Goal: Task Accomplishment & Management: Complete application form

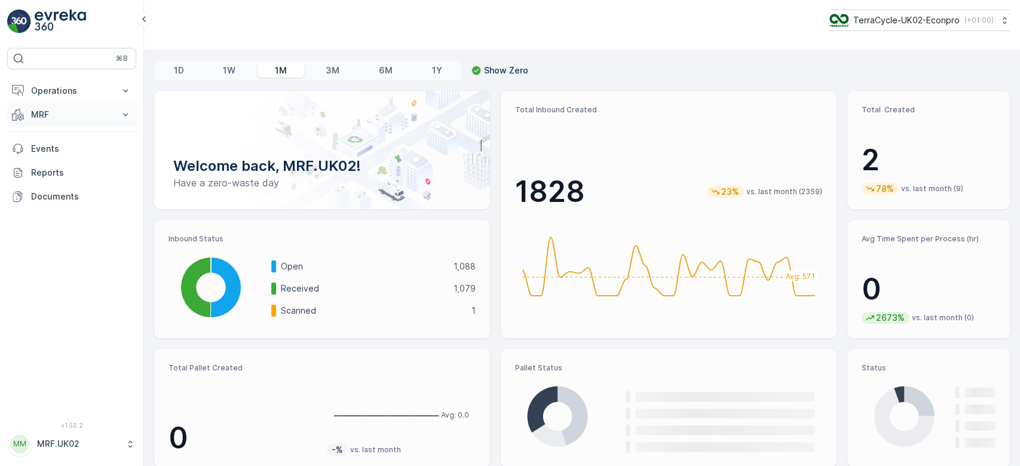
click at [92, 118] on p "MRF" at bounding box center [71, 115] width 81 height 12
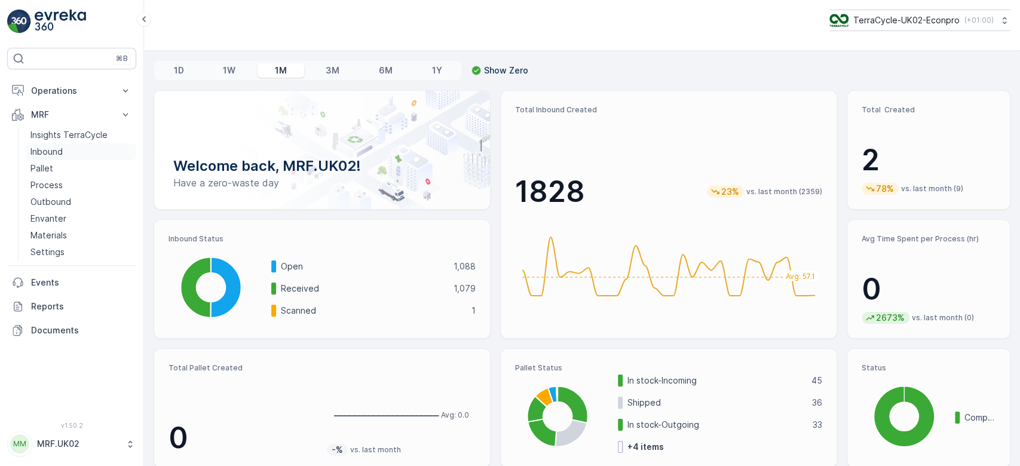
click at [85, 146] on link "Inbound" at bounding box center [81, 151] width 111 height 17
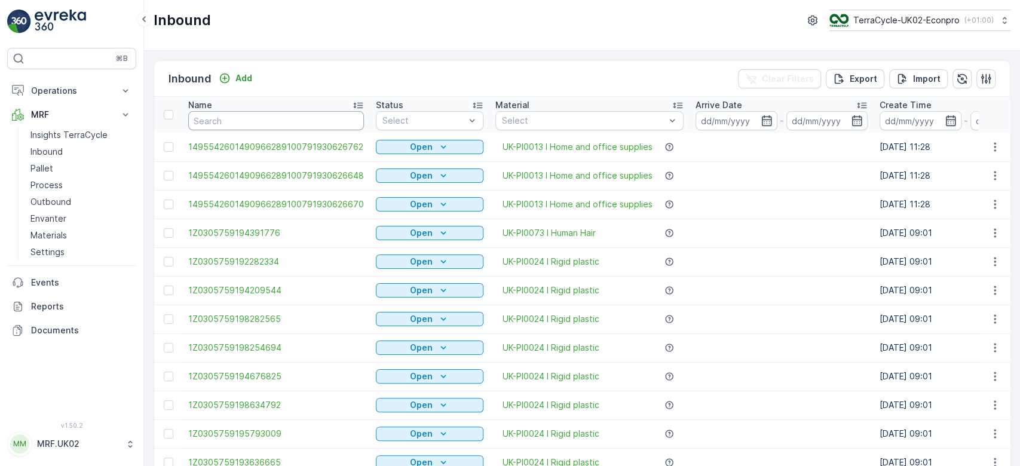
click at [224, 119] on input "text" at bounding box center [276, 120] width 176 height 19
click at [64, 165] on link "Pallet" at bounding box center [81, 168] width 111 height 17
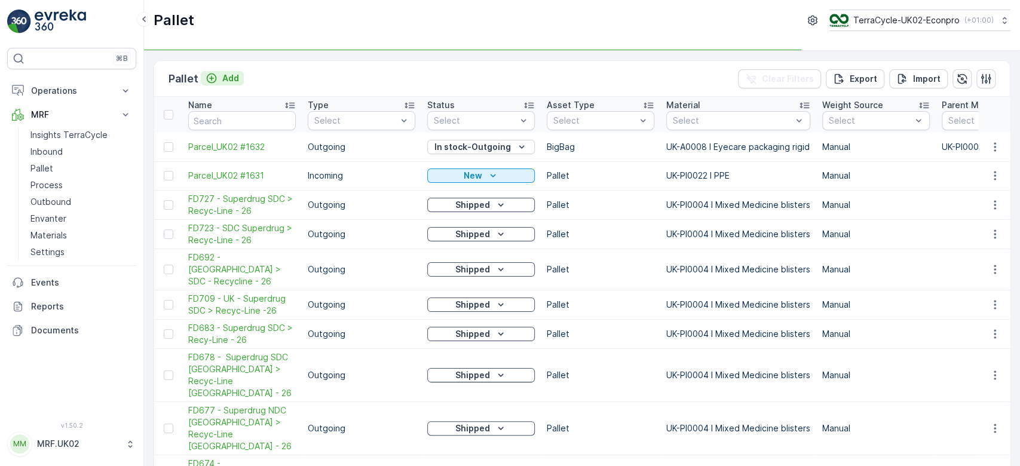
click at [226, 78] on p "Add" at bounding box center [230, 78] width 17 height 12
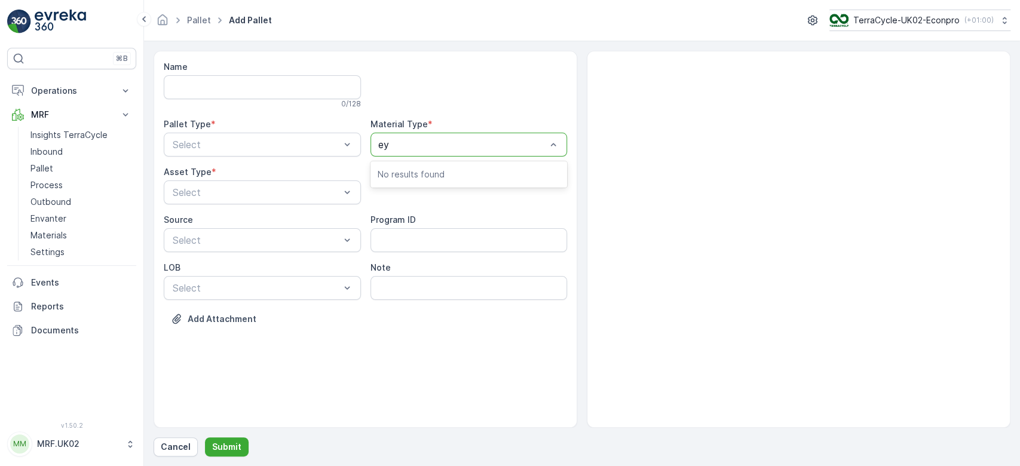
type input "eye"
click at [452, 200] on div "UK-PI0007 I Eyecare" at bounding box center [468, 194] width 197 height 20
click at [263, 175] on div "Incoming" at bounding box center [262, 174] width 183 height 11
click at [213, 240] on div "Pallet" at bounding box center [262, 242] width 183 height 11
click at [225, 447] on p "Submit" at bounding box center [226, 447] width 29 height 12
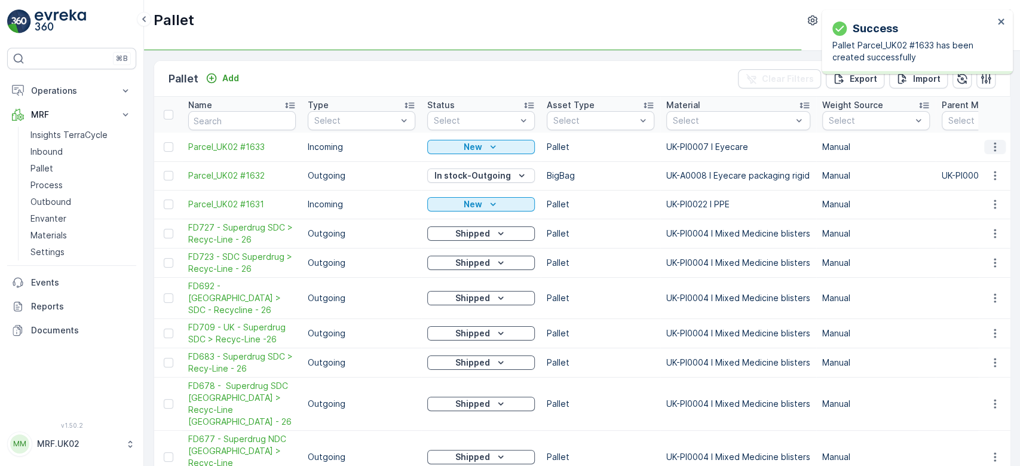
click at [994, 146] on icon "button" at bounding box center [995, 146] width 2 height 9
click at [981, 229] on div "Print QR" at bounding box center [980, 231] width 79 height 17
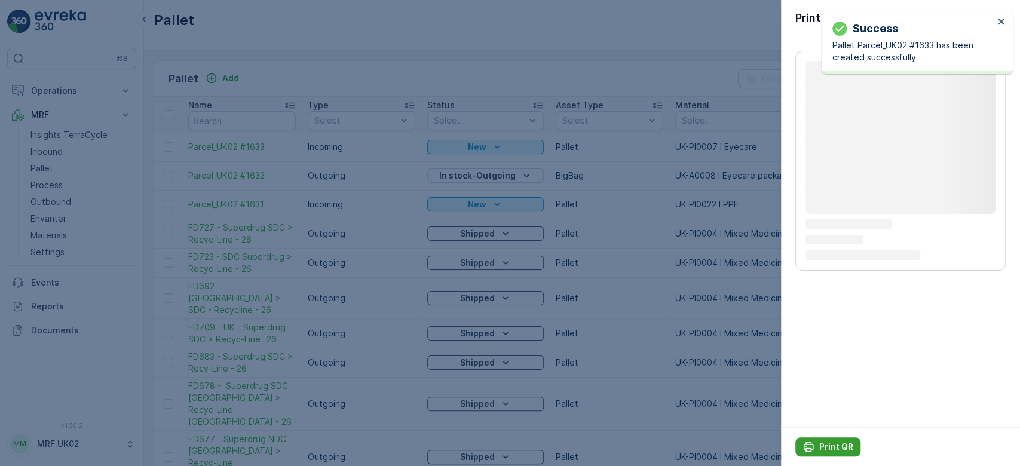
click at [840, 451] on p "Print QR" at bounding box center [836, 447] width 34 height 12
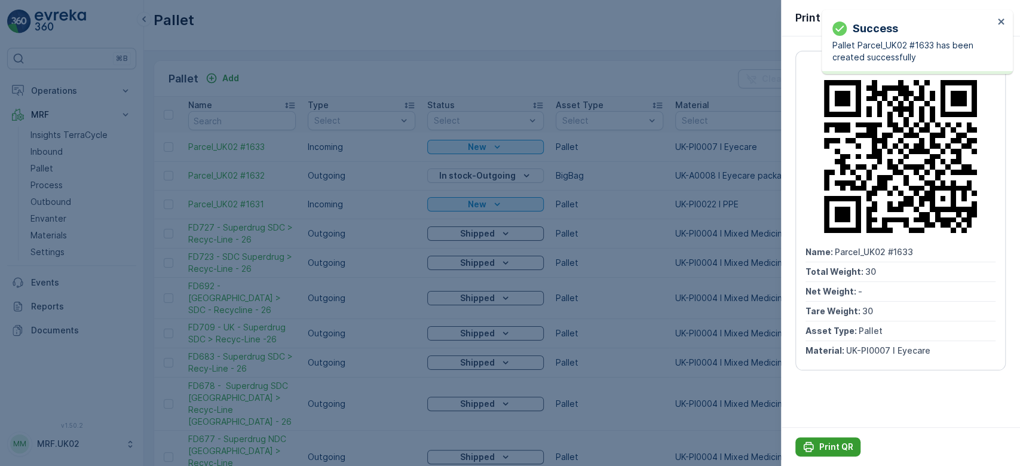
click at [840, 451] on p "Print QR" at bounding box center [836, 447] width 34 height 12
click at [57, 151] on div at bounding box center [510, 233] width 1020 height 466
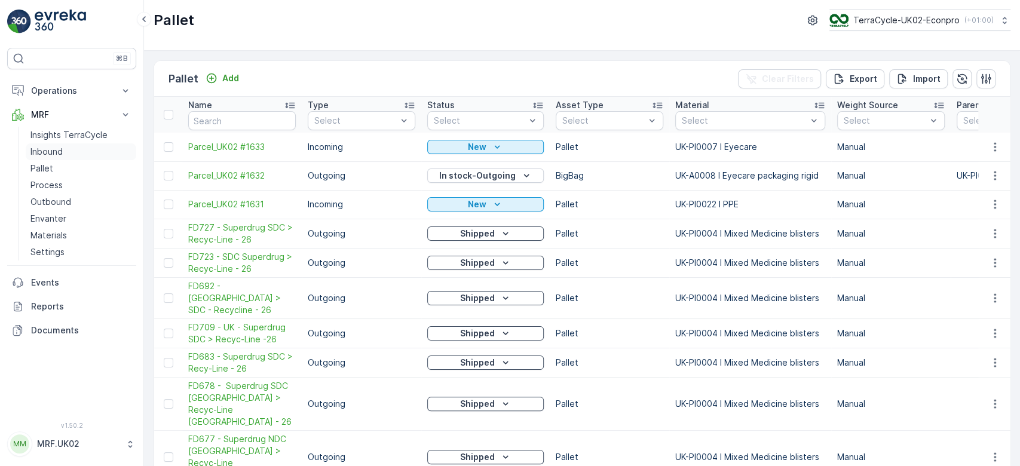
drag, startPoint x: 57, startPoint y: 151, endPoint x: 45, endPoint y: 151, distance: 11.4
click at [45, 151] on p "Inbound" at bounding box center [46, 152] width 32 height 12
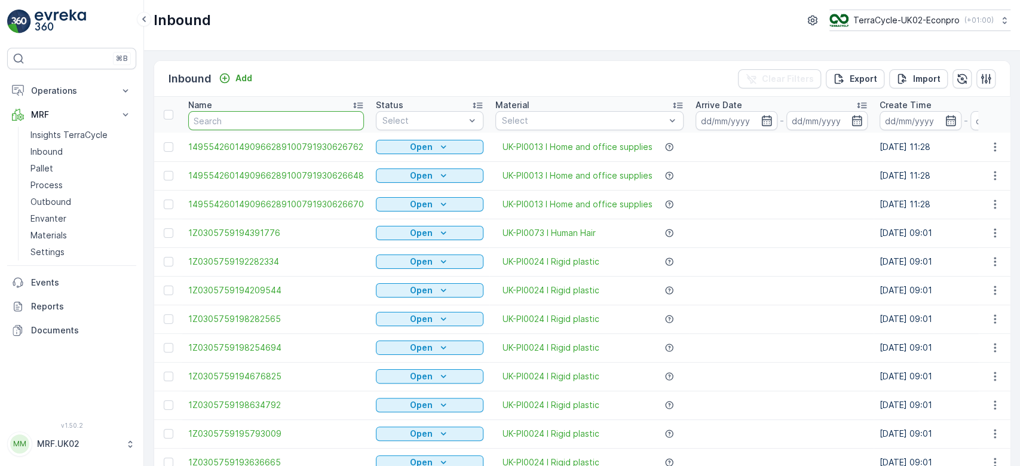
click at [210, 120] on input "text" at bounding box center [276, 120] width 176 height 19
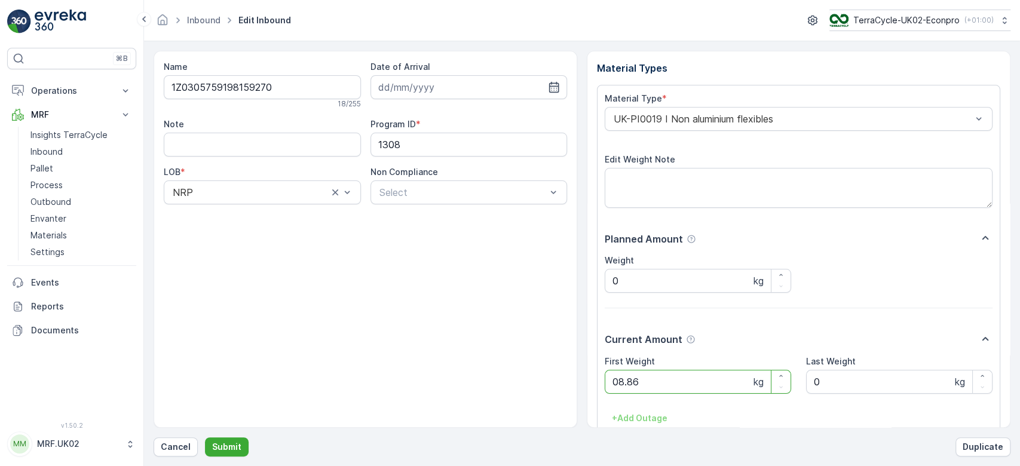
click at [205, 437] on button "Submit" at bounding box center [227, 446] width 44 height 19
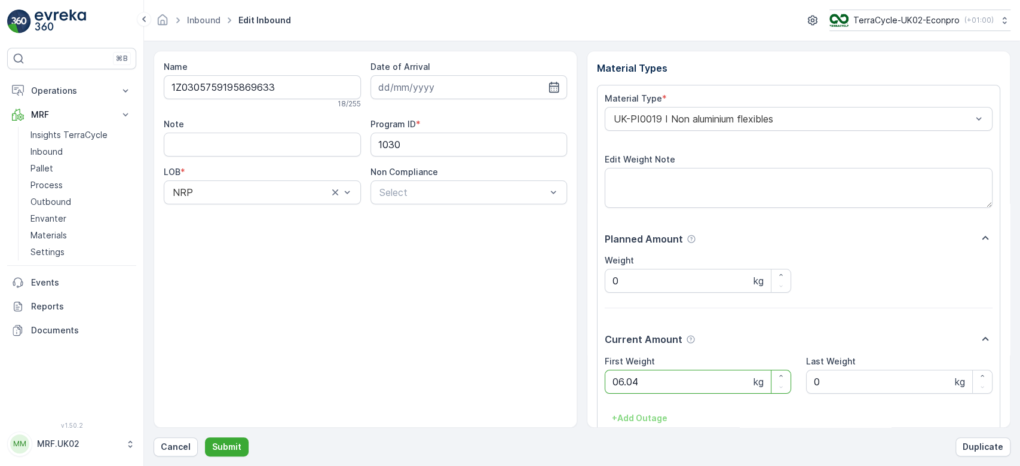
click at [205, 437] on button "Submit" at bounding box center [227, 446] width 44 height 19
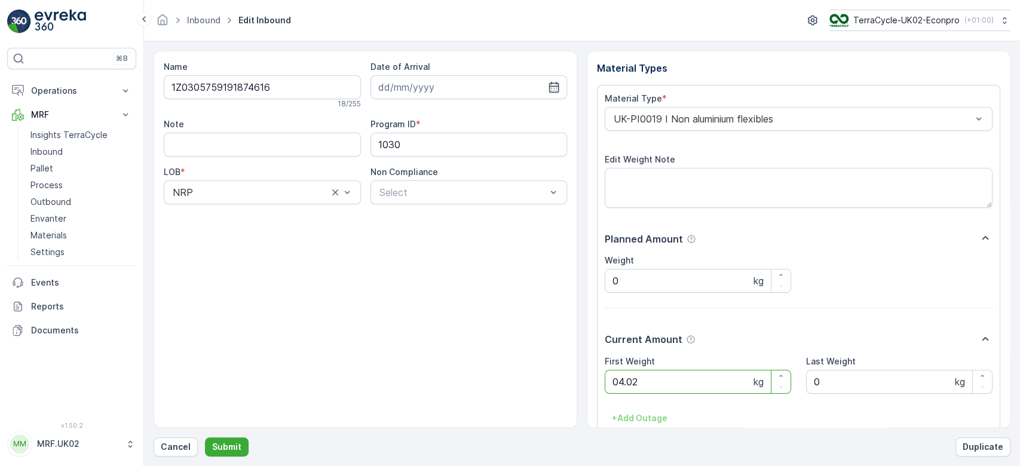
click at [205, 437] on button "Submit" at bounding box center [227, 446] width 44 height 19
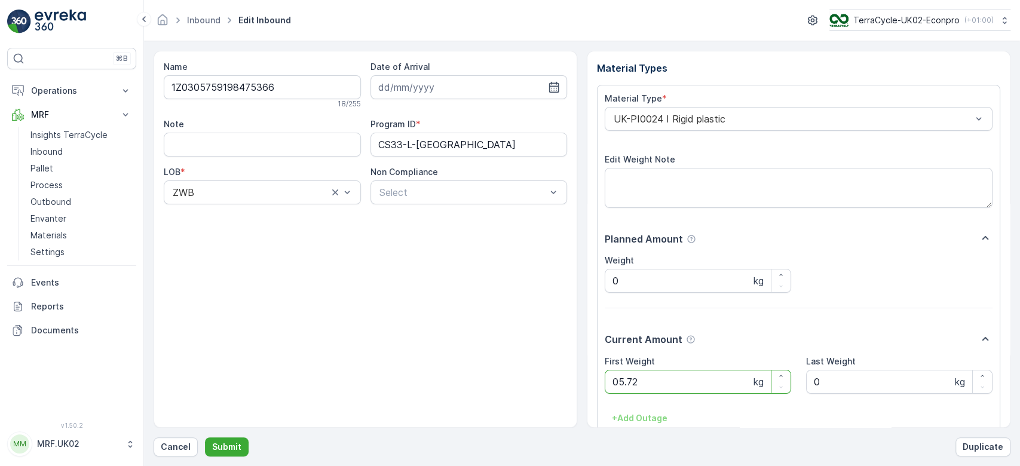
click at [205, 437] on button "Submit" at bounding box center [227, 446] width 44 height 19
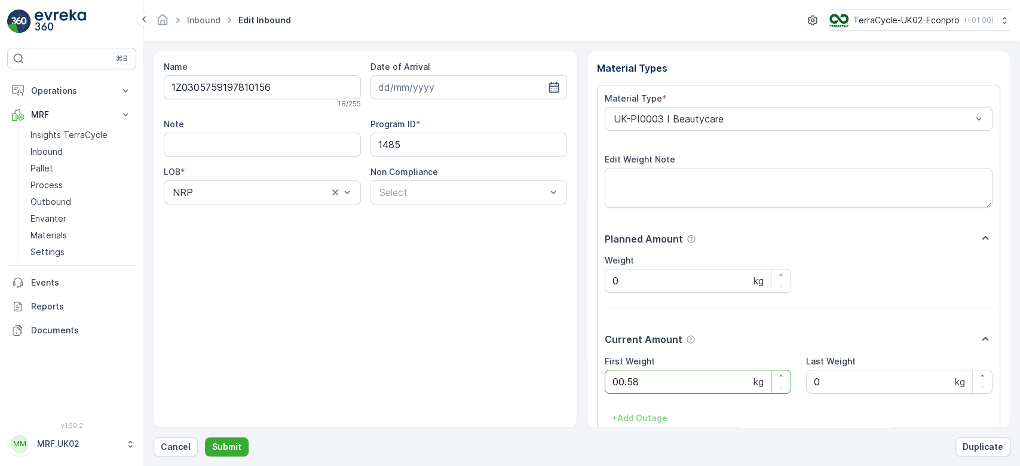
click at [205, 437] on button "Submit" at bounding box center [227, 446] width 44 height 19
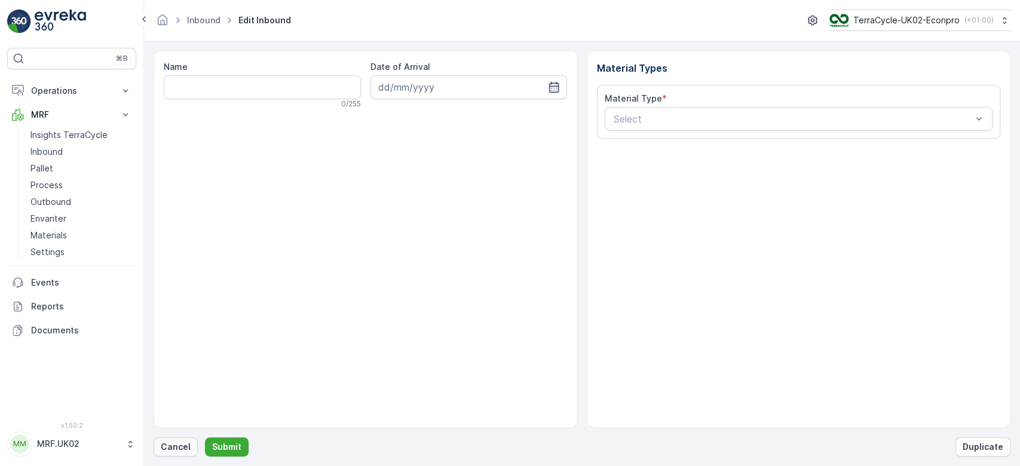
click at [174, 452] on p "Cancel" at bounding box center [176, 447] width 30 height 12
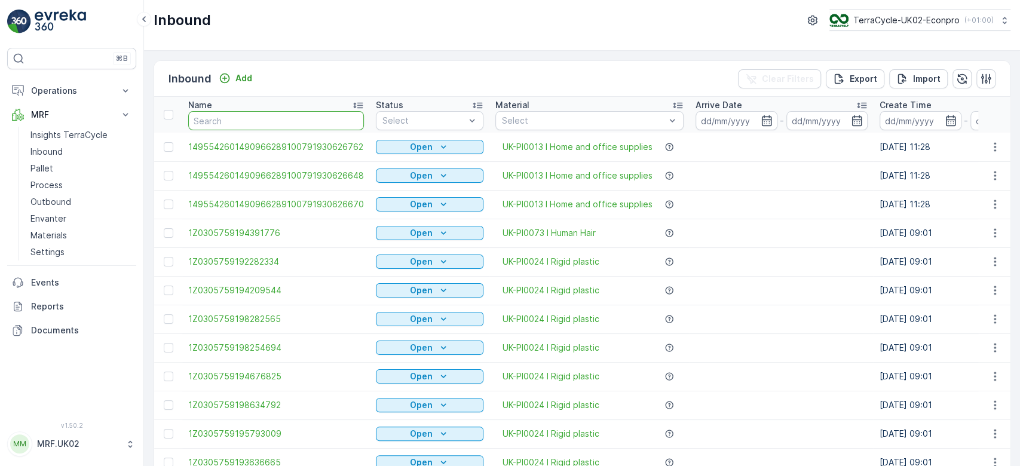
click at [220, 117] on input "text" at bounding box center [276, 120] width 176 height 19
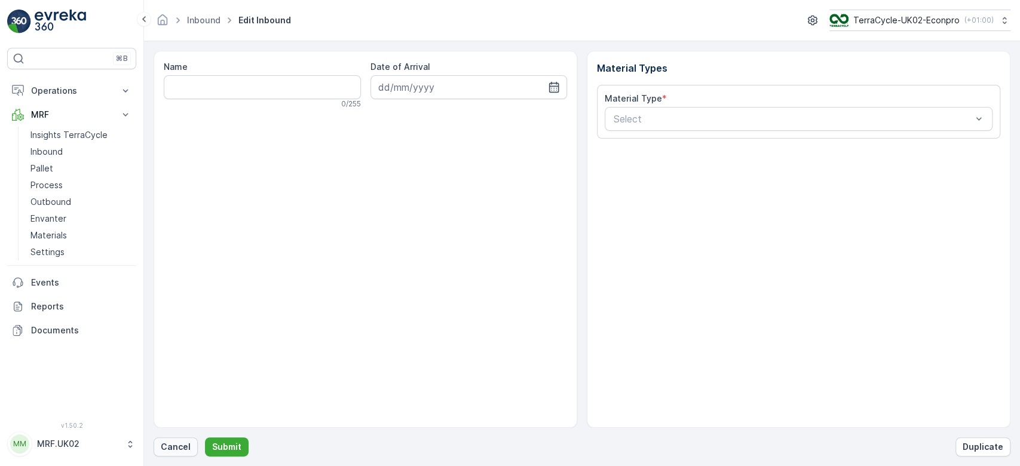
click at [181, 455] on button "Cancel" at bounding box center [176, 446] width 44 height 19
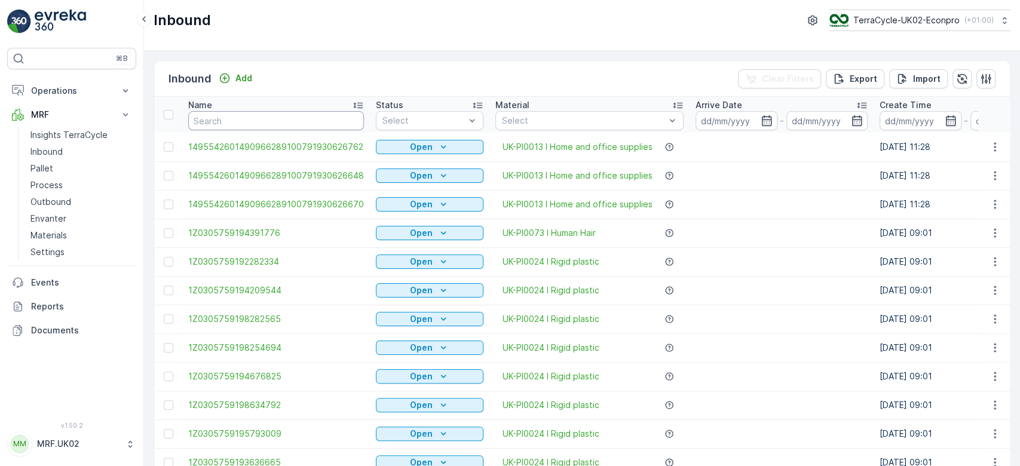
click at [216, 117] on input "text" at bounding box center [276, 120] width 176 height 19
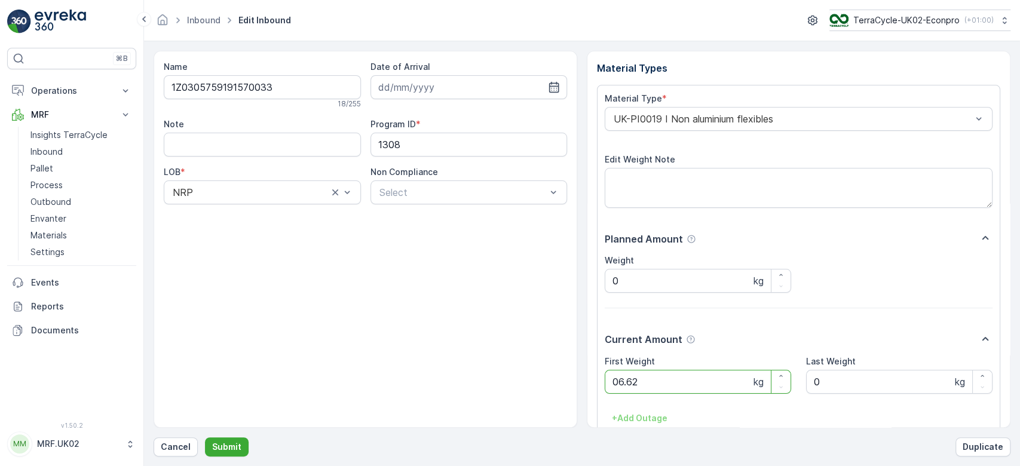
click at [205, 437] on button "Submit" at bounding box center [227, 446] width 44 height 19
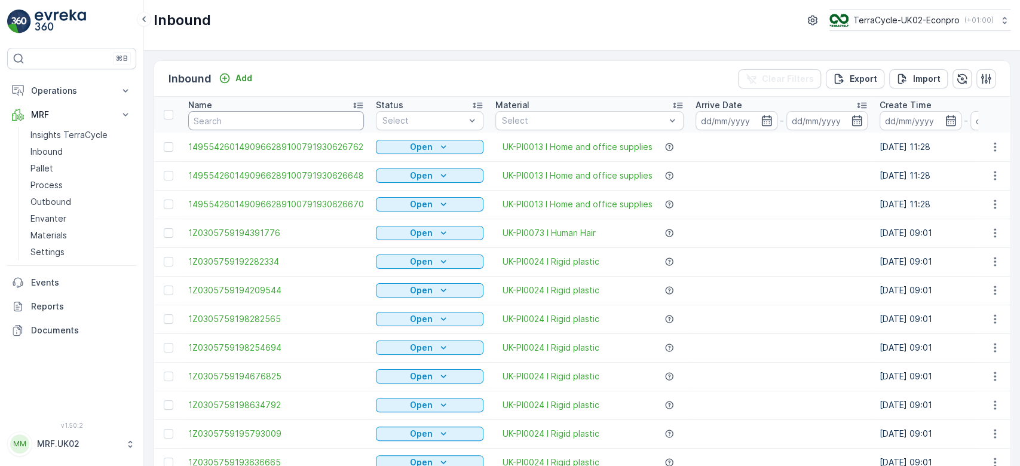
click at [213, 117] on input "text" at bounding box center [276, 120] width 176 height 19
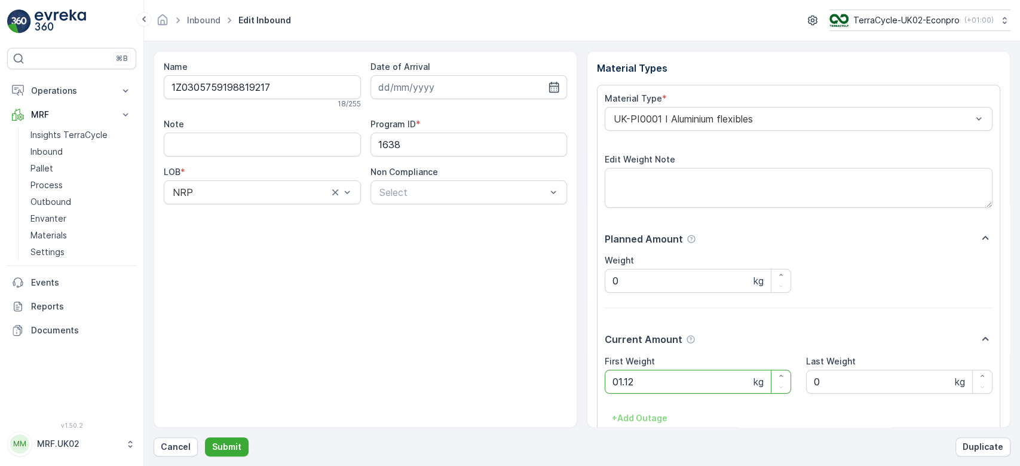
click at [205, 437] on button "Submit" at bounding box center [227, 446] width 44 height 19
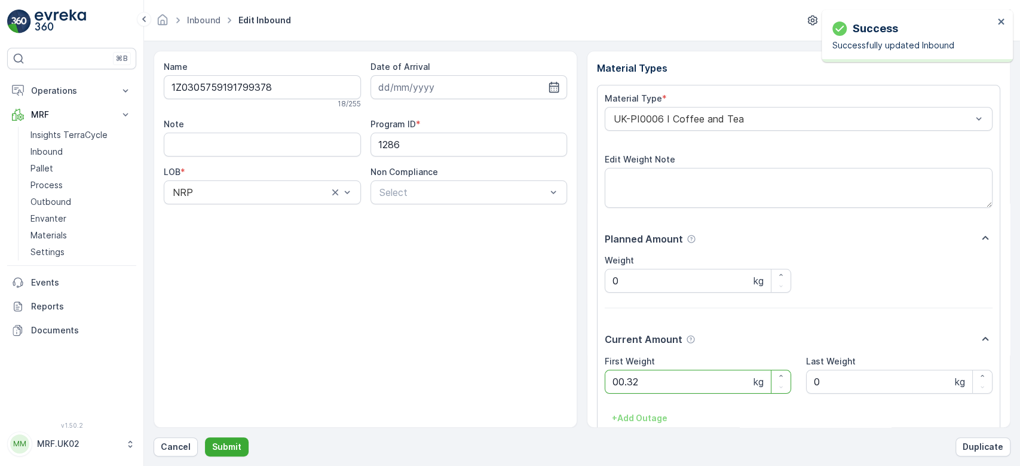
click at [205, 437] on button "Submit" at bounding box center [227, 446] width 44 height 19
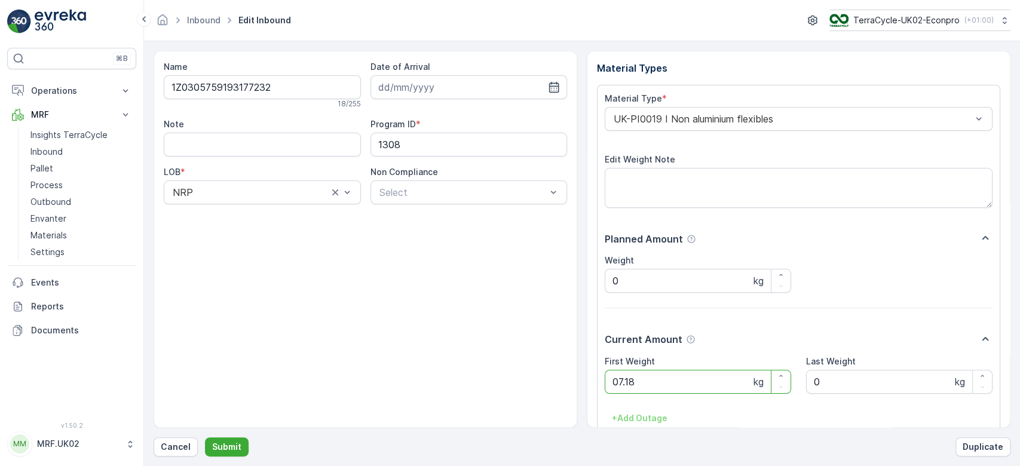
click at [205, 437] on button "Submit" at bounding box center [227, 446] width 44 height 19
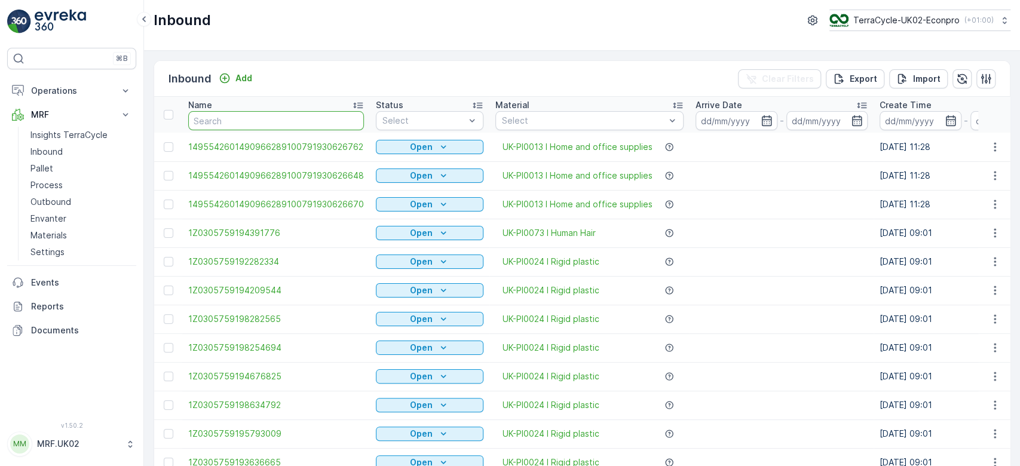
click at [213, 117] on input "text" at bounding box center [276, 120] width 176 height 19
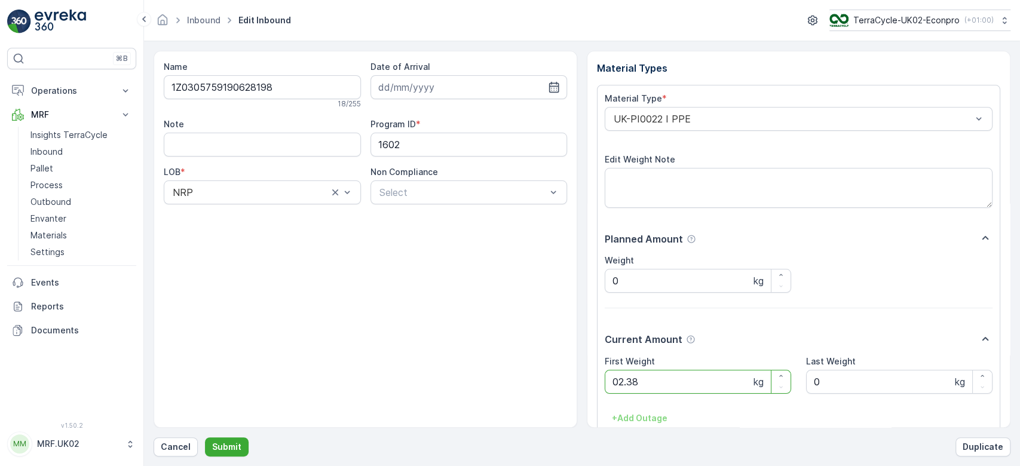
click at [205, 437] on button "Submit" at bounding box center [227, 446] width 44 height 19
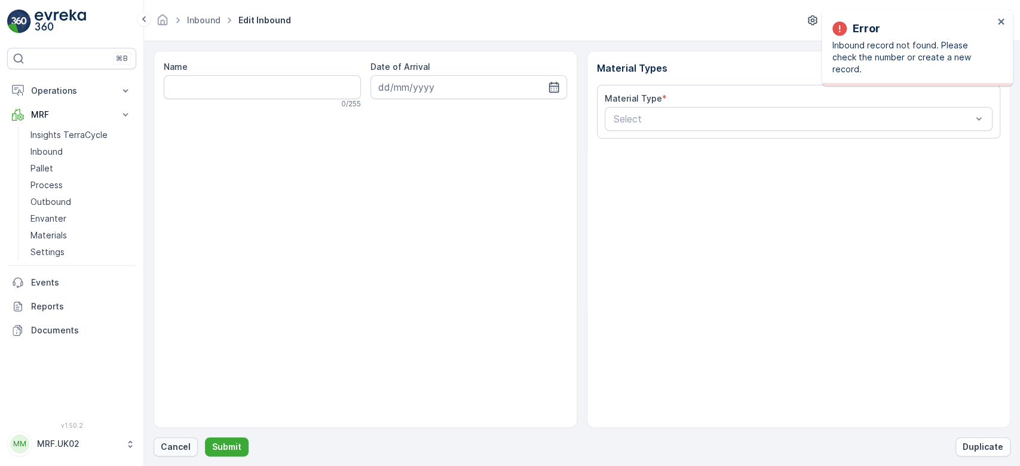
click at [179, 455] on button "Cancel" at bounding box center [176, 446] width 44 height 19
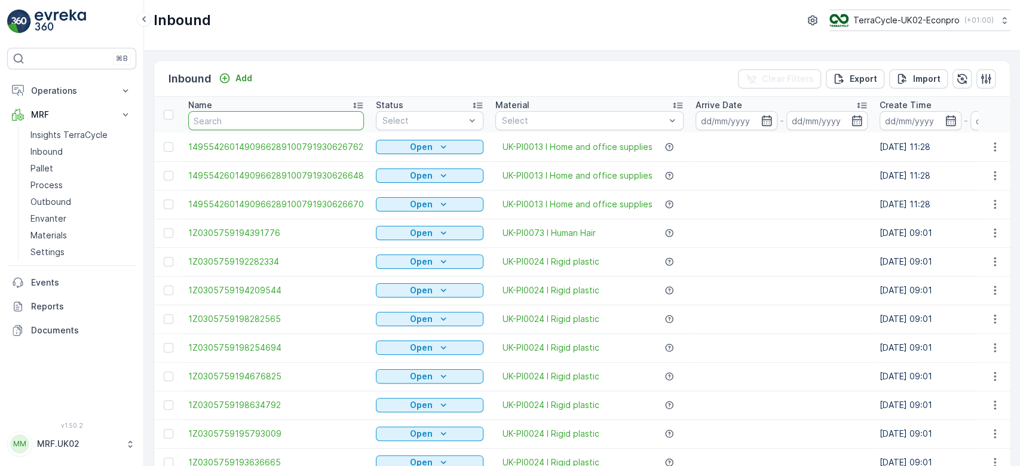
click at [240, 119] on input "text" at bounding box center [276, 120] width 176 height 19
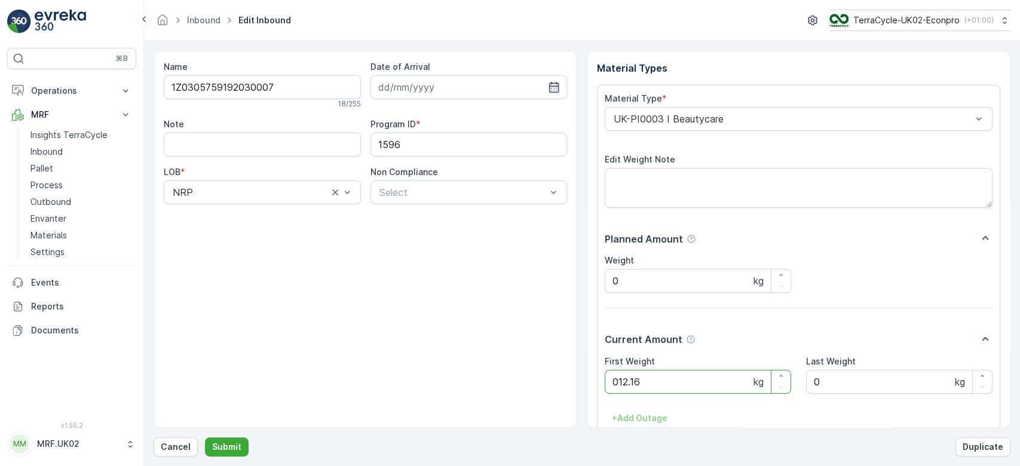
click at [205, 437] on button "Submit" at bounding box center [227, 446] width 44 height 19
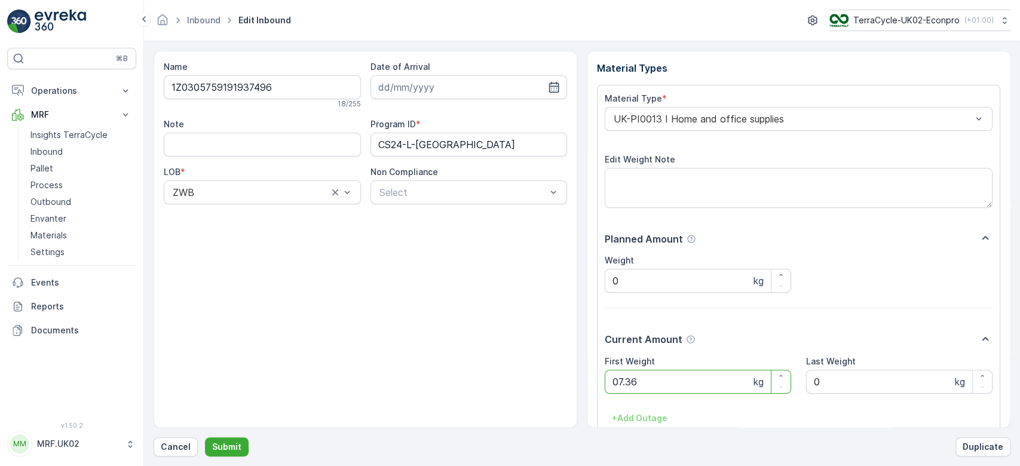
click at [205, 437] on button "Submit" at bounding box center [227, 446] width 44 height 19
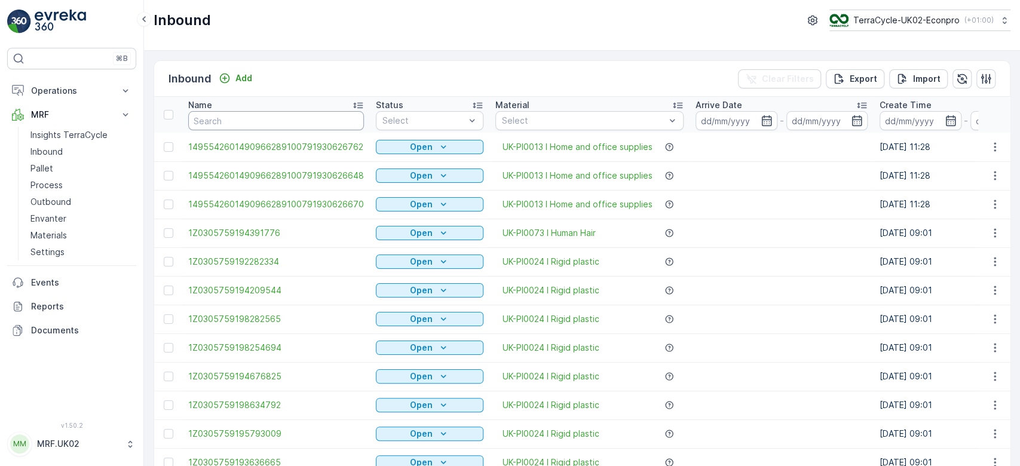
click at [240, 119] on input "text" at bounding box center [276, 120] width 176 height 19
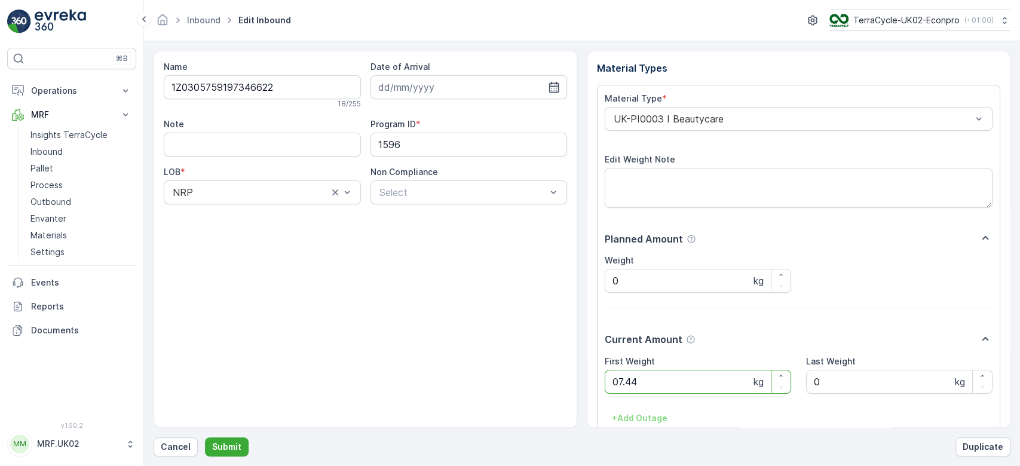
click at [205, 437] on button "Submit" at bounding box center [227, 446] width 44 height 19
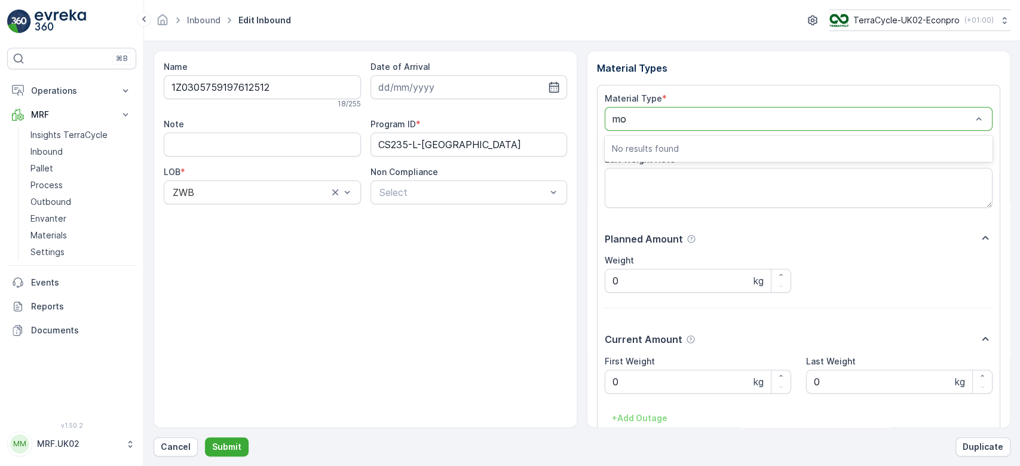
type input "m"
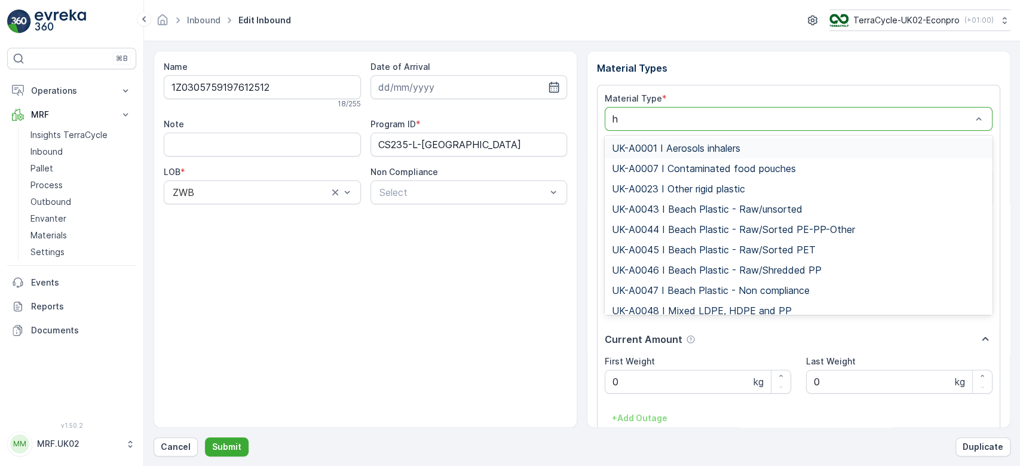
type input "ho"
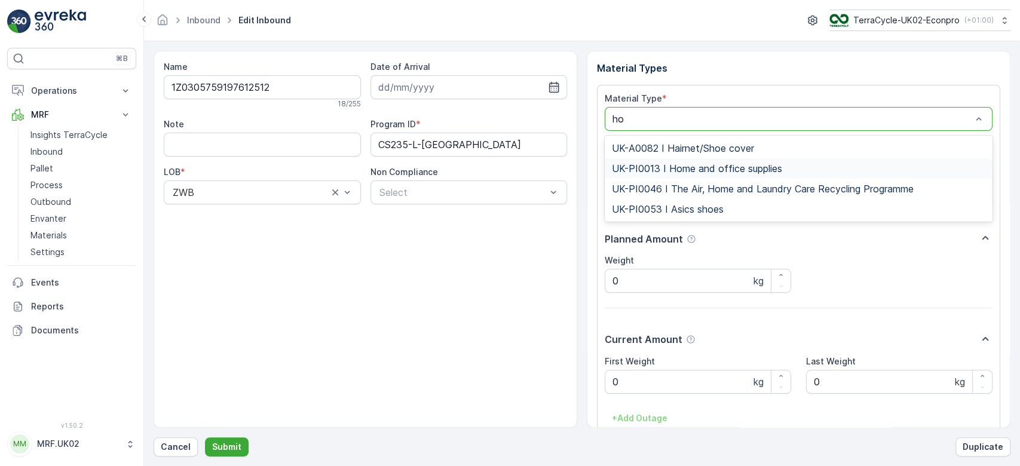
click at [727, 166] on span "UK-PI0013 I Home and office supplies" at bounding box center [697, 168] width 170 height 11
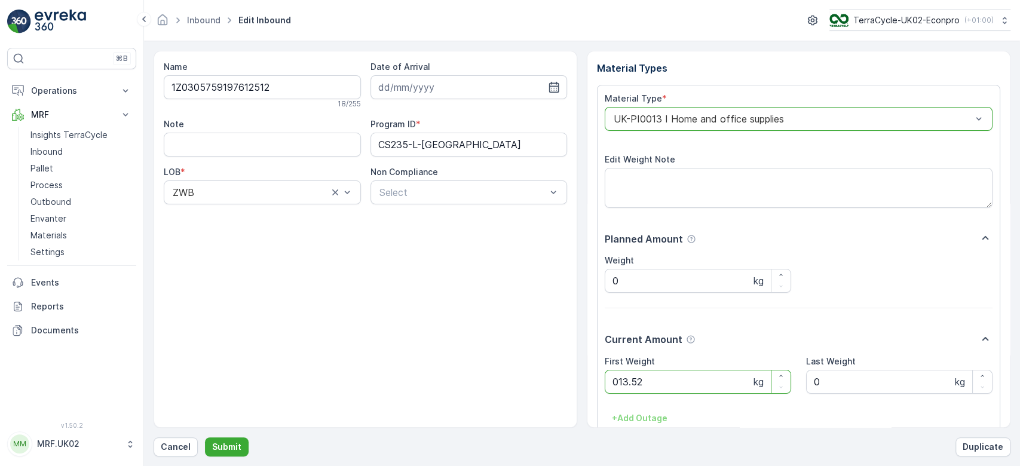
click at [205, 437] on button "Submit" at bounding box center [227, 446] width 44 height 19
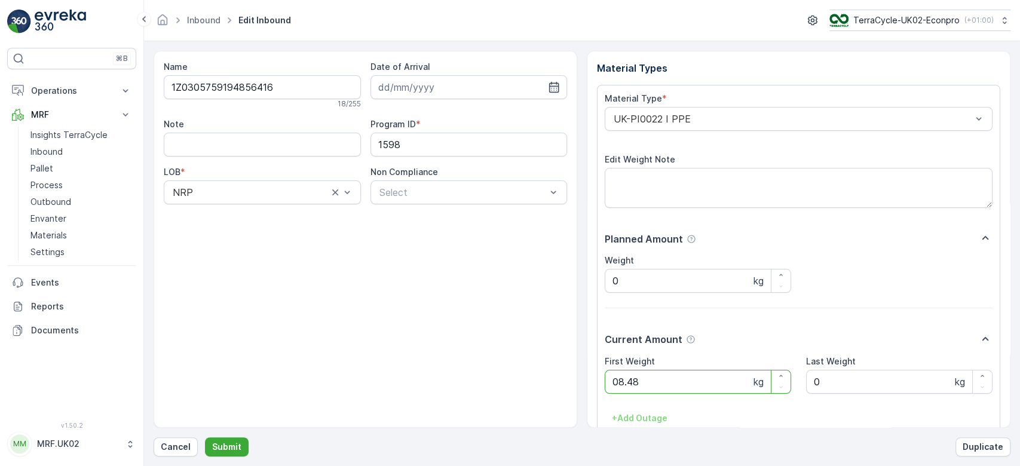
click at [205, 437] on button "Submit" at bounding box center [227, 446] width 44 height 19
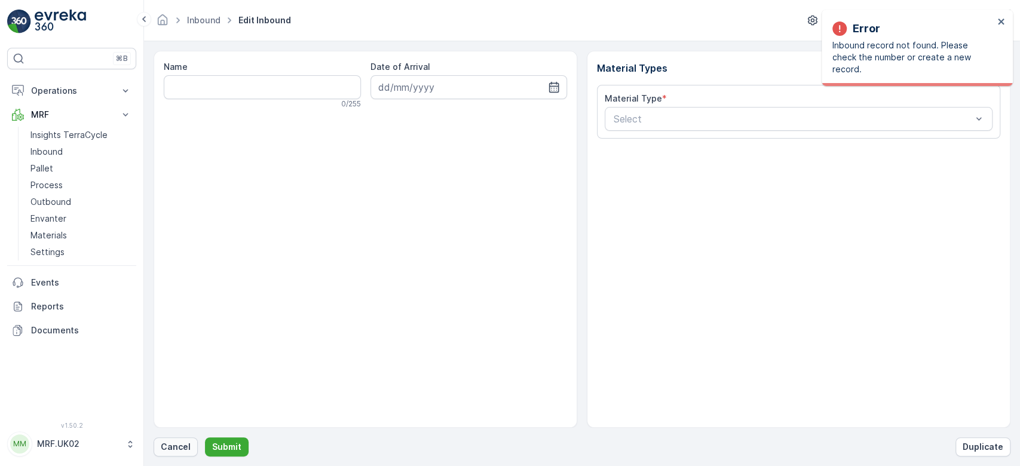
click at [175, 448] on p "Cancel" at bounding box center [176, 447] width 30 height 12
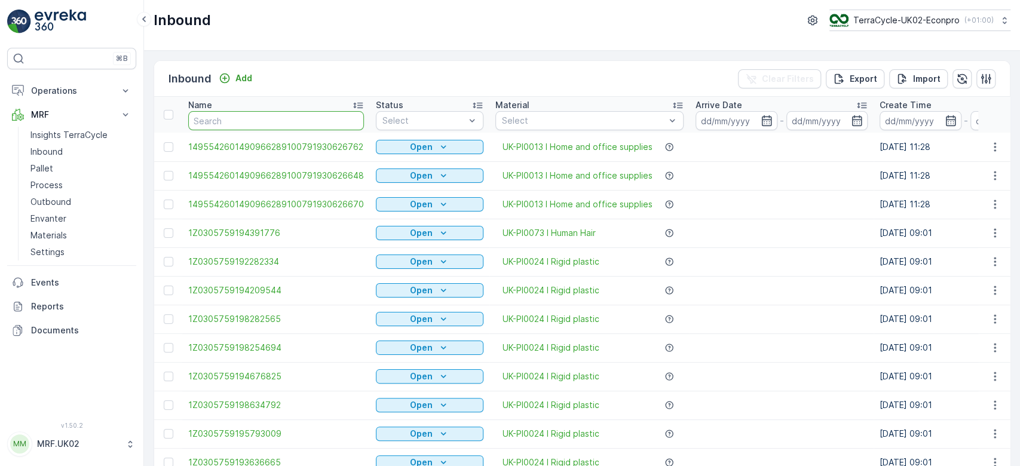
click at [287, 122] on input "text" at bounding box center [276, 120] width 176 height 19
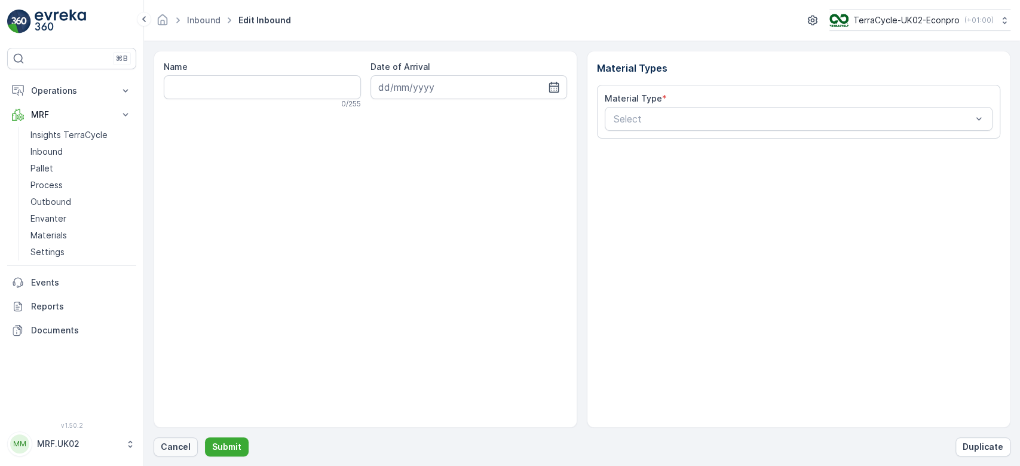
click at [175, 447] on p "Cancel" at bounding box center [176, 447] width 30 height 12
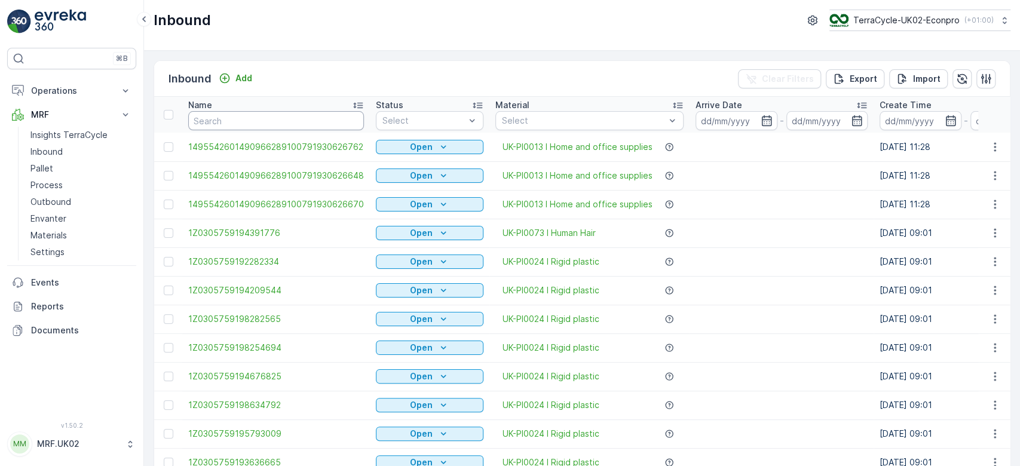
click at [234, 124] on input "text" at bounding box center [276, 120] width 176 height 19
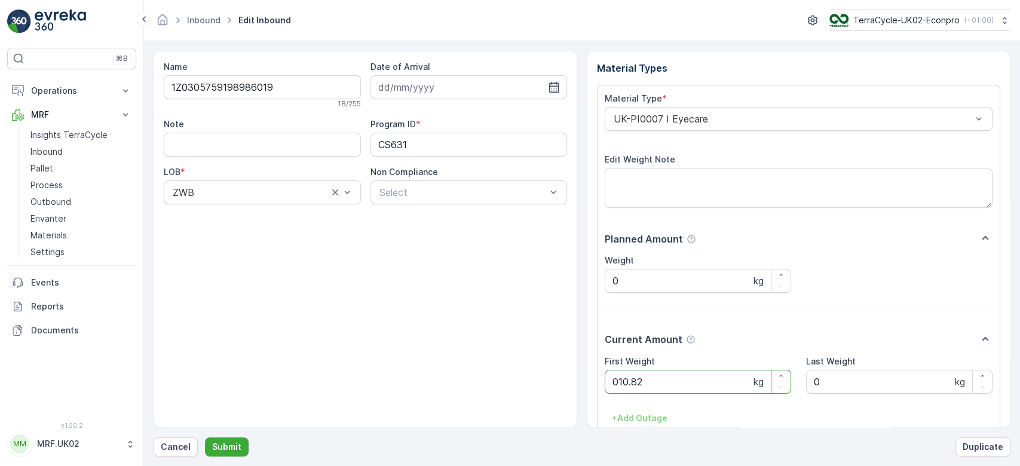
click at [205, 437] on button "Submit" at bounding box center [227, 446] width 44 height 19
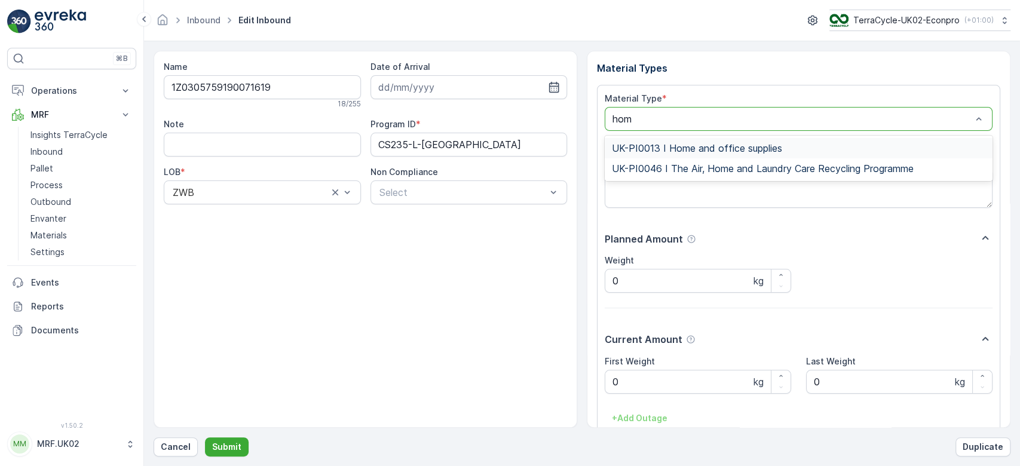
type input "home"
click at [713, 143] on span "UK-PI0013 I Home and office supplies" at bounding box center [697, 148] width 170 height 11
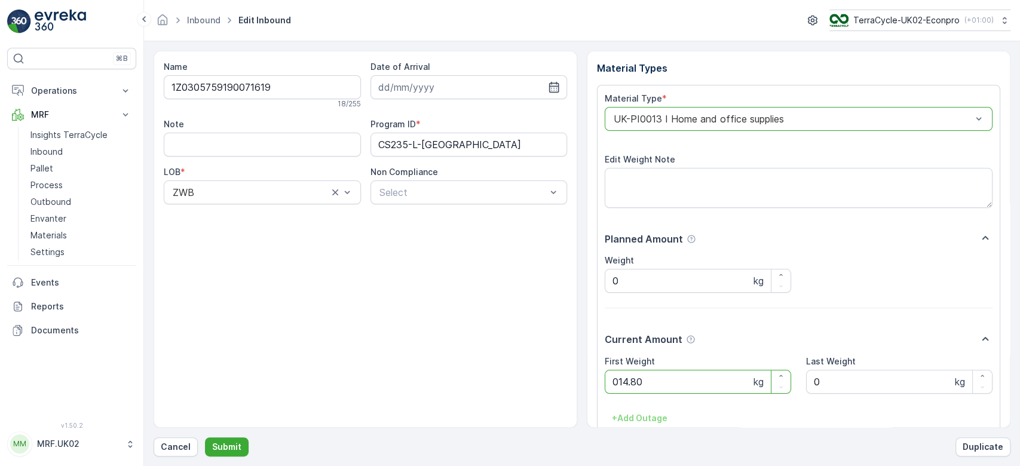
click at [205, 437] on button "Submit" at bounding box center [227, 446] width 44 height 19
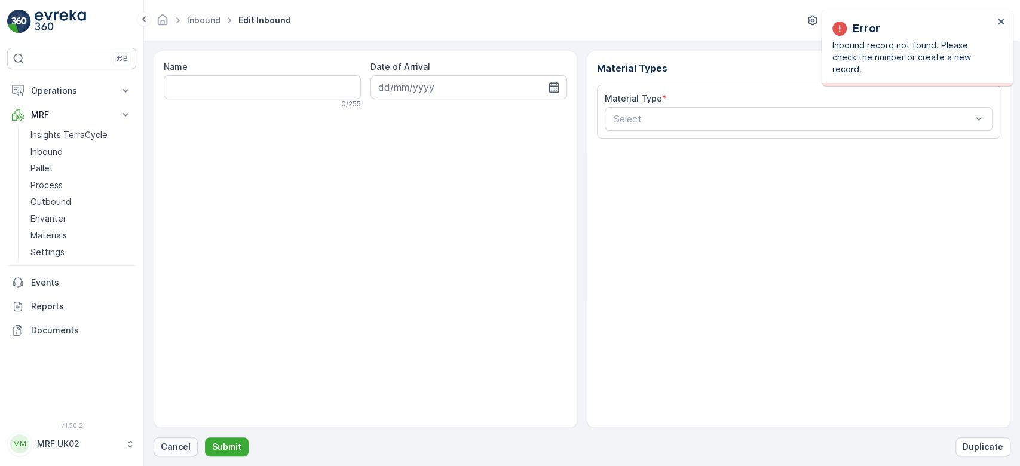
click at [167, 444] on p "Cancel" at bounding box center [176, 447] width 30 height 12
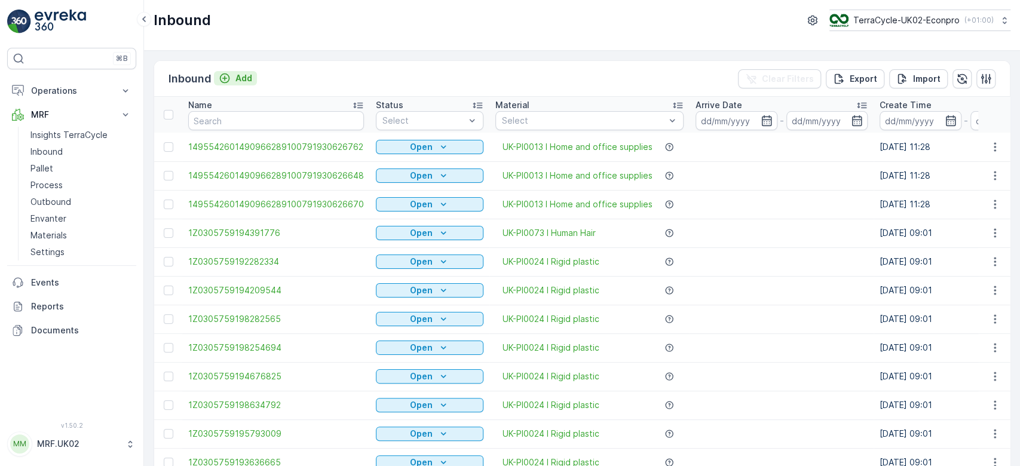
click at [234, 79] on div "Add" at bounding box center [235, 78] width 33 height 12
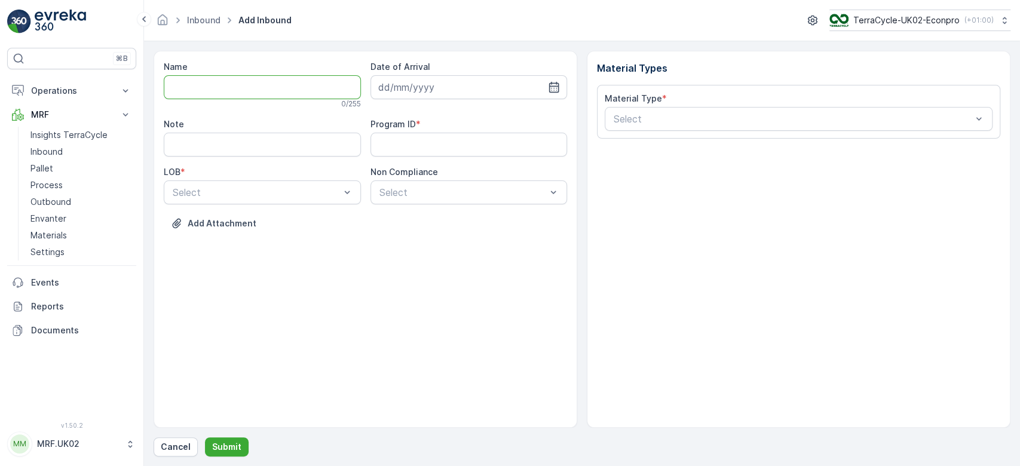
click at [234, 79] on input "Name" at bounding box center [262, 87] width 197 height 24
type input "1Z0305759147208919"
click at [205, 437] on button "Submit" at bounding box center [227, 446] width 44 height 19
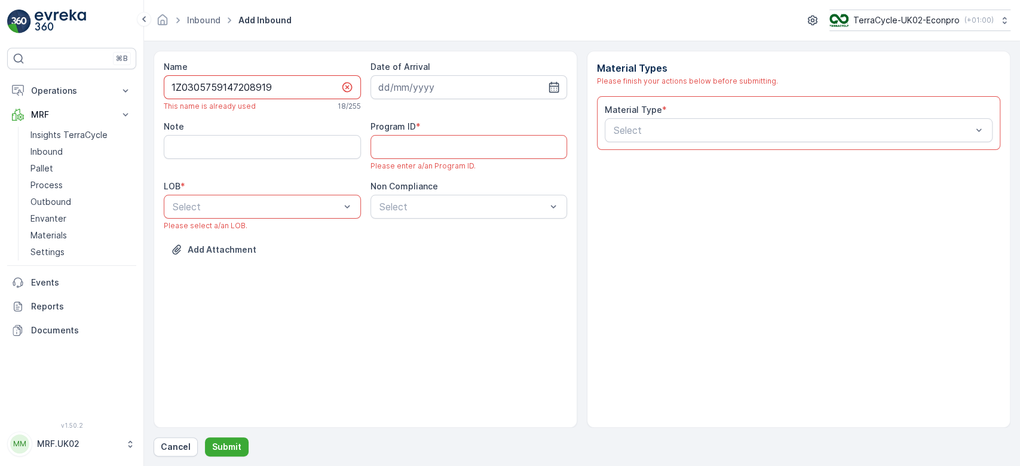
drag, startPoint x: 234, startPoint y: 79, endPoint x: 203, endPoint y: 88, distance: 31.8
click at [203, 88] on input "1Z0305759147208919" at bounding box center [262, 87] width 197 height 24
click at [175, 446] on p "Cancel" at bounding box center [176, 447] width 30 height 12
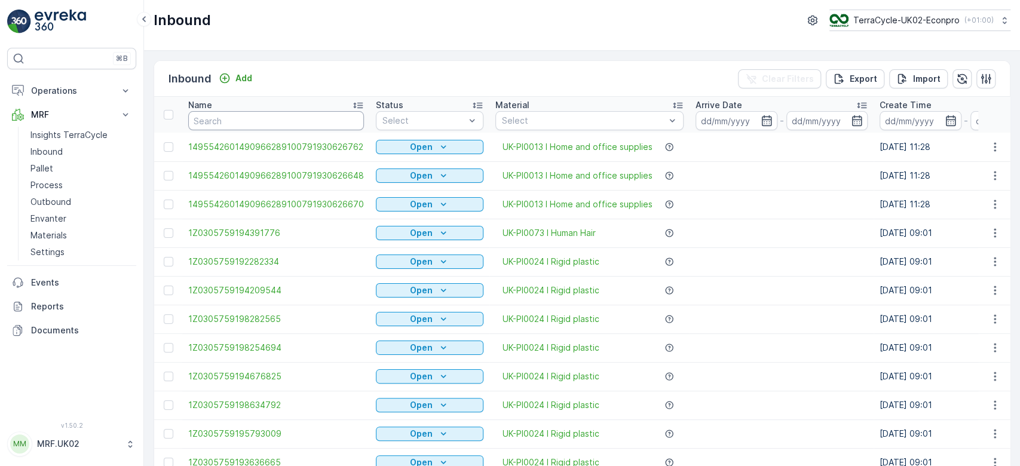
click at [226, 123] on input "text" at bounding box center [276, 120] width 176 height 19
paste input "1Z0305759147208919"
type input "1Z0305759147208919"
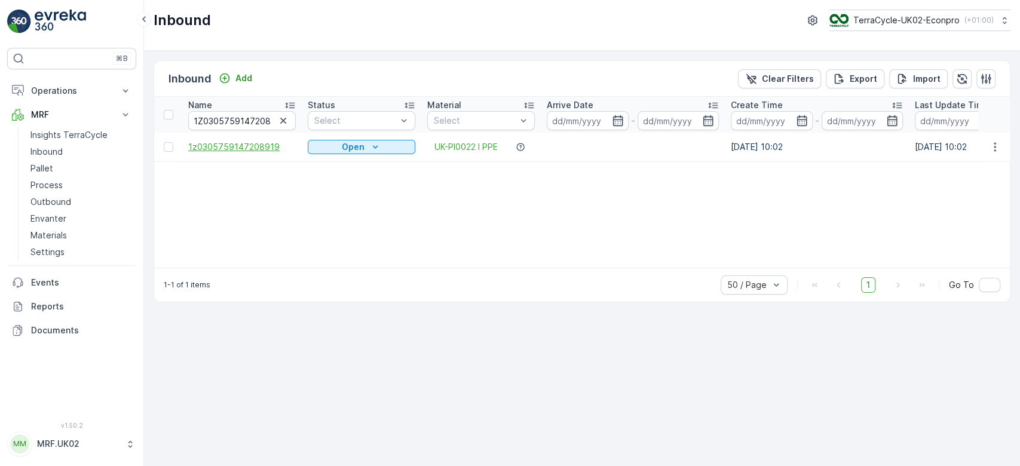
click at [241, 142] on span "1z0305759147208919" at bounding box center [242, 147] width 108 height 12
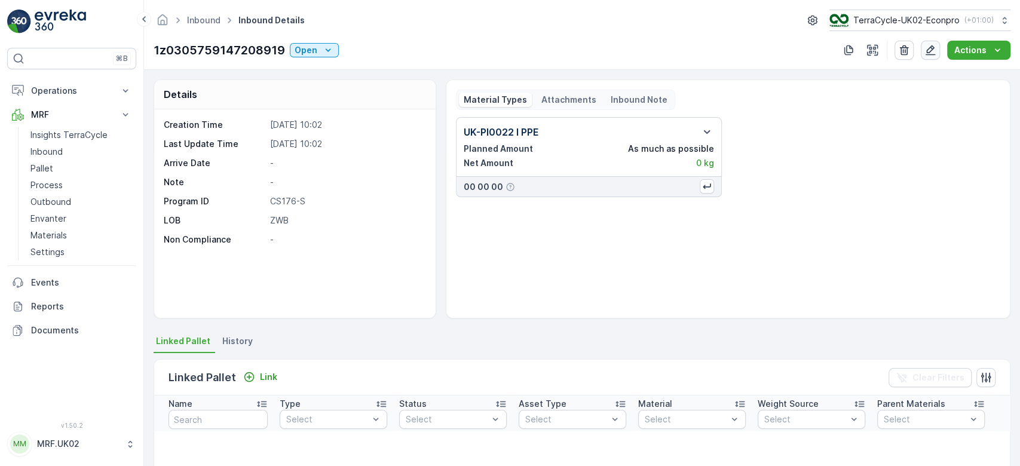
click at [930, 47] on icon "button" at bounding box center [930, 50] width 12 height 12
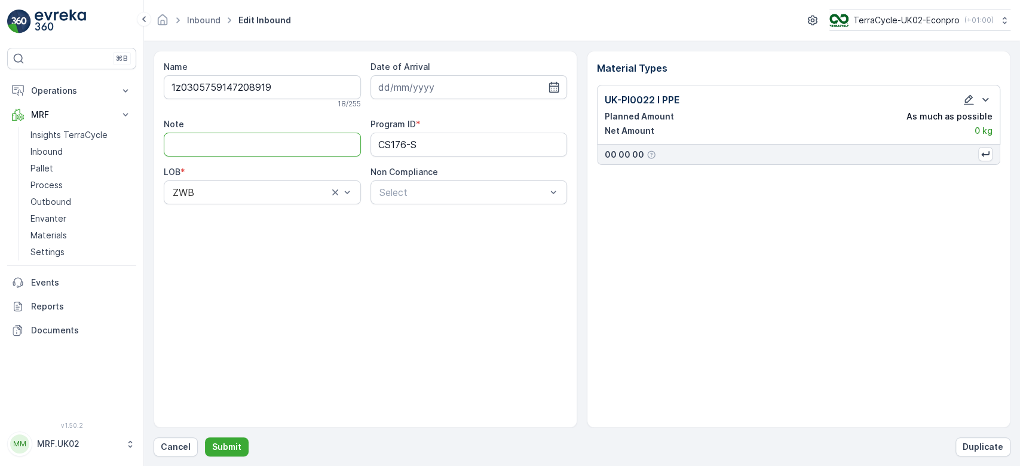
click at [282, 141] on input "Note" at bounding box center [262, 145] width 197 height 24
type input "lower case z not capital Z"
click at [970, 100] on icon "button" at bounding box center [969, 100] width 12 height 12
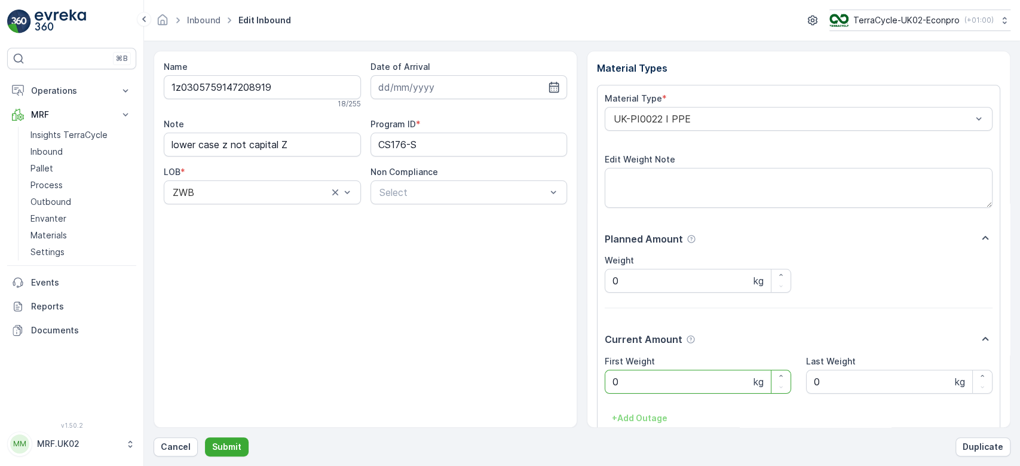
click at [688, 386] on Weight "0" at bounding box center [698, 382] width 186 height 24
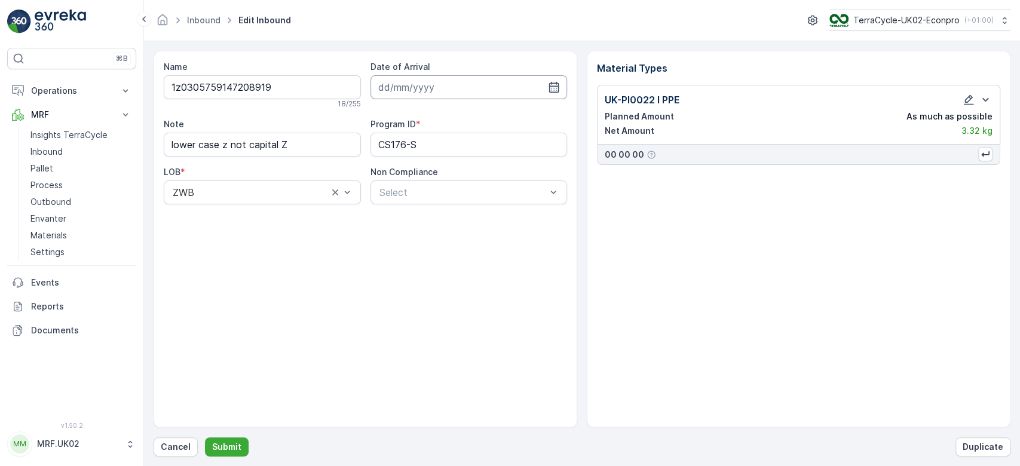
click at [420, 82] on input at bounding box center [468, 87] width 197 height 24
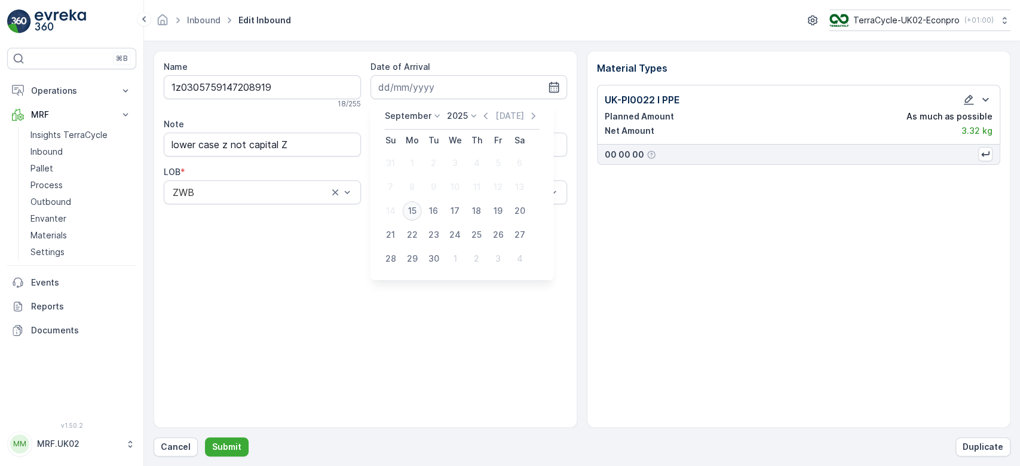
click at [415, 203] on div "15" at bounding box center [412, 210] width 19 height 19
type input "[DATE]"
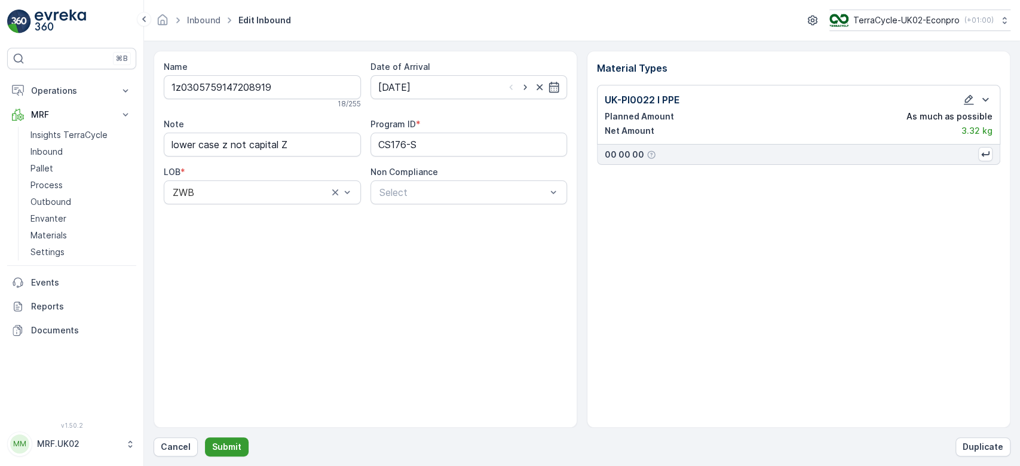
click at [212, 448] on p "Submit" at bounding box center [226, 447] width 29 height 12
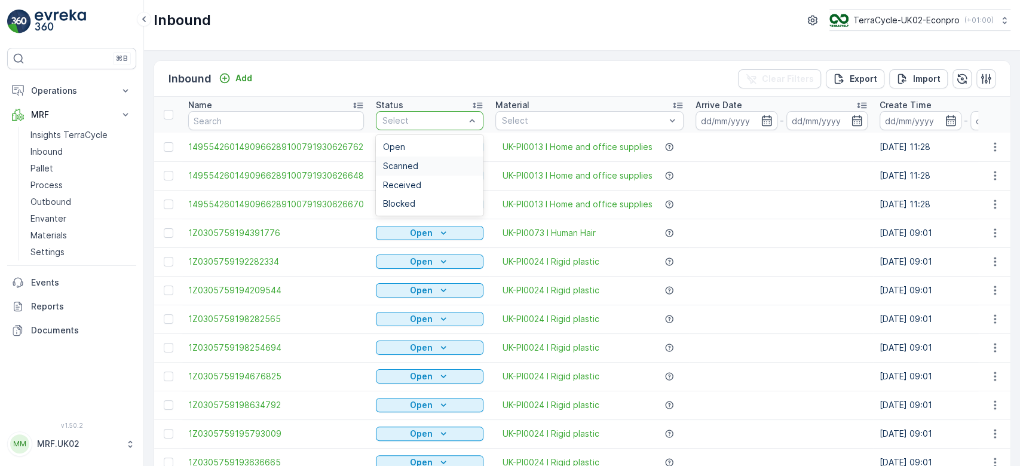
click at [398, 164] on span "Scanned" at bounding box center [400, 166] width 35 height 10
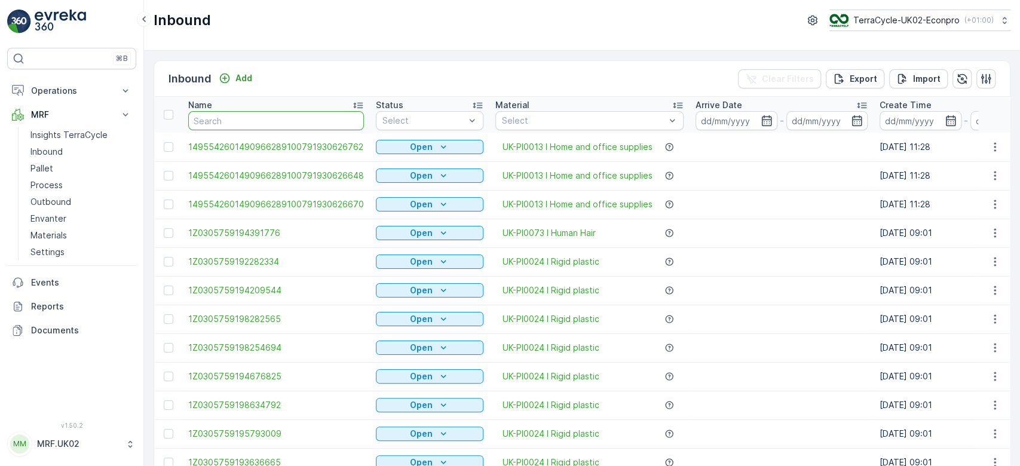
click at [301, 117] on input "text" at bounding box center [276, 120] width 176 height 19
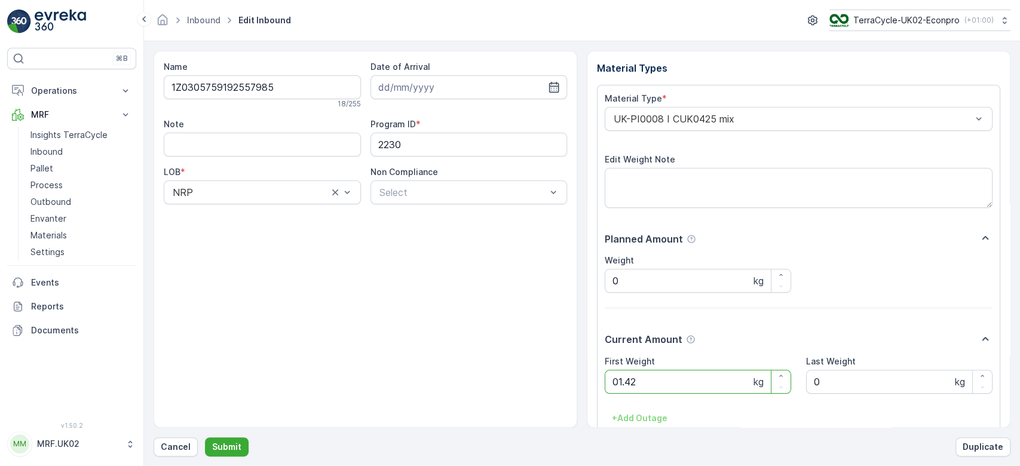
click at [205, 437] on button "Submit" at bounding box center [227, 446] width 44 height 19
click at [786, 106] on div "Material Type * UK-PI0013 I Home and office supplies" at bounding box center [799, 112] width 388 height 38
click at [786, 111] on div "UK-PI0013 I Home and office supplies" at bounding box center [799, 119] width 388 height 24
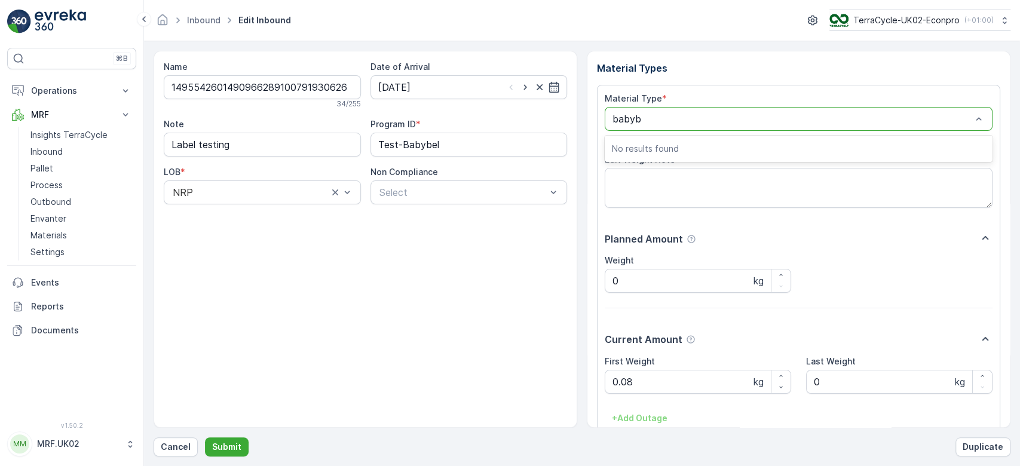
type input "baby"
click at [205, 437] on button "Submit" at bounding box center [227, 446] width 44 height 19
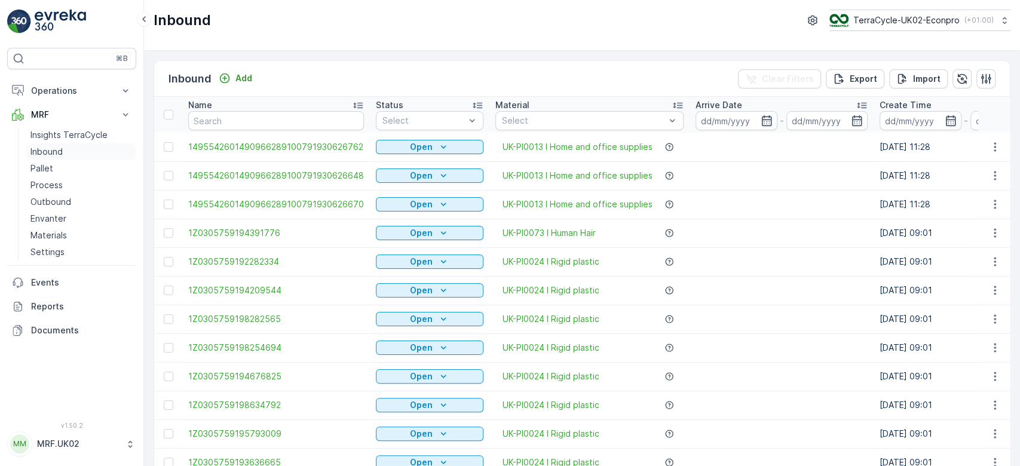
click at [53, 149] on p "Inbound" at bounding box center [46, 152] width 32 height 12
click at [74, 153] on link "Inbound" at bounding box center [81, 151] width 111 height 17
click at [226, 110] on div "Name" at bounding box center [276, 105] width 176 height 12
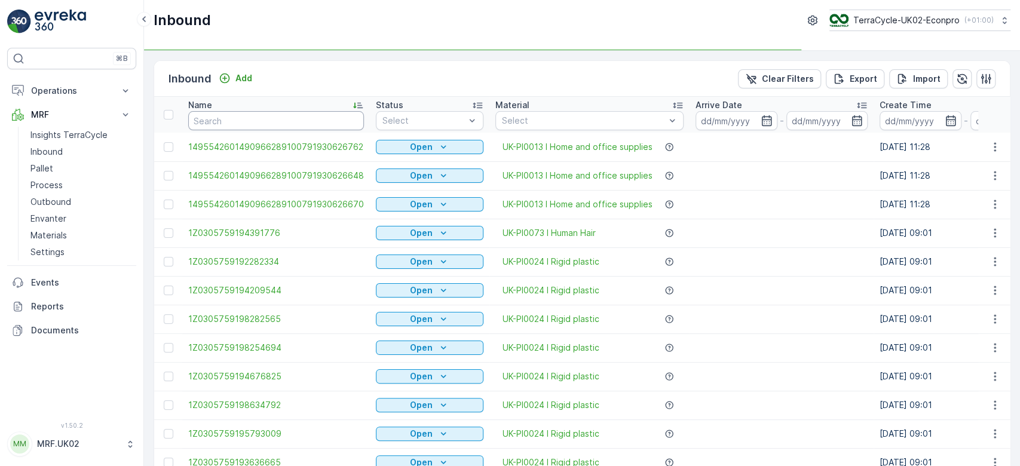
click at [227, 121] on input "text" at bounding box center [276, 120] width 176 height 19
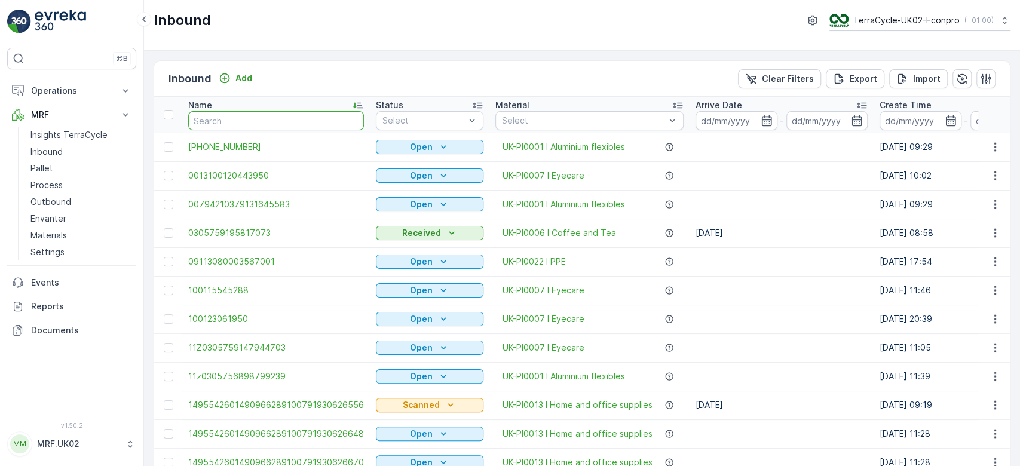
click at [222, 117] on input "text" at bounding box center [276, 120] width 176 height 19
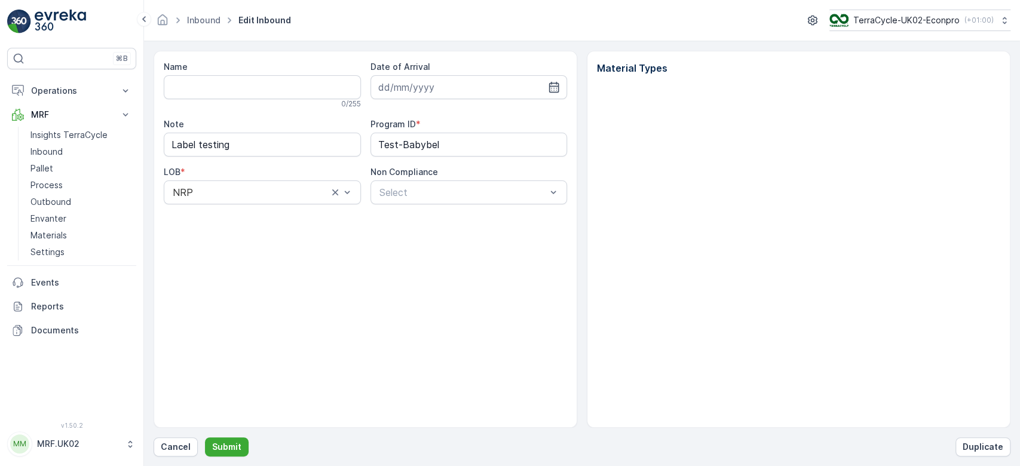
type input "1495542601490966289100791930626556"
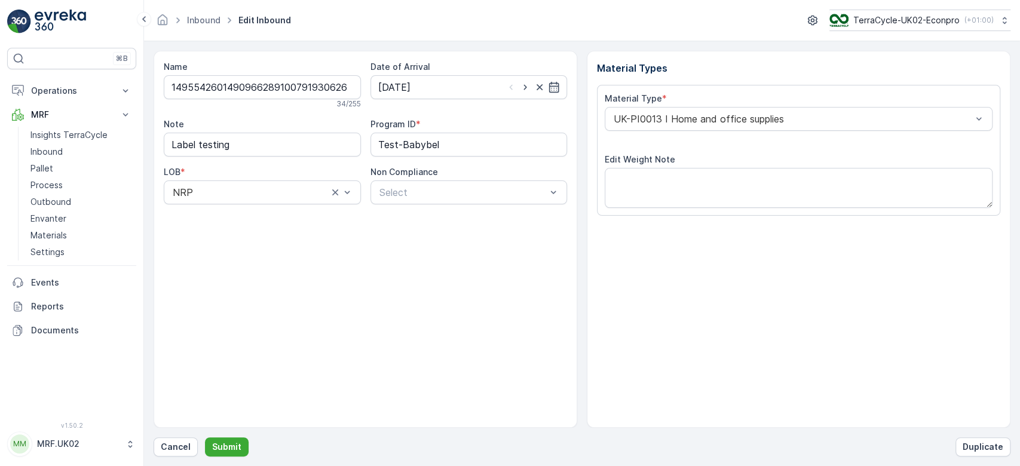
type input "[DATE]"
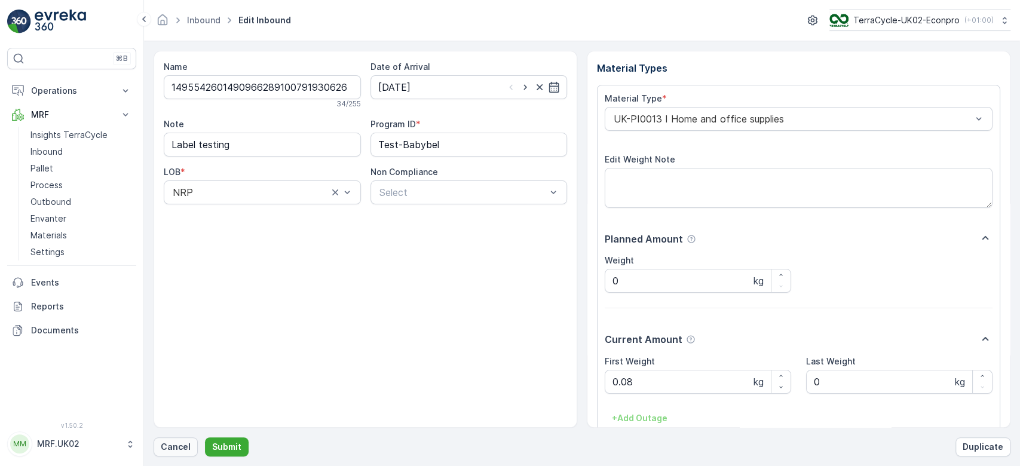
click at [182, 448] on p "Cancel" at bounding box center [176, 447] width 30 height 12
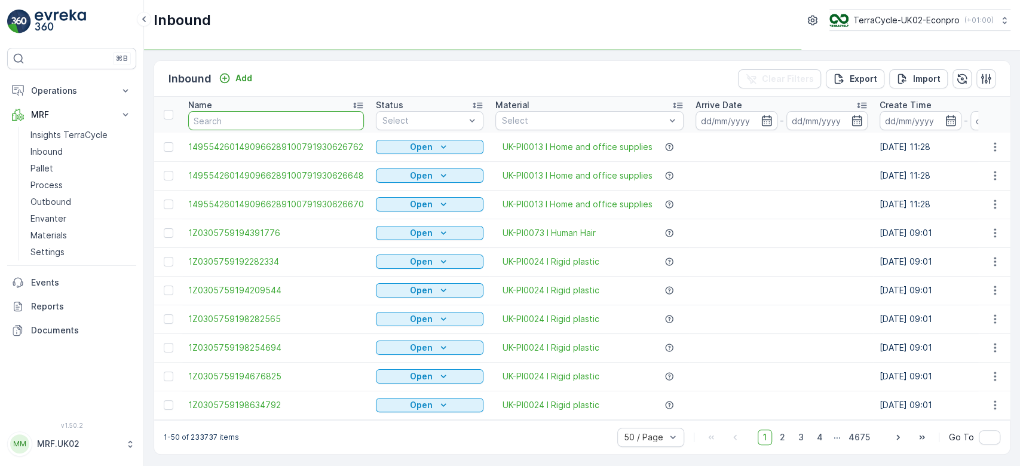
click at [237, 116] on input "text" at bounding box center [276, 120] width 176 height 19
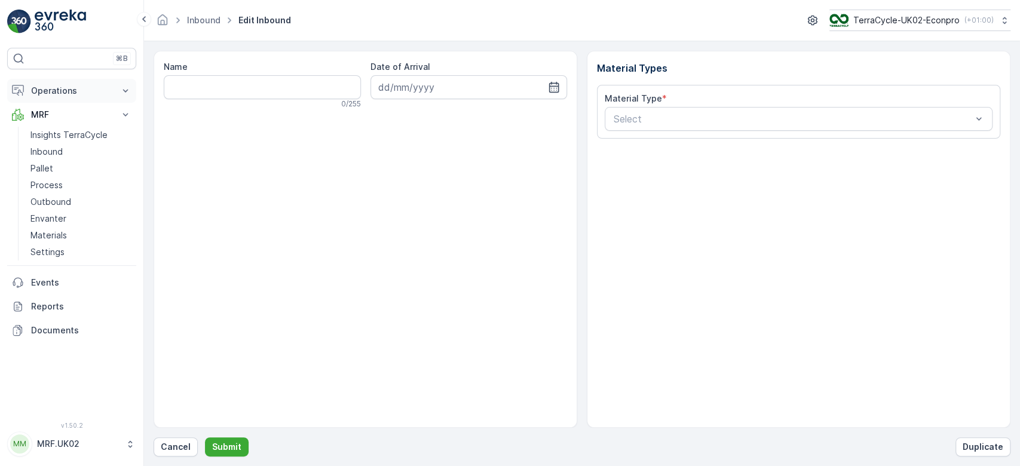
drag, startPoint x: 43, startPoint y: 148, endPoint x: 82, endPoint y: 88, distance: 71.3
click at [43, 148] on p "Inbound" at bounding box center [46, 152] width 32 height 12
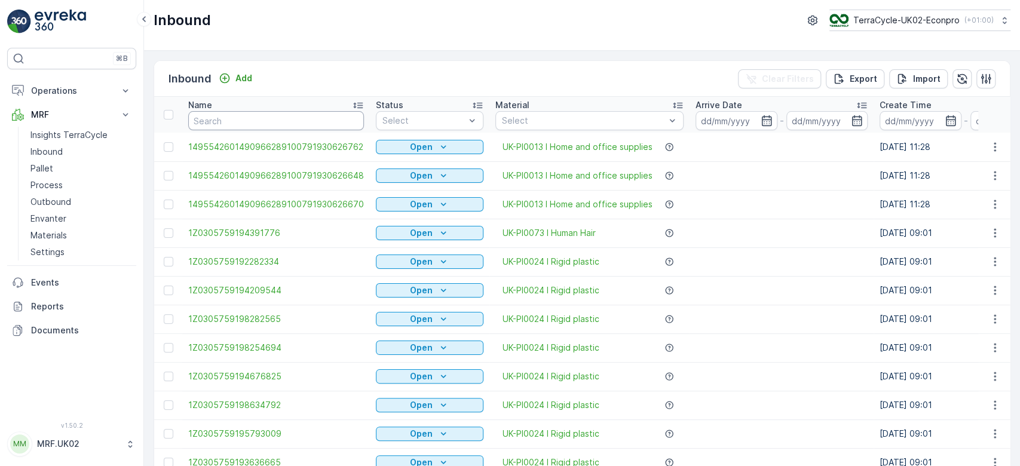
click at [204, 115] on input "text" at bounding box center [276, 120] width 176 height 19
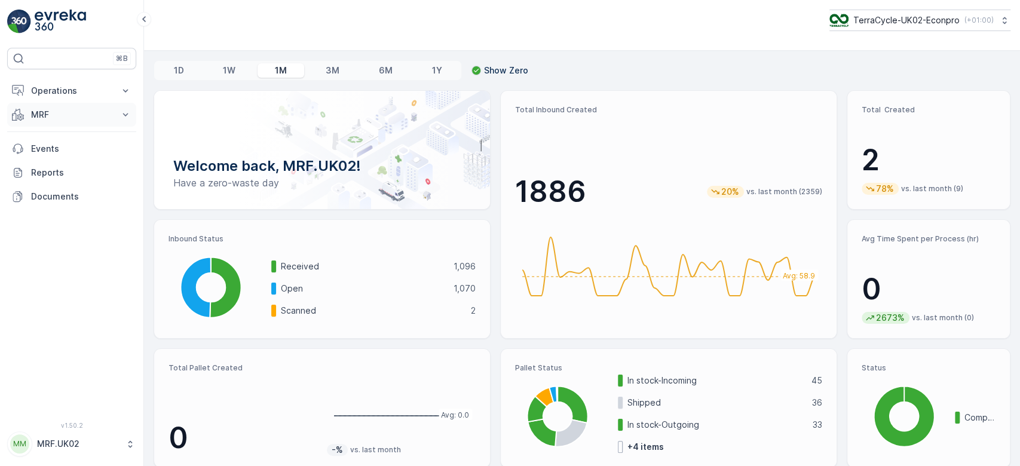
click at [122, 112] on icon at bounding box center [126, 115] width 12 height 12
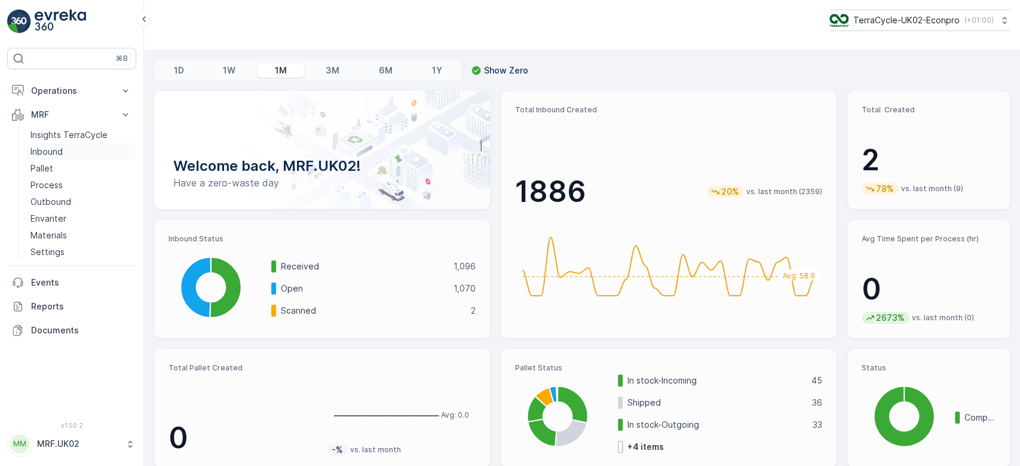
click at [69, 149] on link "Inbound" at bounding box center [81, 151] width 111 height 17
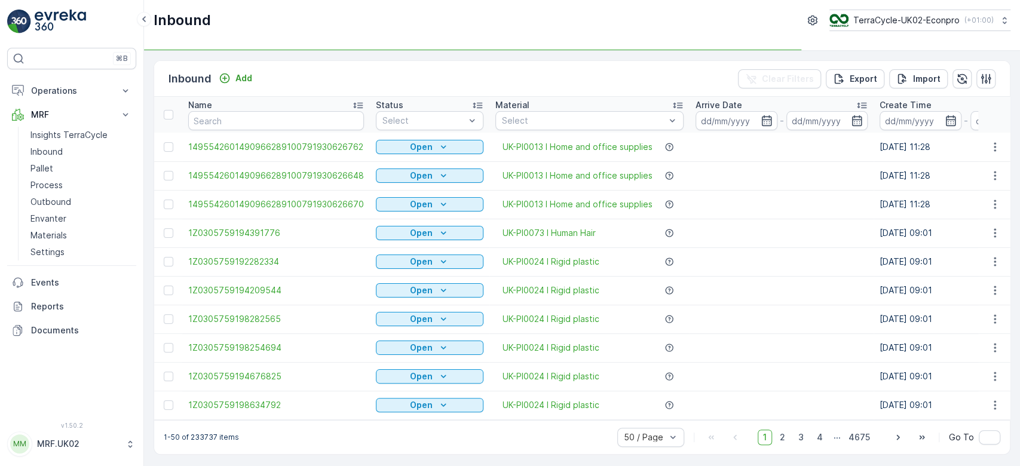
click at [225, 110] on div "Name" at bounding box center [276, 105] width 176 height 12
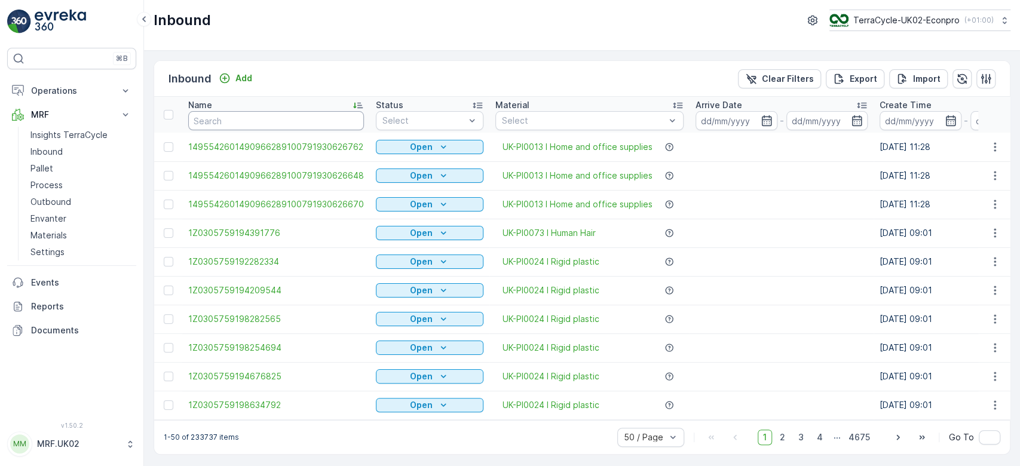
click at [224, 122] on input "text" at bounding box center [276, 120] width 176 height 19
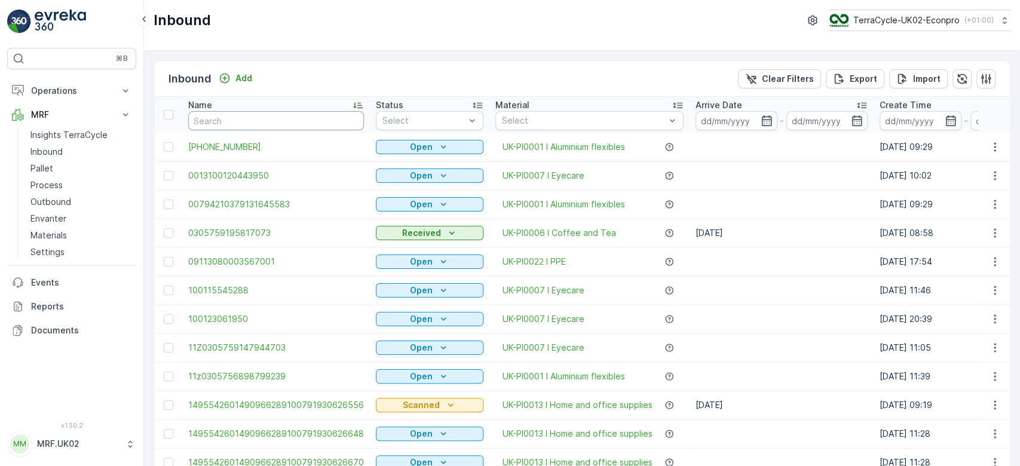
click at [224, 122] on input "text" at bounding box center [276, 120] width 176 height 19
click at [224, 122] on input "[)>0102CH52LR826D47919306267620881FDE8962775532521/10.99KGNUnit 13a, Deeside In…" at bounding box center [276, 120] width 176 height 19
click at [265, 141] on span "[PHONE_NUMBER]" at bounding box center [276, 147] width 176 height 12
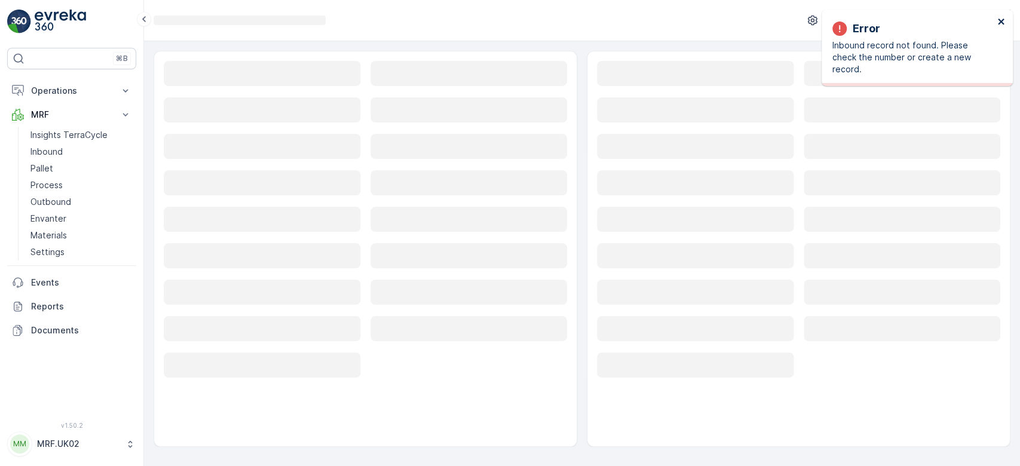
click at [997, 20] on icon "close" at bounding box center [1001, 22] width 8 height 10
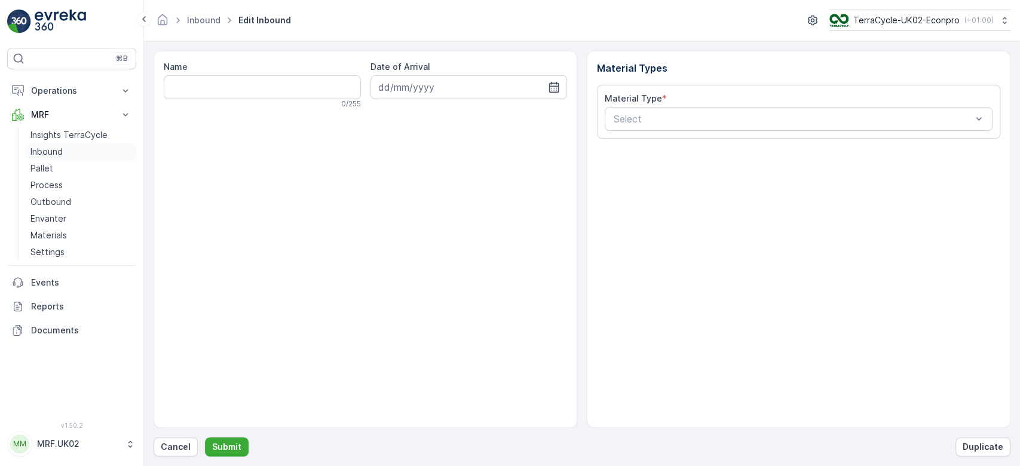
click at [62, 151] on p "Inbound" at bounding box center [46, 152] width 32 height 12
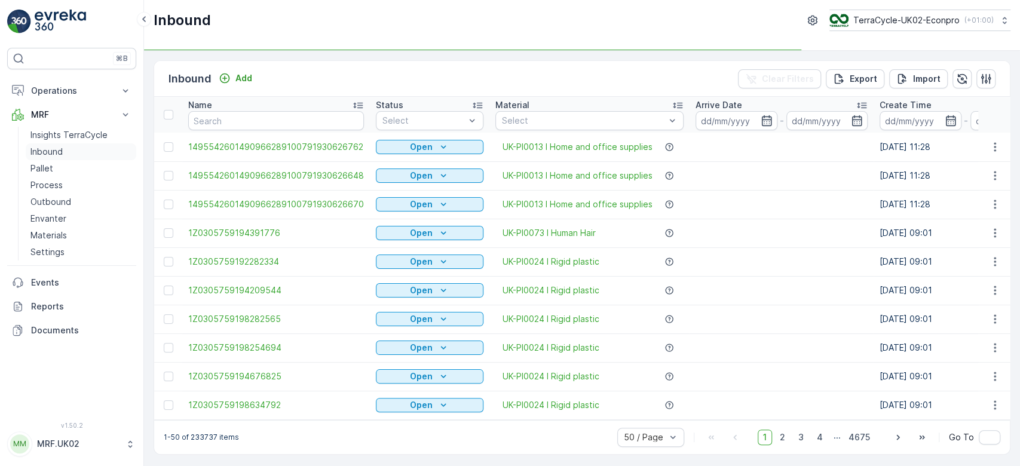
click at [58, 155] on p "Inbound" at bounding box center [46, 152] width 32 height 12
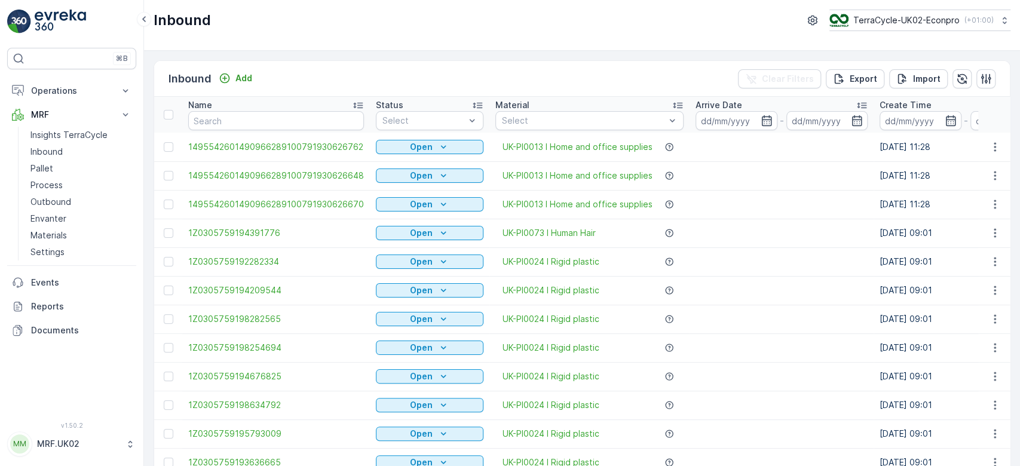
click at [335, 117] on input "text" at bounding box center [276, 120] width 176 height 19
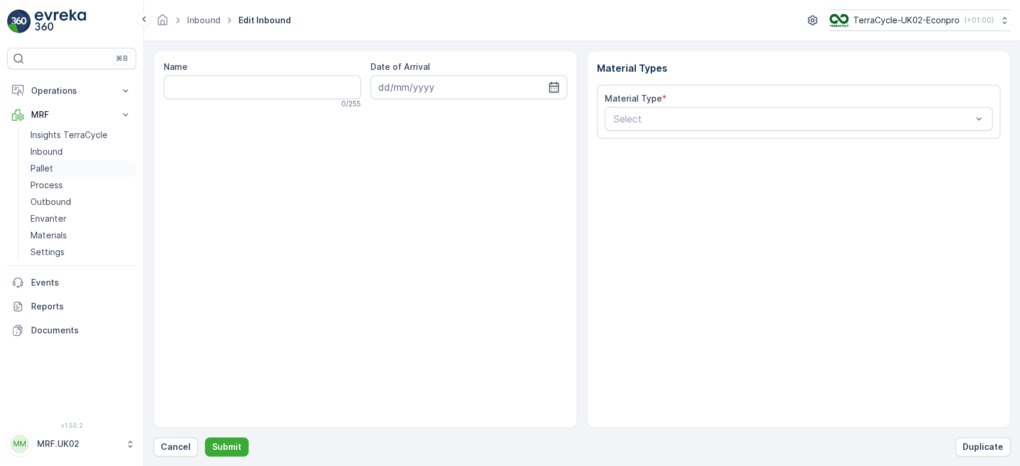
click at [42, 173] on p "Pallet" at bounding box center [41, 169] width 23 height 12
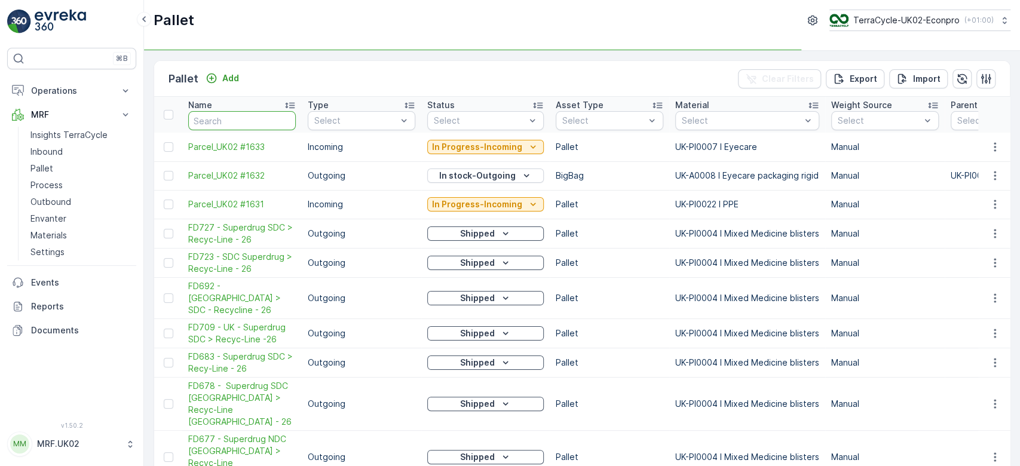
click at [259, 122] on input "text" at bounding box center [242, 120] width 108 height 19
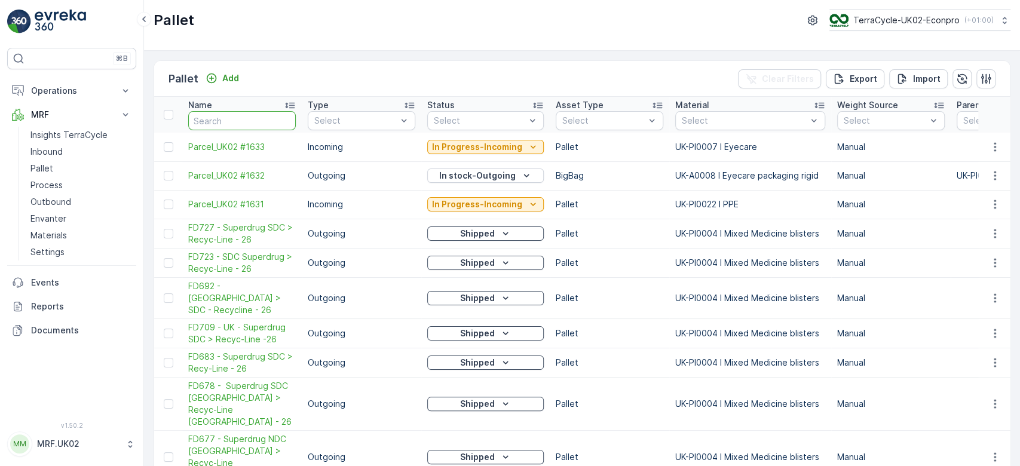
click at [259, 122] on input "text" at bounding box center [242, 120] width 108 height 19
type input "1617"
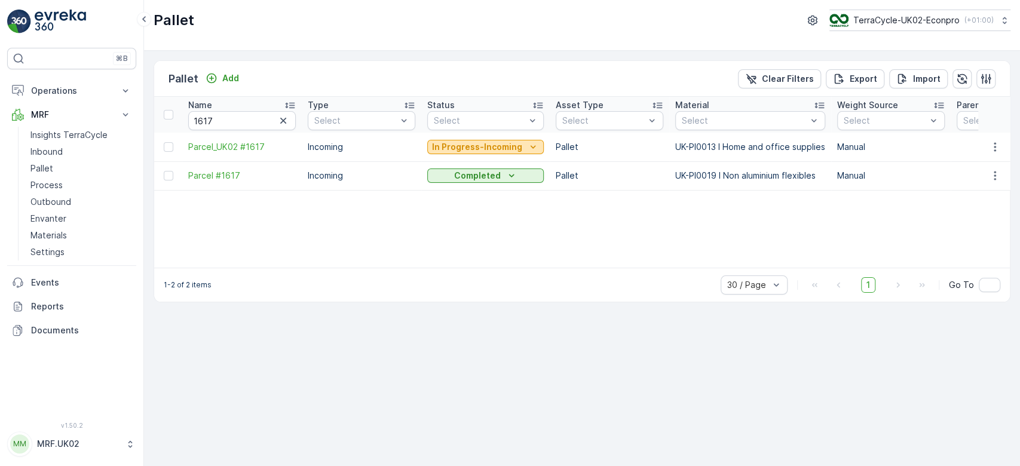
click at [453, 142] on p "In Progress-Incoming" at bounding box center [477, 147] width 90 height 12
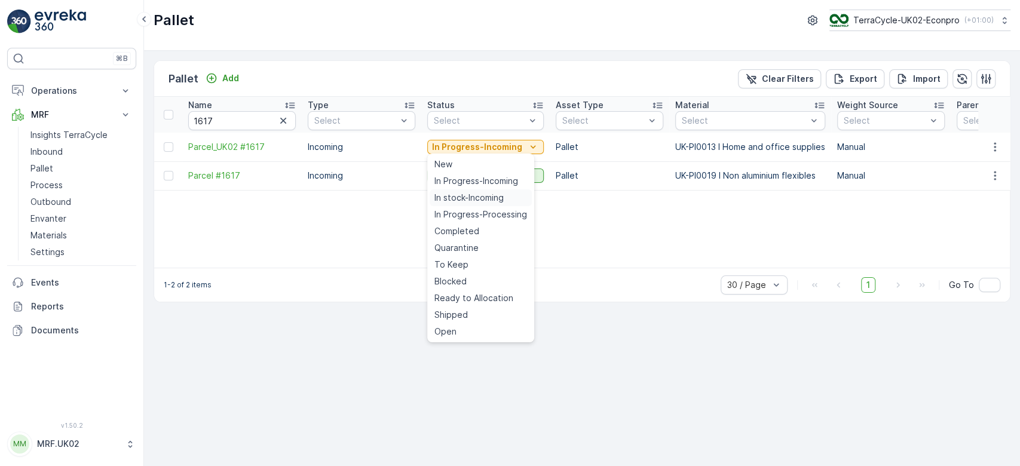
click at [468, 198] on span "In stock-Incoming" at bounding box center [468, 198] width 69 height 12
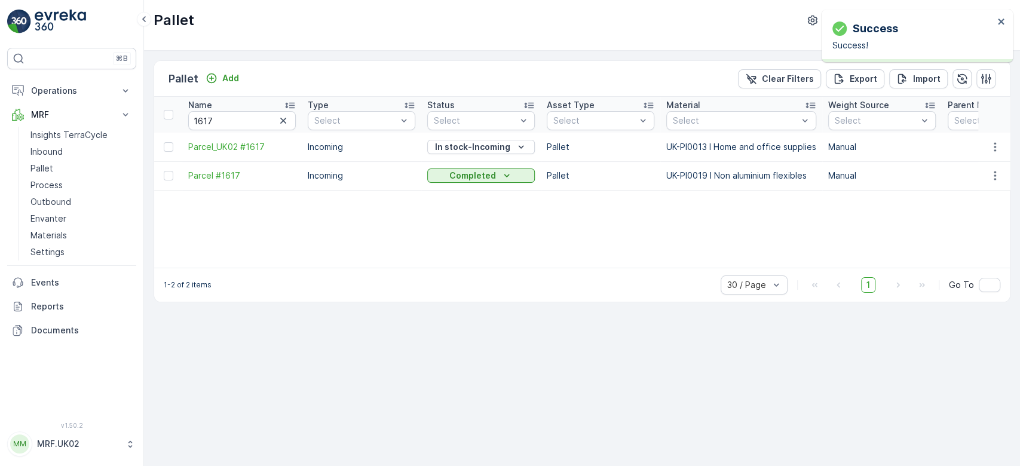
click at [281, 118] on icon "button" at bounding box center [283, 121] width 6 height 6
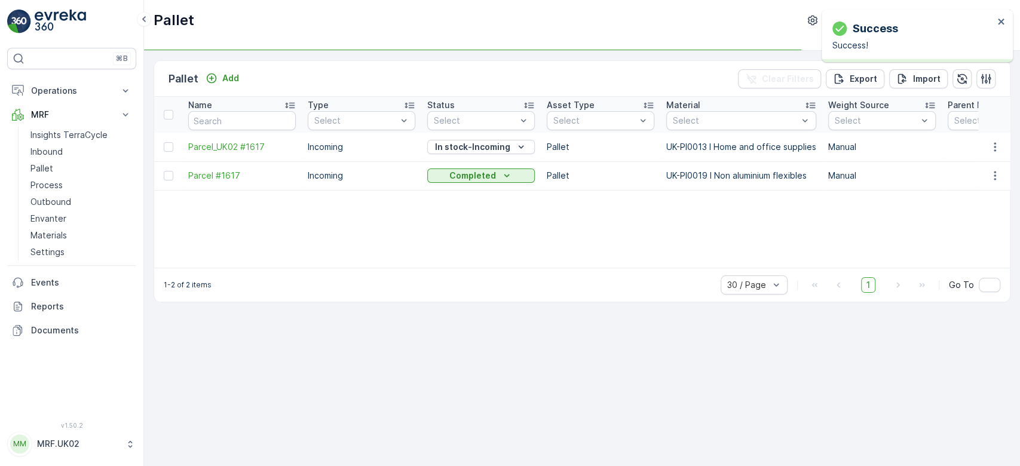
click at [229, 88] on div "Pallet Add Clear Filters Export Import" at bounding box center [582, 79] width 856 height 36
click at [229, 73] on p "Add" at bounding box center [230, 78] width 17 height 12
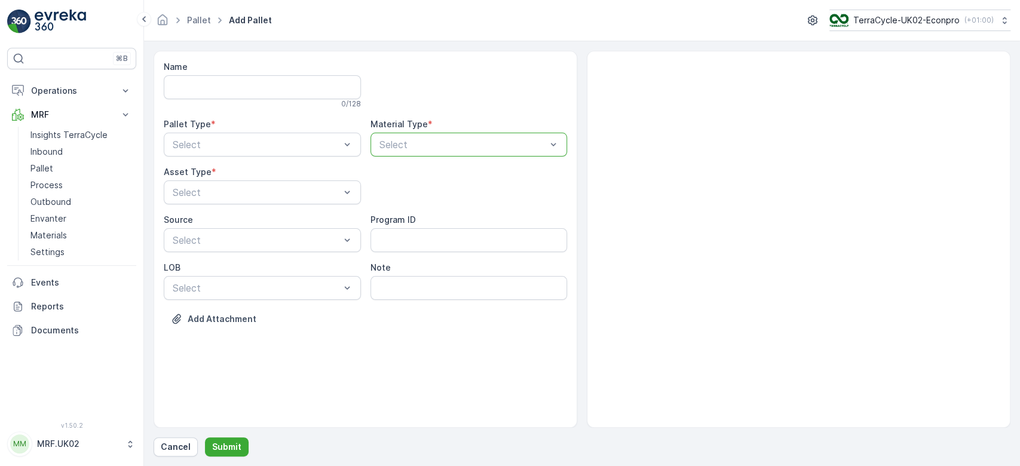
click at [440, 148] on div at bounding box center [463, 144] width 170 height 11
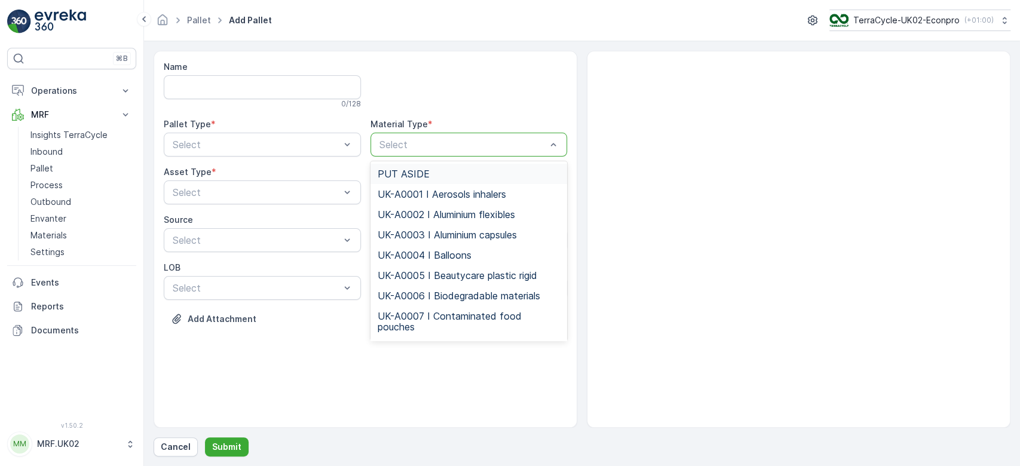
click at [440, 148] on div at bounding box center [463, 144] width 170 height 11
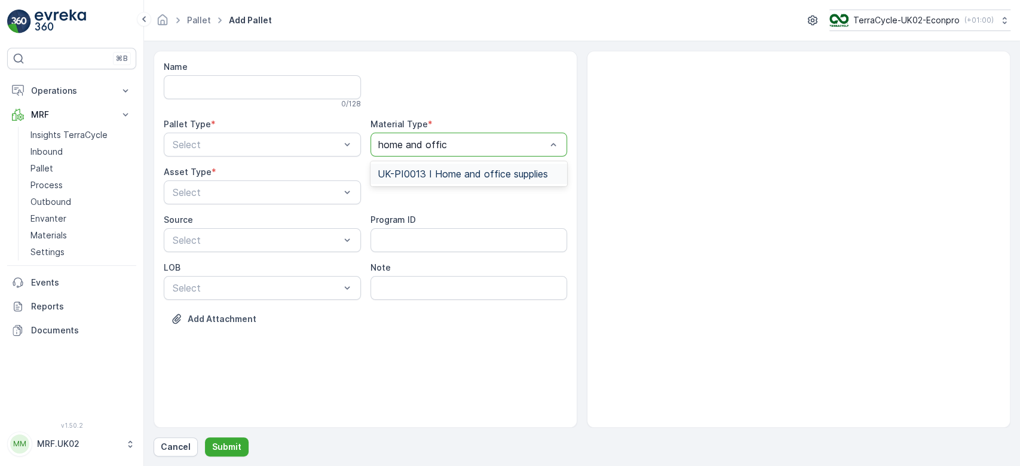
type input "home and office"
click at [440, 173] on span "UK-PI0013 I Home and office supplies" at bounding box center [463, 174] width 170 height 11
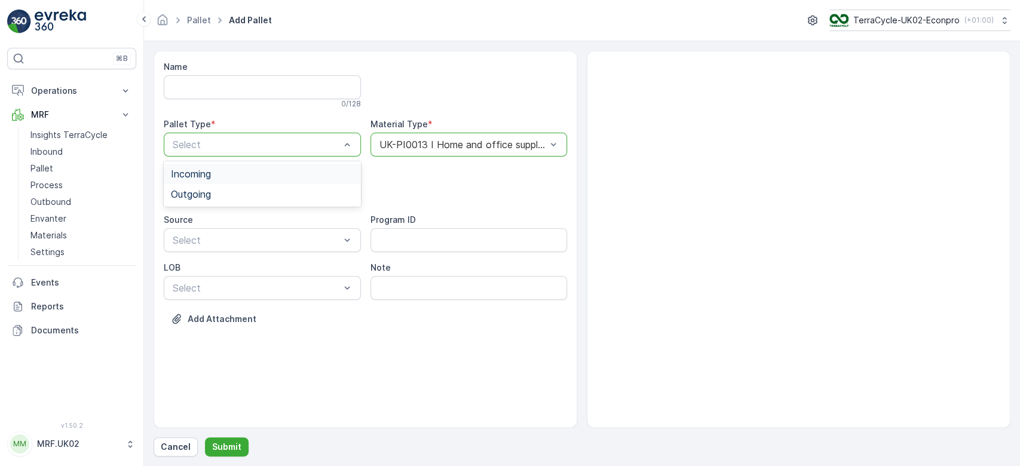
click at [293, 170] on div "Incoming" at bounding box center [262, 174] width 183 height 11
click at [262, 229] on div "FD Pallet" at bounding box center [262, 222] width 197 height 20
click at [254, 194] on div at bounding box center [256, 192] width 170 height 11
click at [233, 245] on div "Pallet" at bounding box center [262, 242] width 183 height 11
click at [225, 446] on p "Submit" at bounding box center [226, 447] width 29 height 12
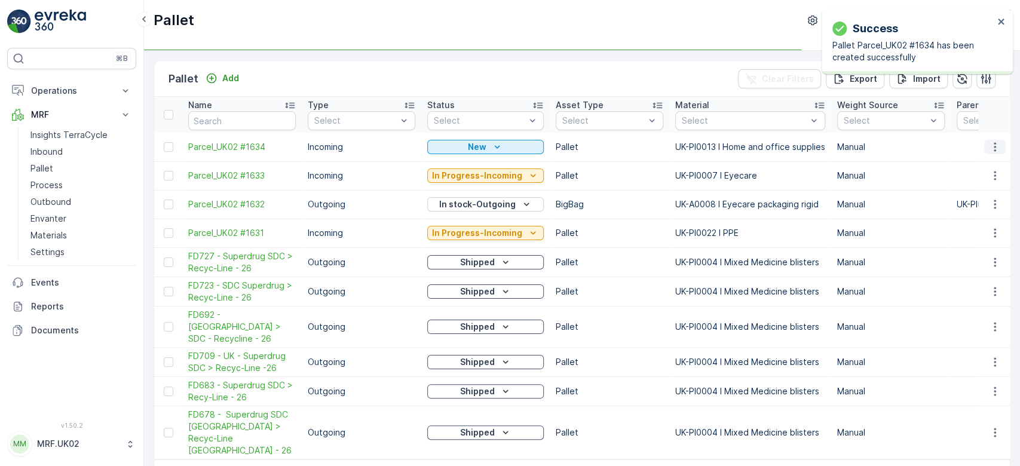
click at [996, 146] on icon "button" at bounding box center [995, 147] width 12 height 12
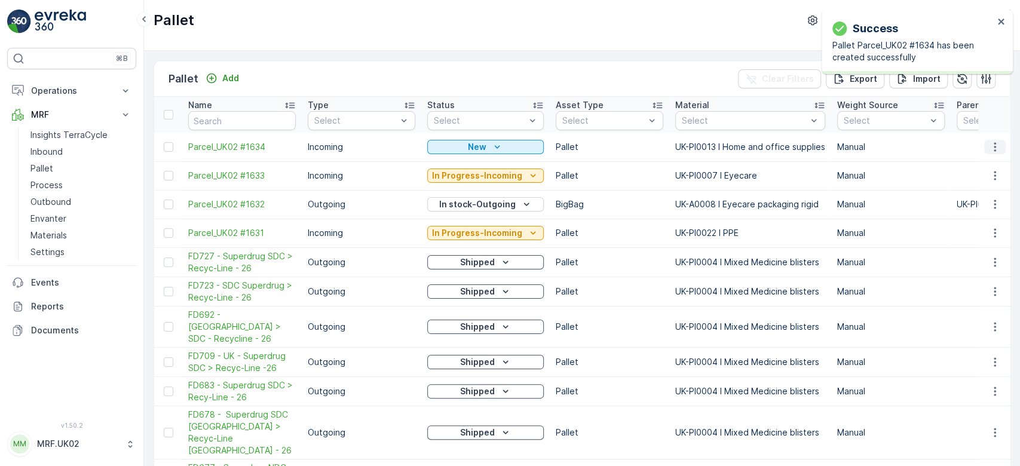
click at [991, 141] on icon "button" at bounding box center [995, 147] width 12 height 12
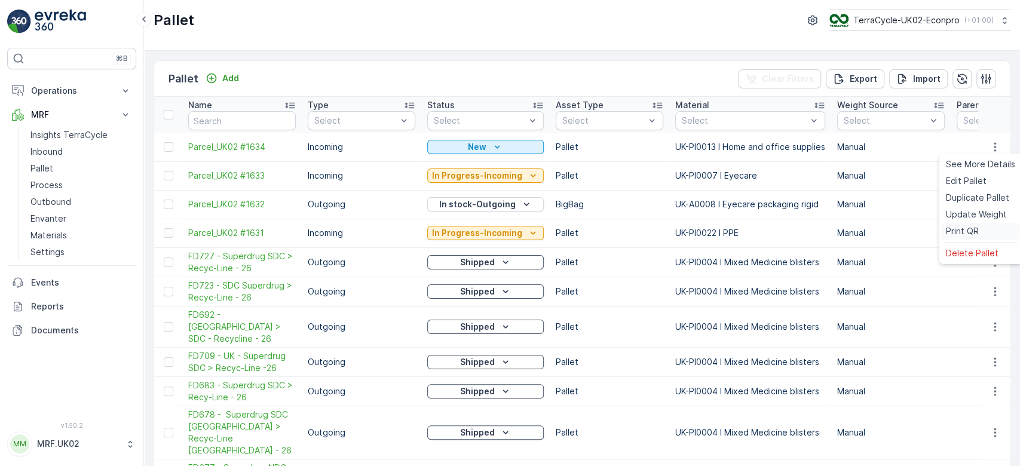
click at [952, 232] on span "Print QR" at bounding box center [962, 231] width 33 height 12
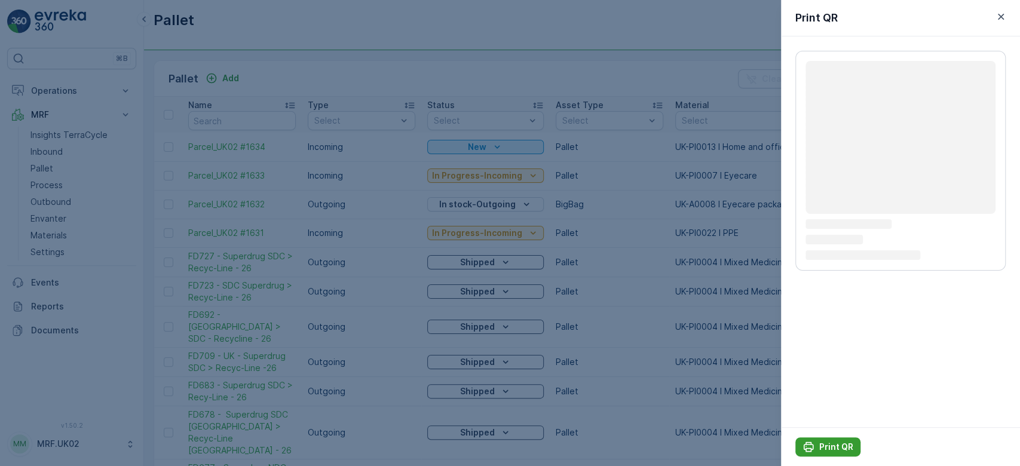
click at [830, 442] on p "Print QR" at bounding box center [836, 447] width 34 height 12
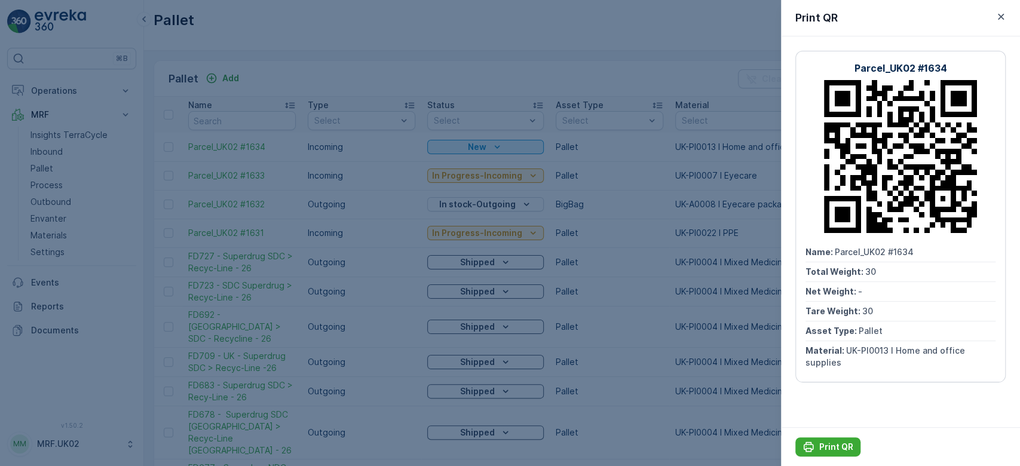
click at [75, 151] on div at bounding box center [510, 233] width 1020 height 466
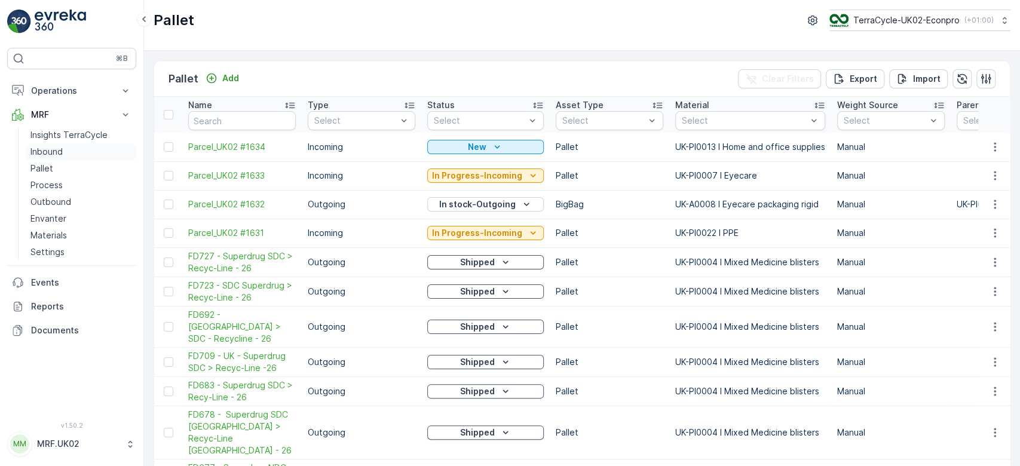
click at [75, 151] on link "Inbound" at bounding box center [81, 151] width 111 height 17
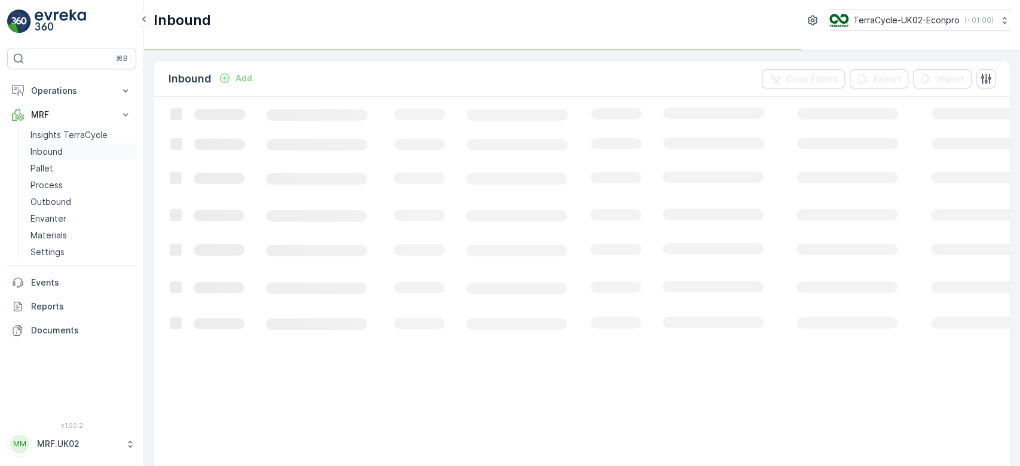
click at [75, 151] on link "Inbound" at bounding box center [81, 151] width 111 height 17
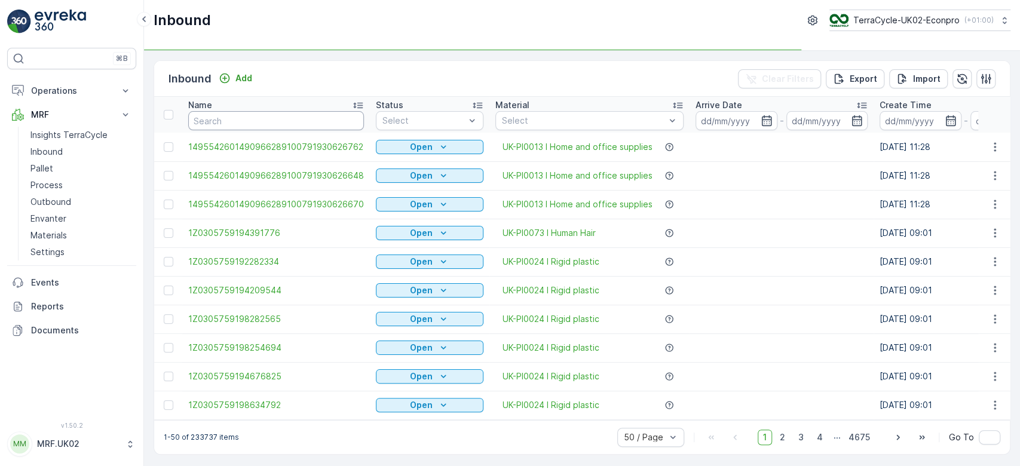
click at [235, 112] on input "text" at bounding box center [276, 120] width 176 height 19
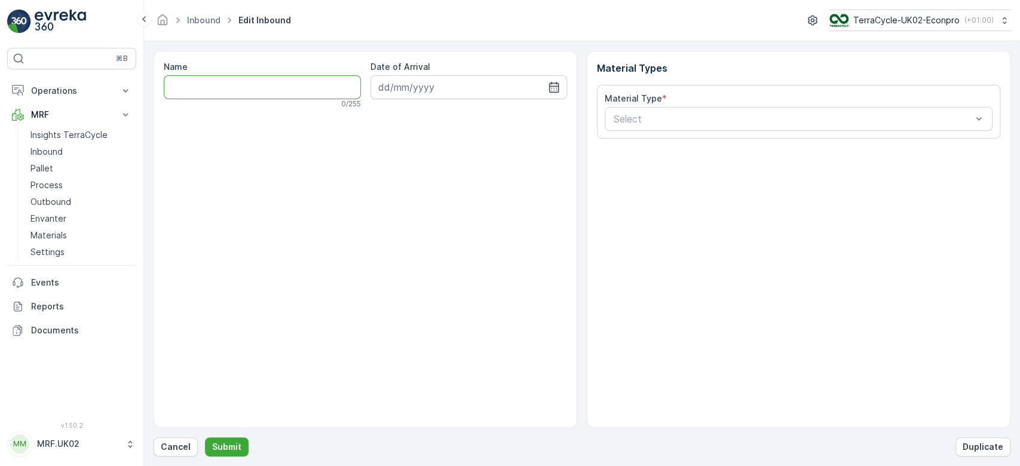
click at [236, 89] on input "Name" at bounding box center [262, 87] width 197 height 24
type input "1Z0305759147652984"
click at [205, 437] on button "Submit" at bounding box center [227, 446] width 44 height 19
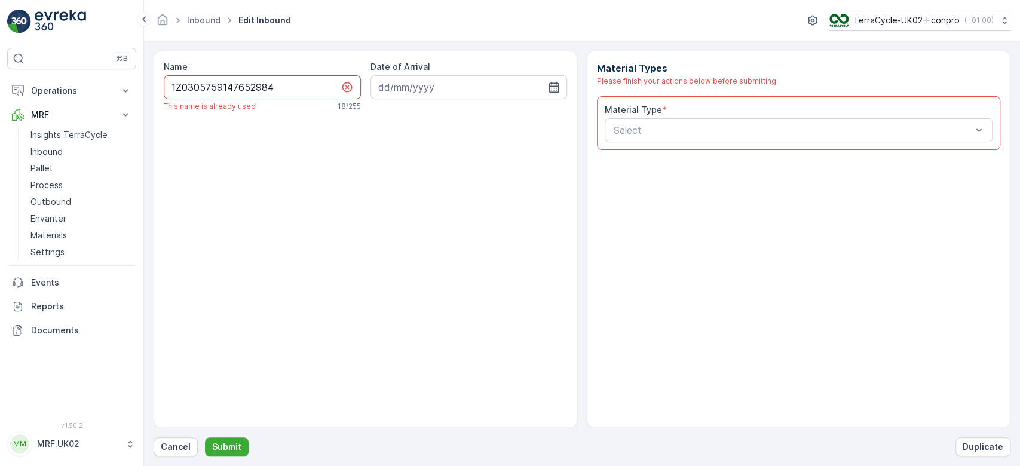
click at [236, 89] on input "1Z0305759147652984" at bounding box center [262, 87] width 197 height 24
click at [160, 443] on button "Cancel" at bounding box center [176, 446] width 44 height 19
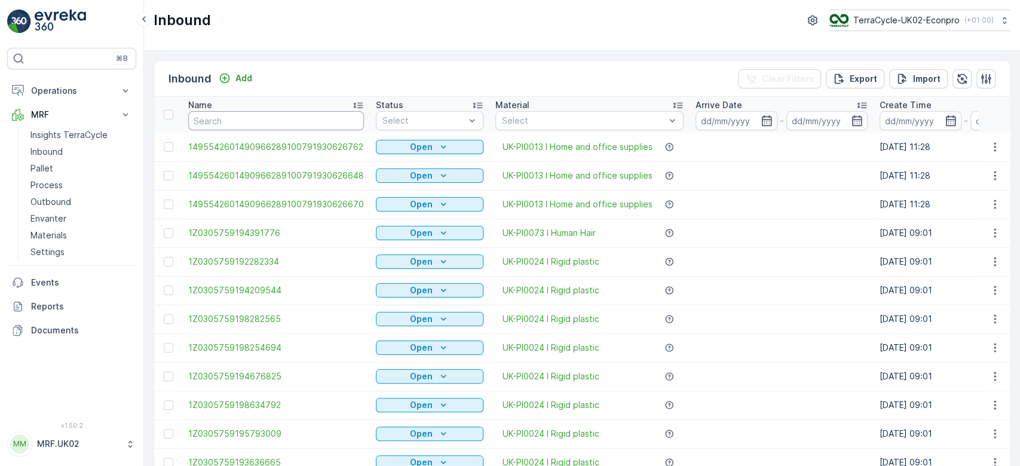
click at [210, 122] on input "text" at bounding box center [276, 120] width 176 height 19
drag, startPoint x: 210, startPoint y: 122, endPoint x: 212, endPoint y: 128, distance: 6.1
paste input "1Z0305759147652984"
type input "1Z0305759147652984"
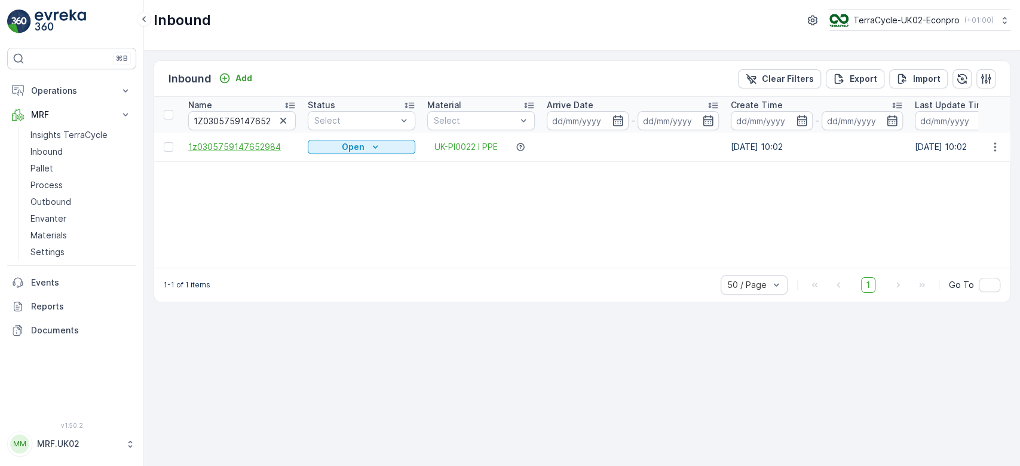
click at [233, 151] on span "1z0305759147652984" at bounding box center [242, 147] width 108 height 12
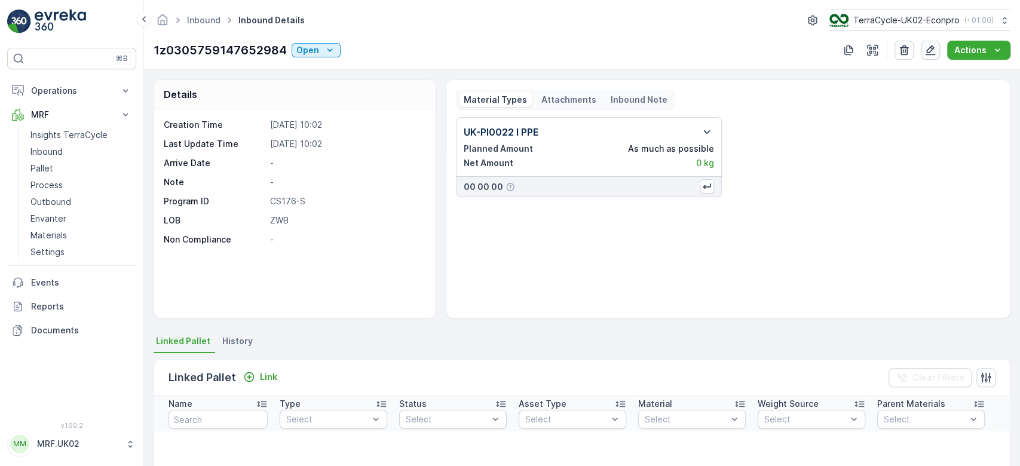
click at [933, 54] on icon "button" at bounding box center [930, 50] width 12 height 12
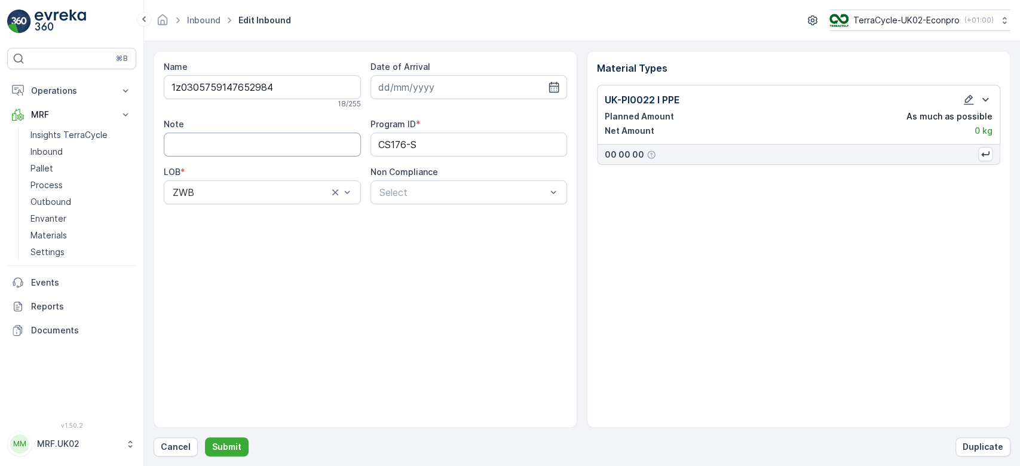
click at [335, 136] on input "Note" at bounding box center [262, 145] width 197 height 24
type input "lower case z not capital Z"
click at [964, 101] on icon "button" at bounding box center [969, 100] width 12 height 12
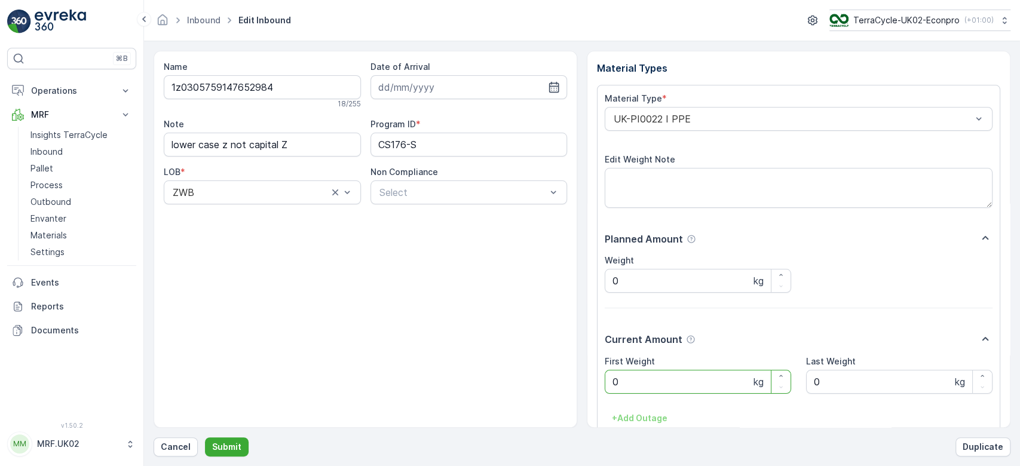
click at [645, 381] on Weight "0" at bounding box center [698, 382] width 186 height 24
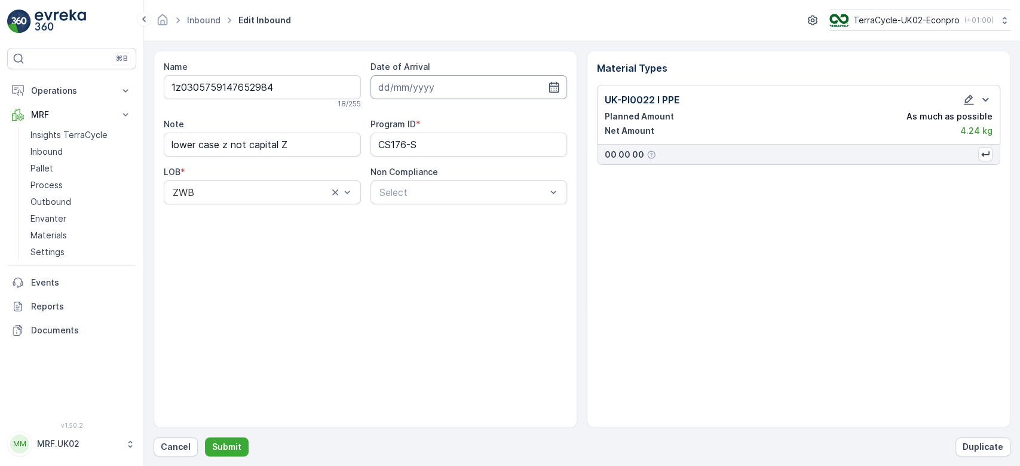
click at [453, 90] on input at bounding box center [468, 87] width 197 height 24
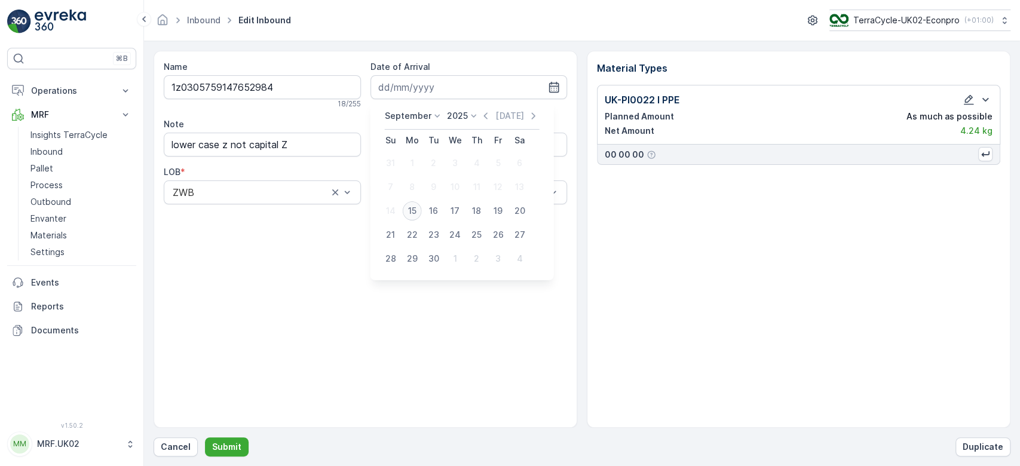
click at [408, 208] on div "15" at bounding box center [412, 210] width 19 height 19
type input "[DATE]"
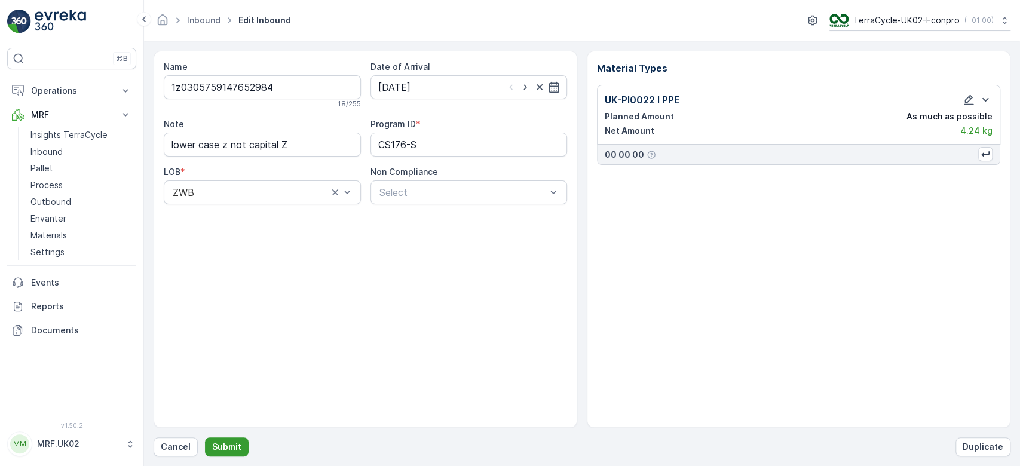
click at [207, 445] on button "Submit" at bounding box center [227, 446] width 44 height 19
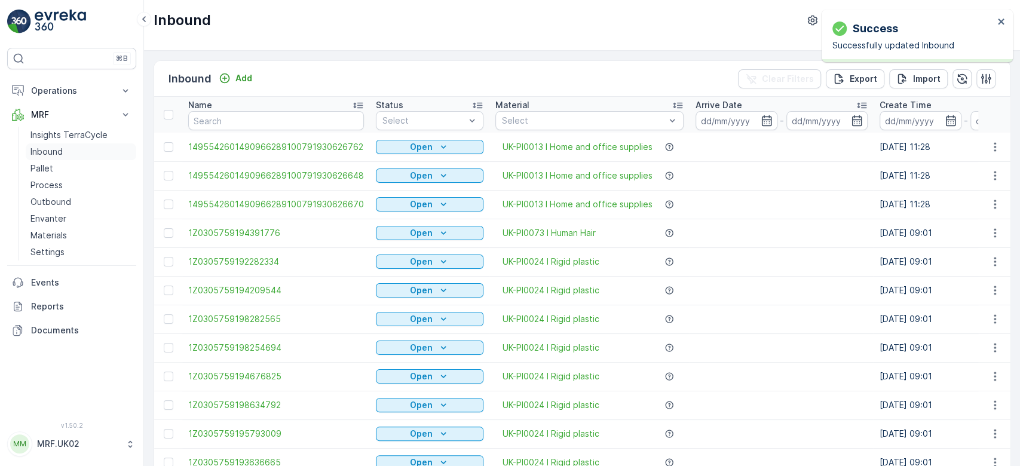
click at [31, 147] on p "Inbound" at bounding box center [46, 152] width 32 height 12
click at [46, 169] on p "Pallet" at bounding box center [41, 169] width 23 height 12
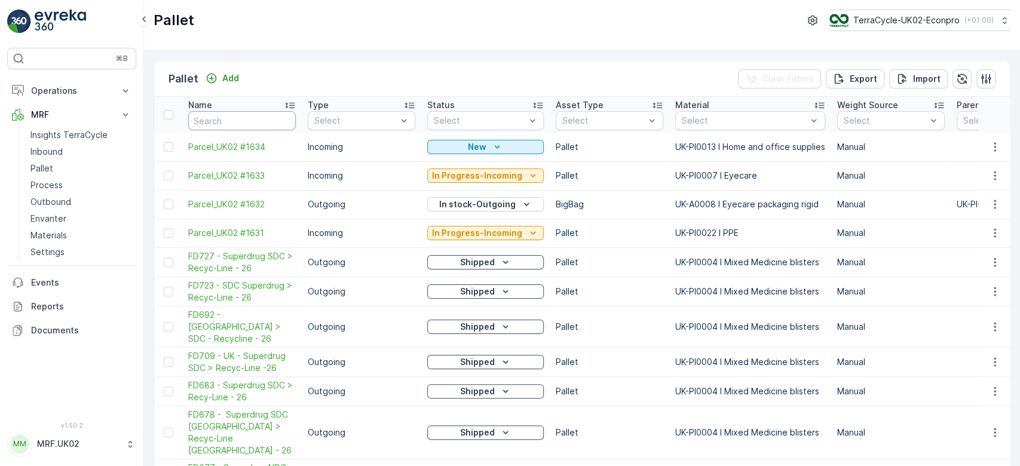
click at [222, 122] on input "text" at bounding box center [242, 120] width 108 height 19
type input "15"
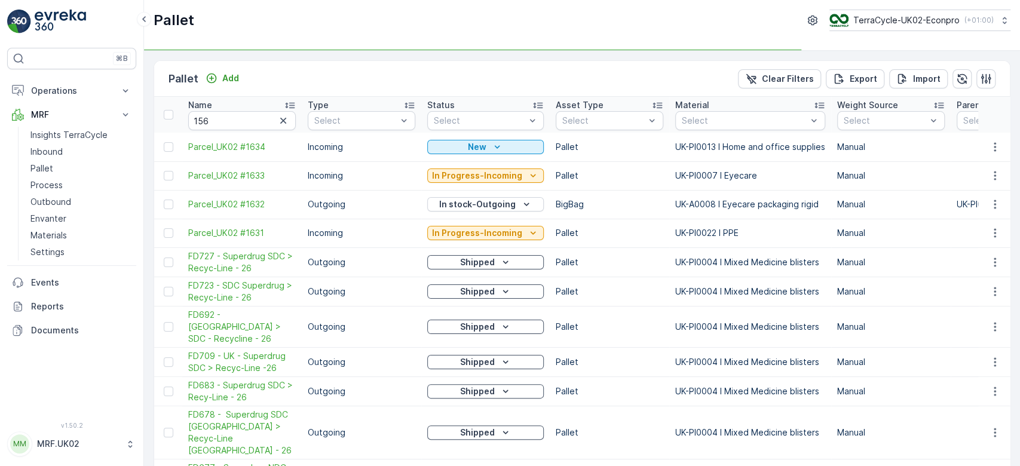
type input "15"
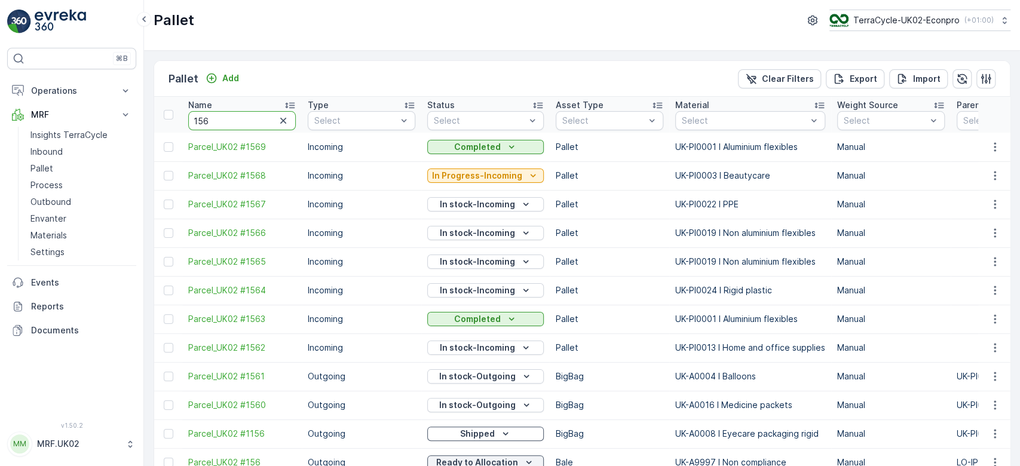
click at [237, 121] on input "156" at bounding box center [242, 120] width 108 height 19
type input "1568"
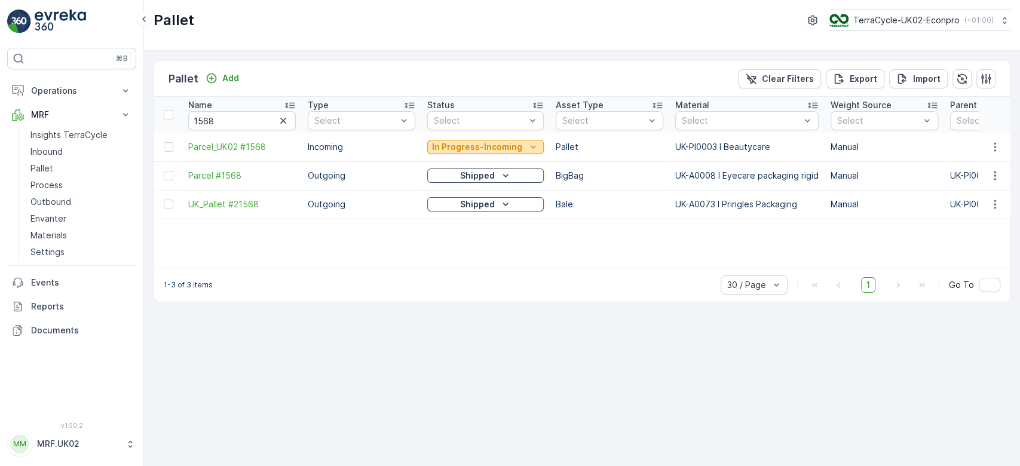
click at [474, 146] on p "In Progress-Incoming" at bounding box center [477, 147] width 90 height 12
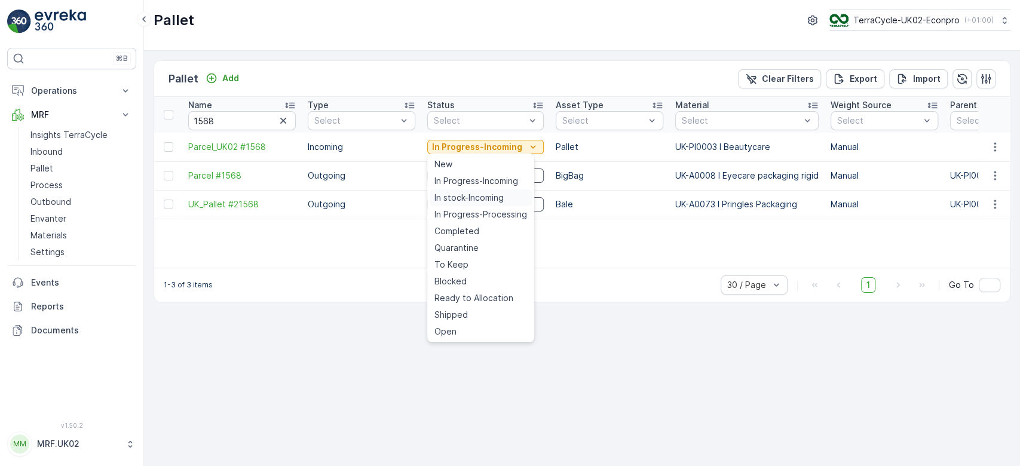
click at [474, 198] on span "In stock-Incoming" at bounding box center [468, 198] width 69 height 12
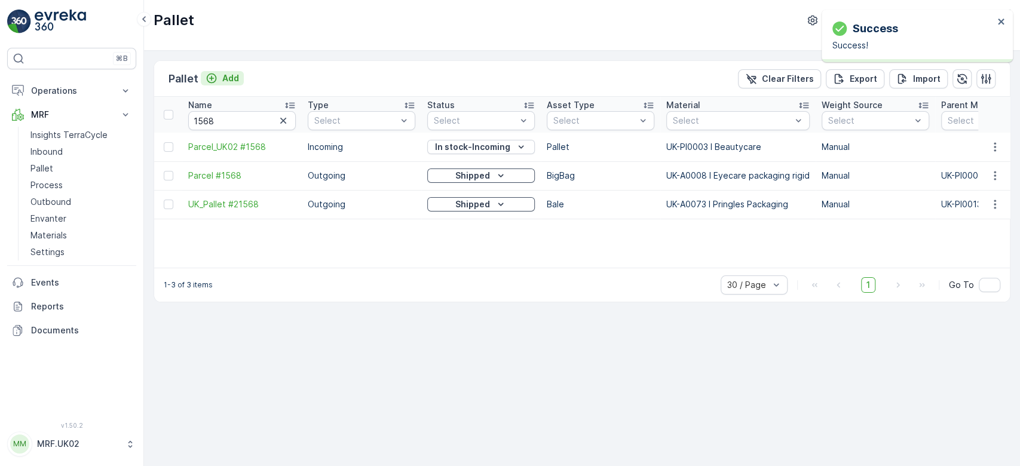
click at [233, 75] on p "Add" at bounding box center [230, 78] width 17 height 12
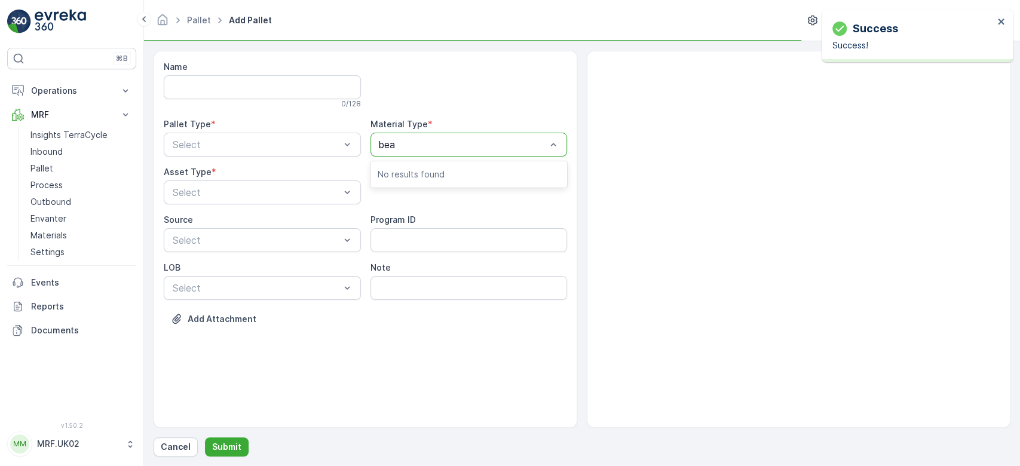
type input "beau"
click at [428, 143] on div at bounding box center [463, 144] width 170 height 11
click at [406, 146] on div at bounding box center [463, 144] width 170 height 11
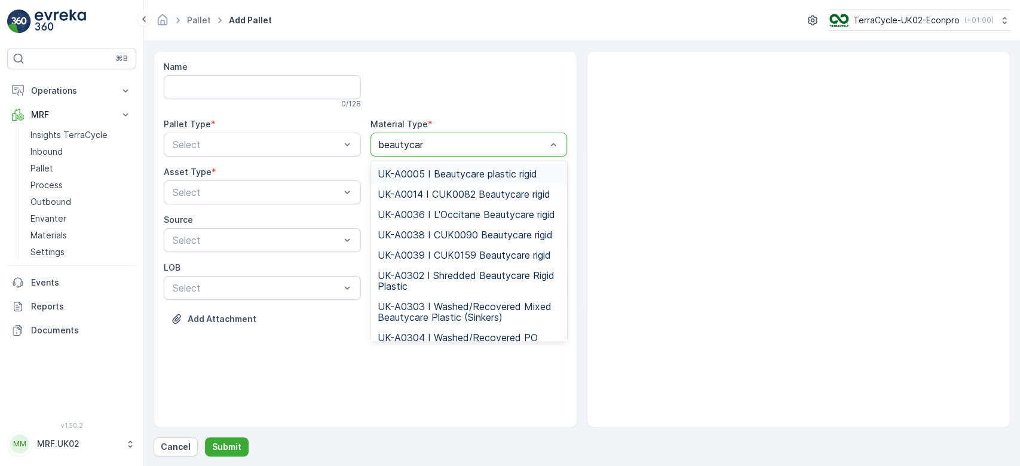
type input "beautycare"
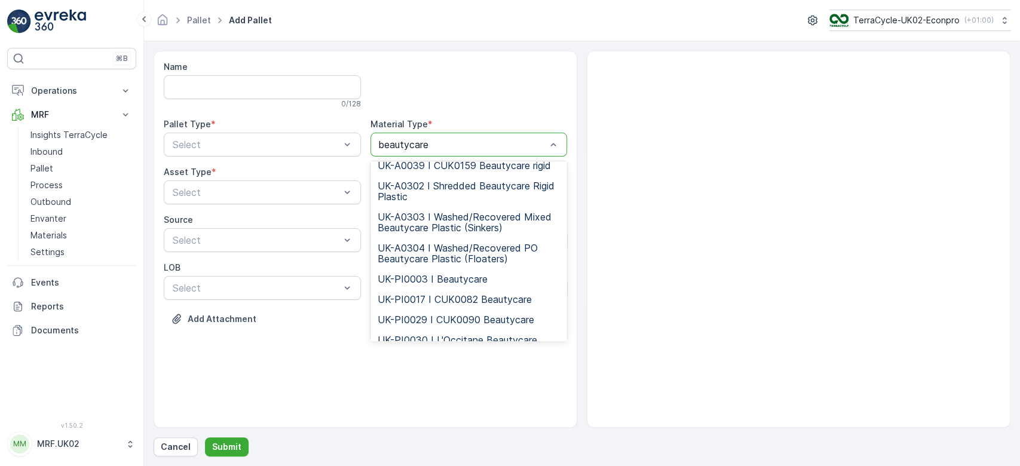
scroll to position [121, 0]
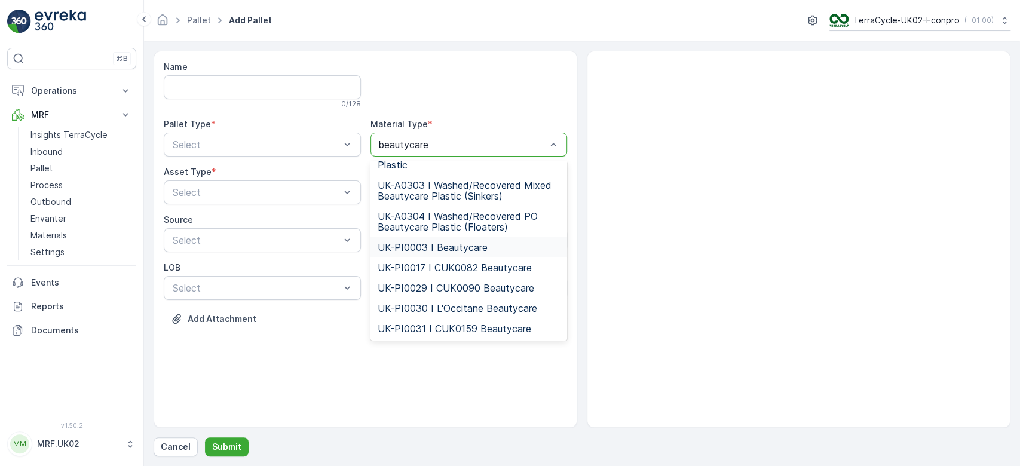
click at [461, 245] on span "UK-PI0003 I Beautycare" at bounding box center [433, 247] width 110 height 11
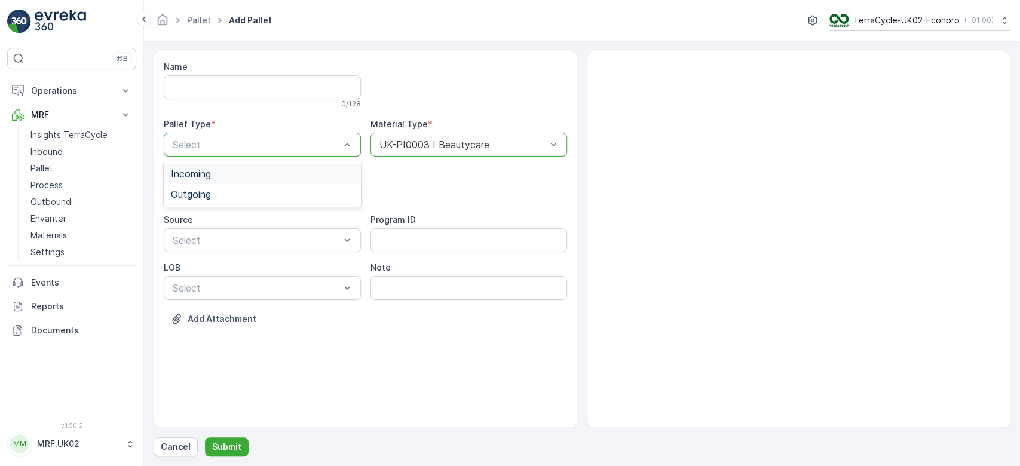
click at [261, 171] on div "Incoming" at bounding box center [262, 174] width 183 height 11
click at [217, 238] on div "Pallet" at bounding box center [262, 242] width 183 height 11
click at [234, 442] on p "Submit" at bounding box center [226, 447] width 29 height 12
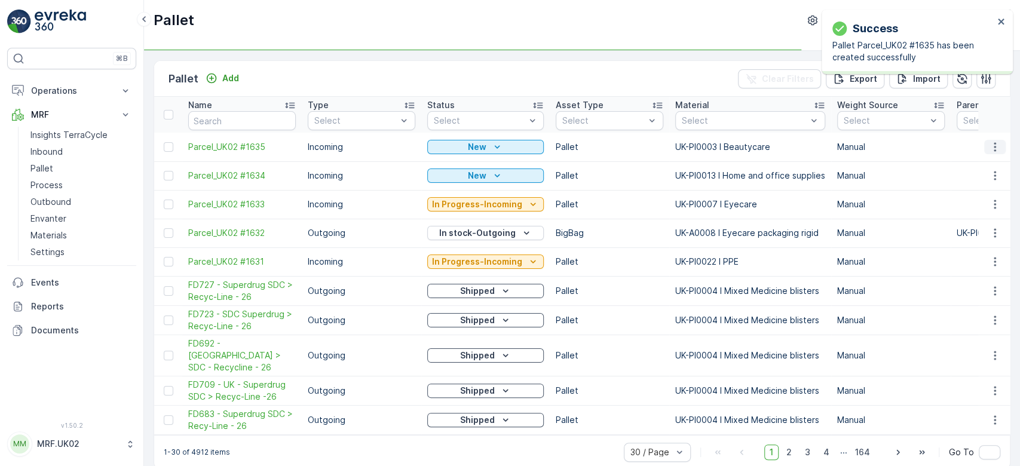
click at [997, 150] on icon "button" at bounding box center [995, 147] width 12 height 12
click at [993, 228] on div "Print QR" at bounding box center [980, 231] width 79 height 17
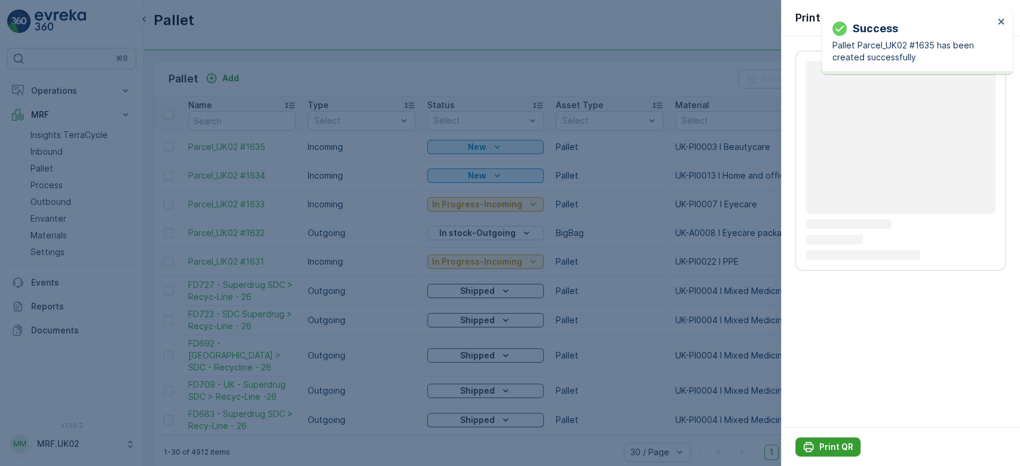
click at [831, 446] on p "Print QR" at bounding box center [836, 447] width 34 height 12
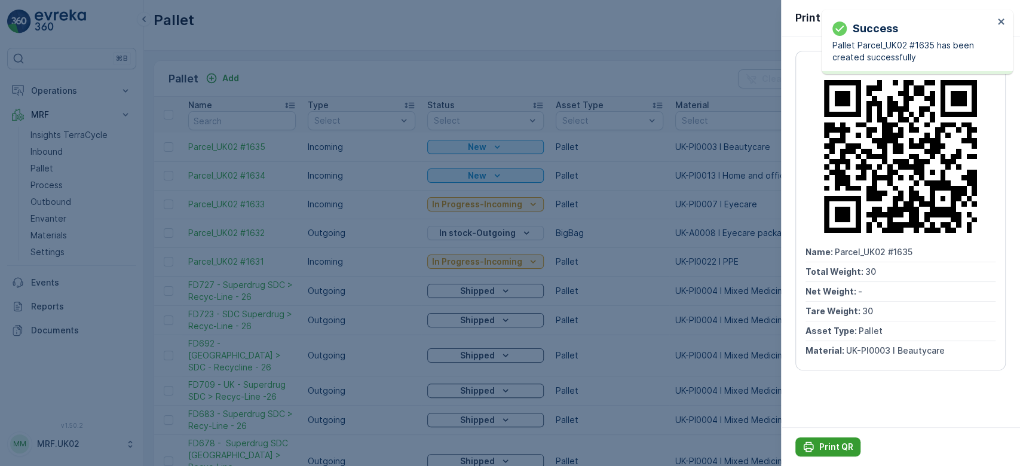
click at [831, 446] on p "Print QR" at bounding box center [836, 447] width 34 height 12
drag, startPoint x: 831, startPoint y: 446, endPoint x: 56, endPoint y: 150, distance: 829.7
click at [56, 150] on div at bounding box center [510, 233] width 1020 height 466
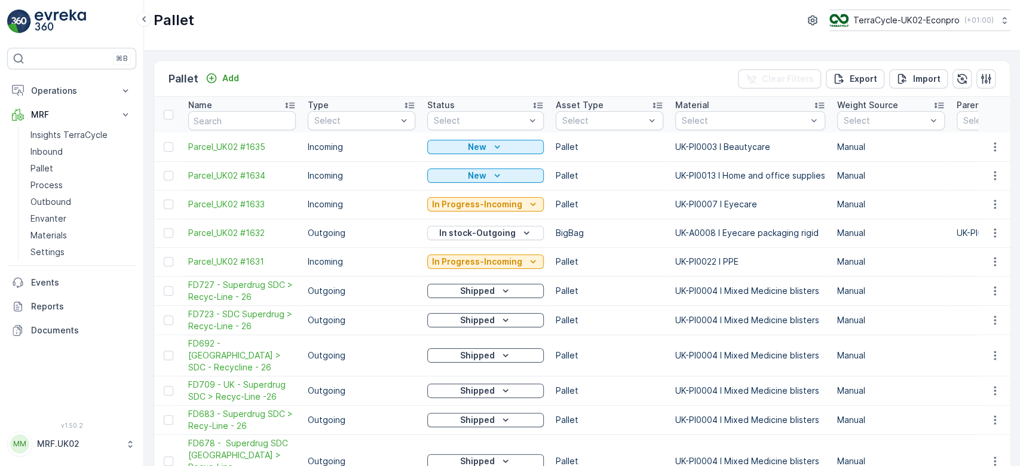
click at [56, 150] on p "Inbound" at bounding box center [46, 152] width 32 height 12
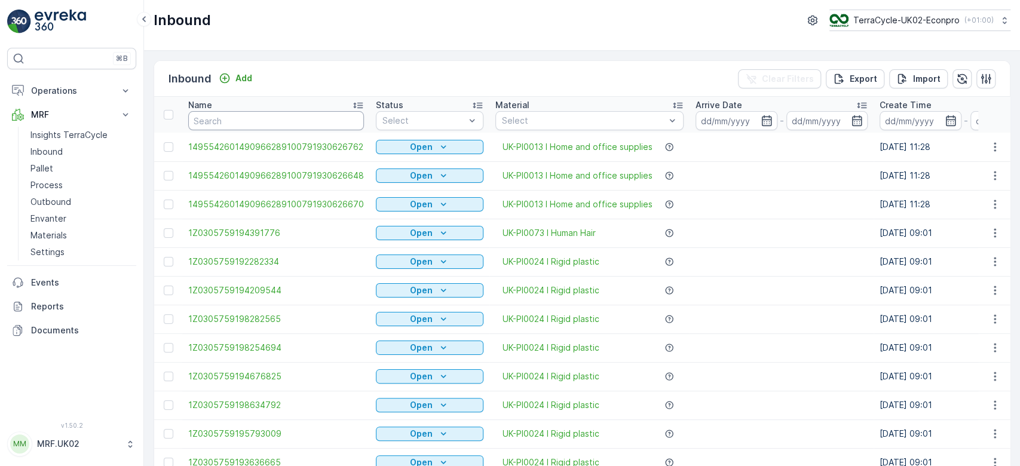
click at [211, 120] on input "text" at bounding box center [276, 120] width 176 height 19
click at [51, 161] on link "Pallet" at bounding box center [81, 168] width 111 height 17
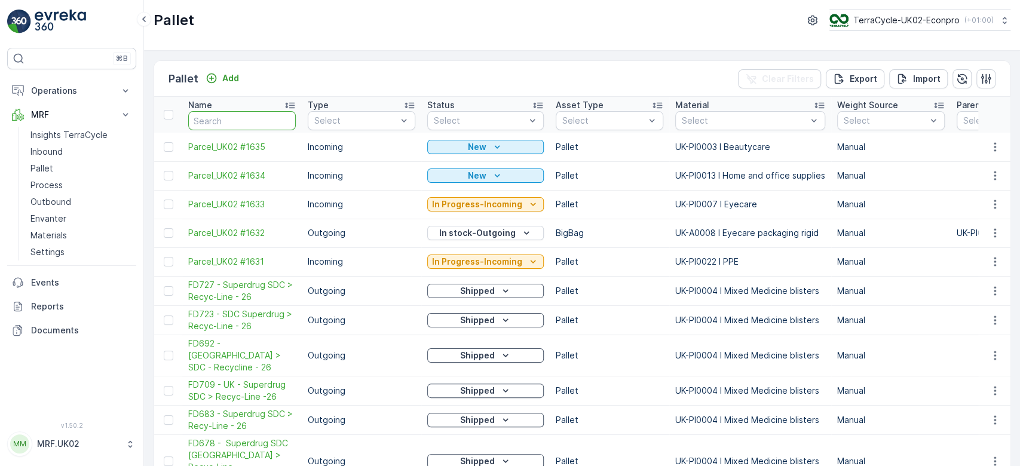
click at [235, 121] on input "text" at bounding box center [242, 120] width 108 height 19
type input "1627"
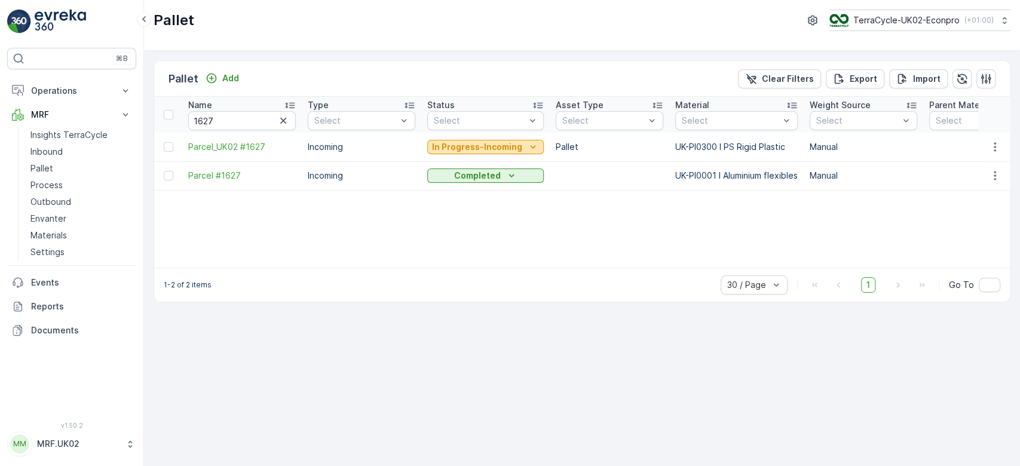
click at [458, 141] on p "In Progress-Incoming" at bounding box center [477, 147] width 90 height 12
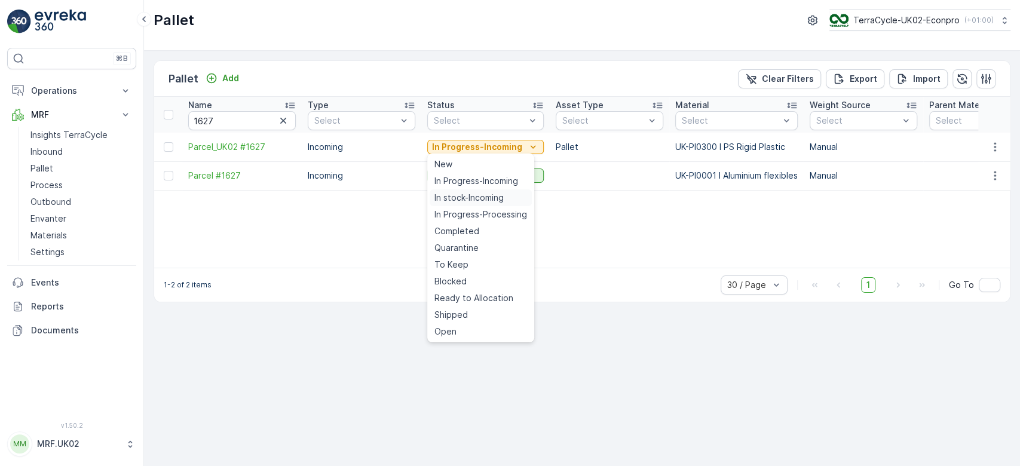
click at [462, 194] on span "In stock-Incoming" at bounding box center [468, 198] width 69 height 12
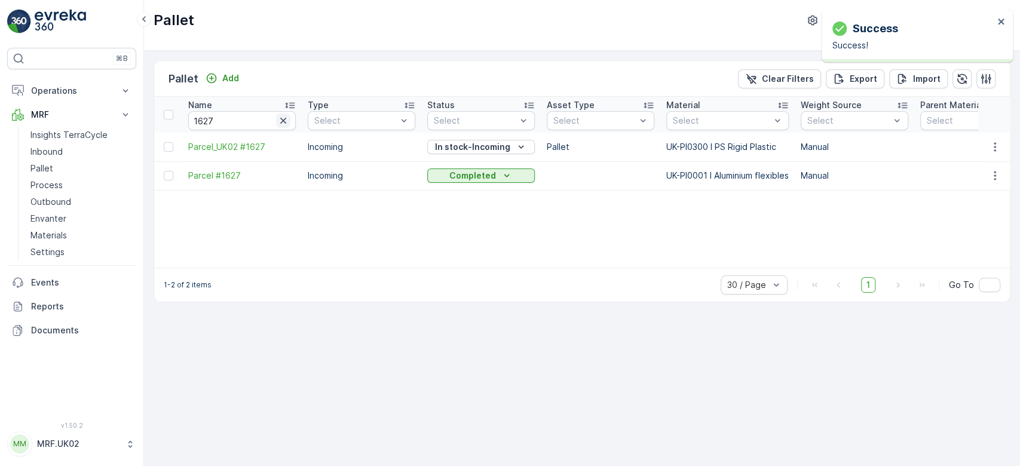
click at [281, 120] on icon "button" at bounding box center [283, 121] width 12 height 12
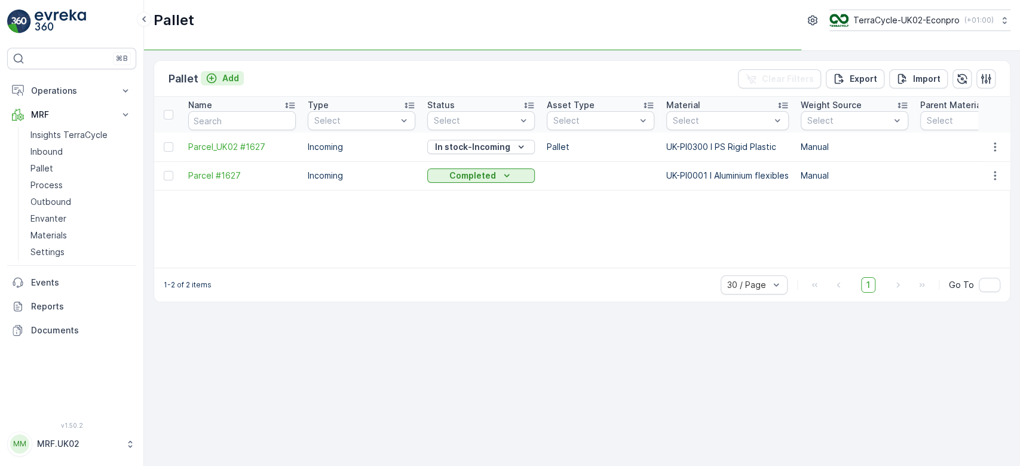
click at [228, 79] on p "Add" at bounding box center [230, 78] width 17 height 12
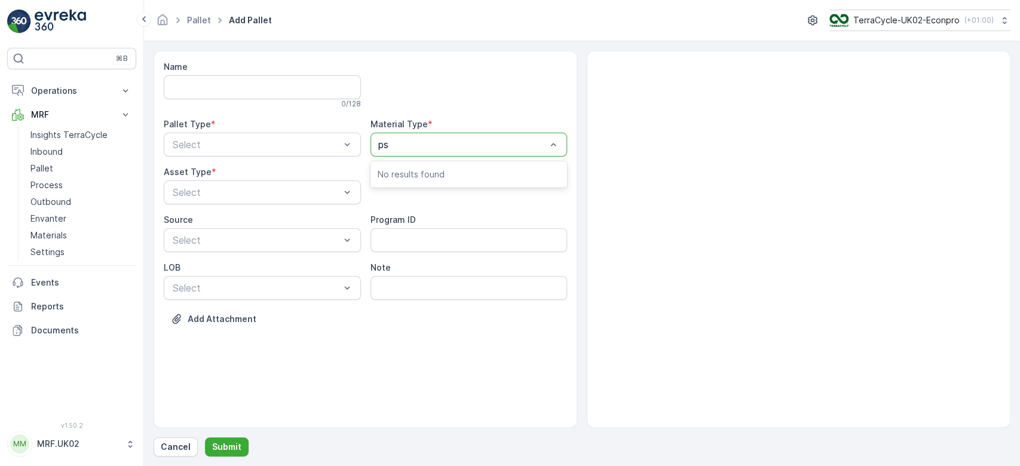
type input "ps"
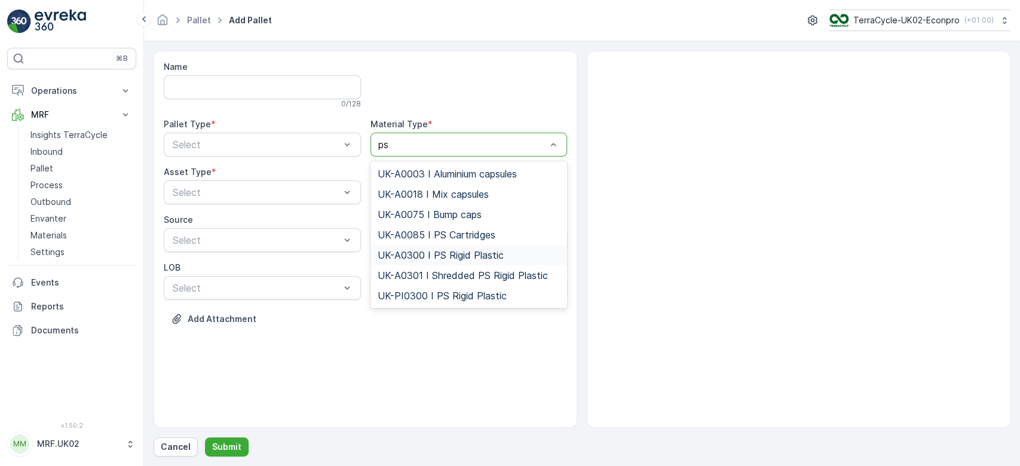
click at [474, 258] on span "UK-A0300 I PS Rigid Plastic" at bounding box center [441, 255] width 126 height 11
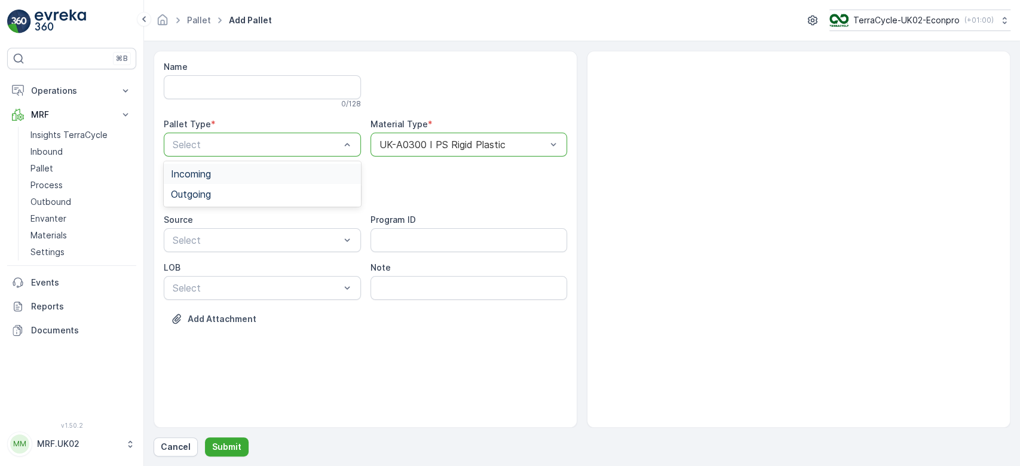
click at [270, 164] on div "Incoming" at bounding box center [262, 174] width 197 height 20
click at [229, 243] on div "Pallet" at bounding box center [262, 242] width 183 height 11
click at [226, 447] on p "Submit" at bounding box center [226, 447] width 29 height 12
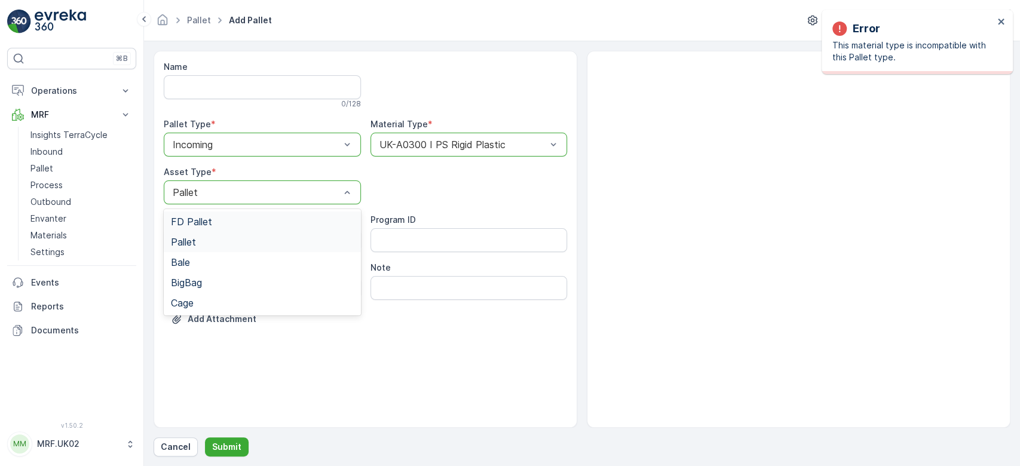
click at [347, 184] on div at bounding box center [347, 192] width 12 height 23
click at [266, 242] on div "Pallet" at bounding box center [262, 242] width 183 height 11
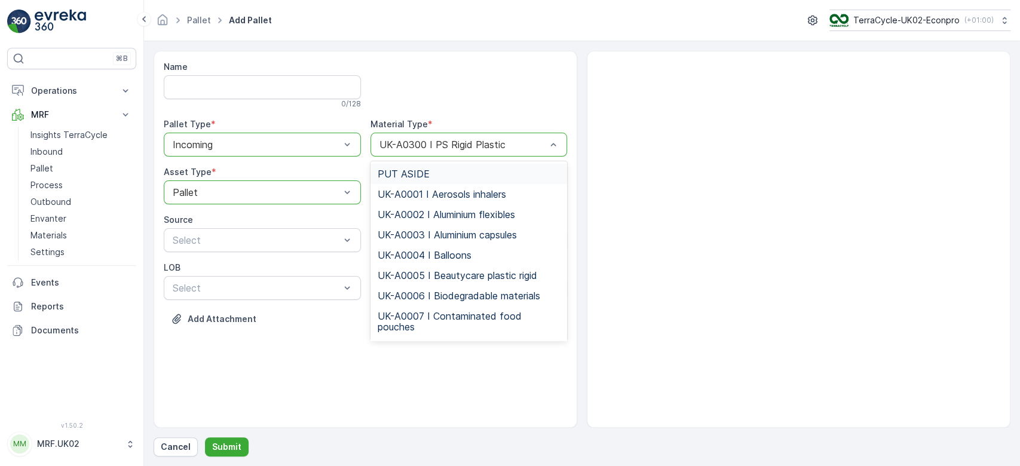
click at [439, 140] on div at bounding box center [463, 144] width 170 height 11
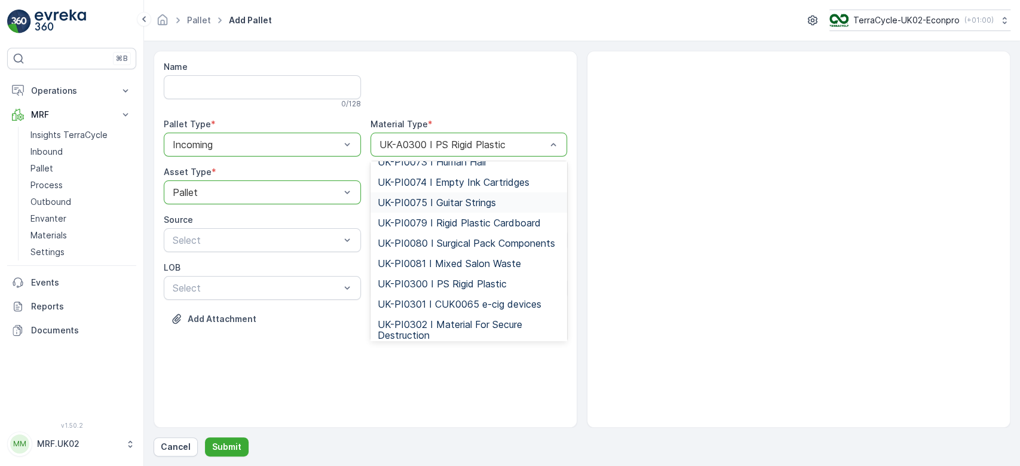
scroll to position [2936, 0]
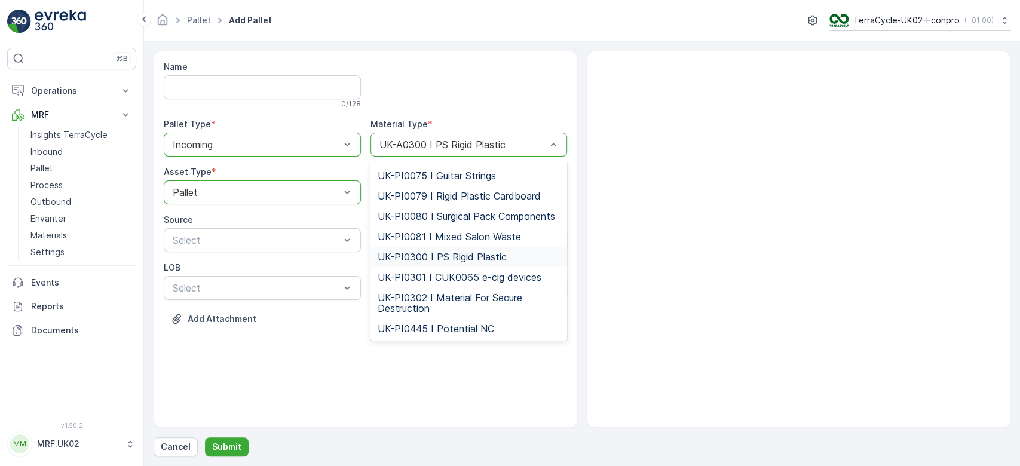
click at [476, 257] on span "UK-PI0300 I PS Rigid Plastic" at bounding box center [442, 257] width 129 height 11
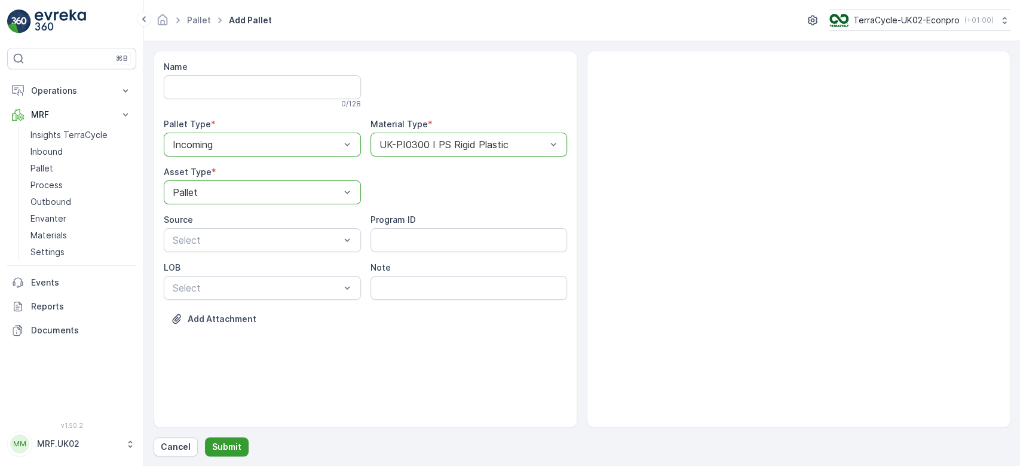
click at [209, 449] on button "Submit" at bounding box center [227, 446] width 44 height 19
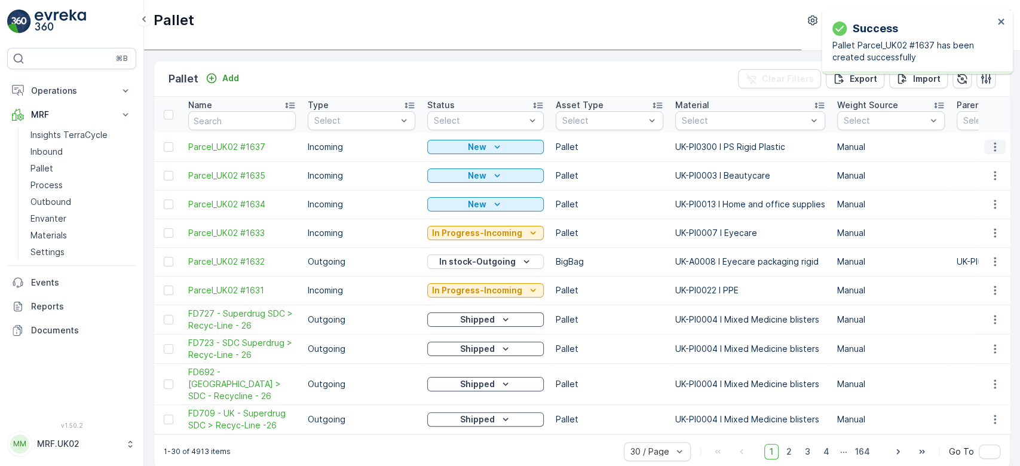
click at [994, 146] on icon "button" at bounding box center [995, 146] width 2 height 9
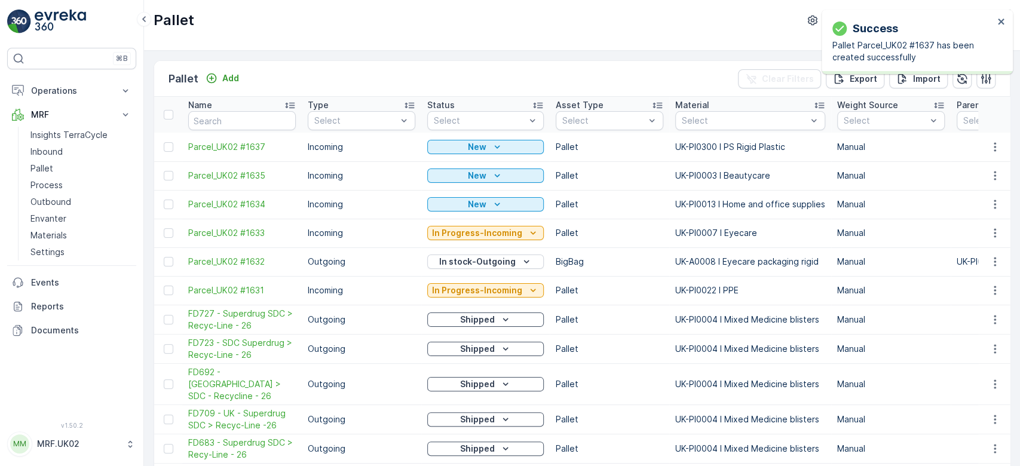
click at [994, 142] on icon "button" at bounding box center [995, 147] width 12 height 12
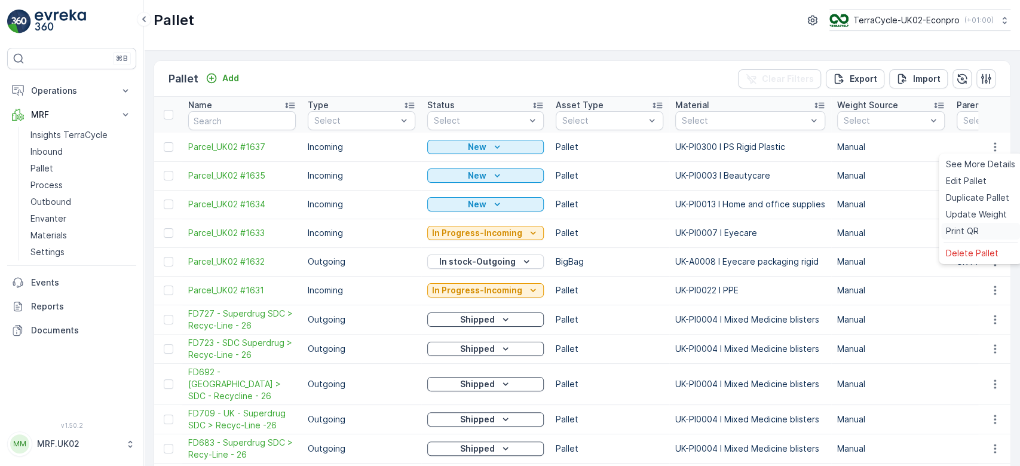
click at [950, 235] on span "Print QR" at bounding box center [962, 231] width 33 height 12
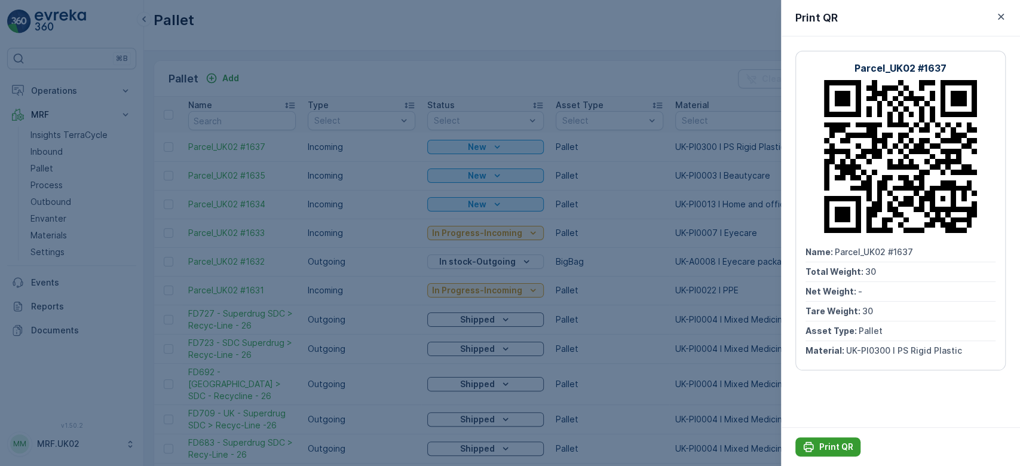
click at [828, 447] on p "Print QR" at bounding box center [836, 447] width 34 height 12
click at [633, 262] on div at bounding box center [510, 233] width 1020 height 466
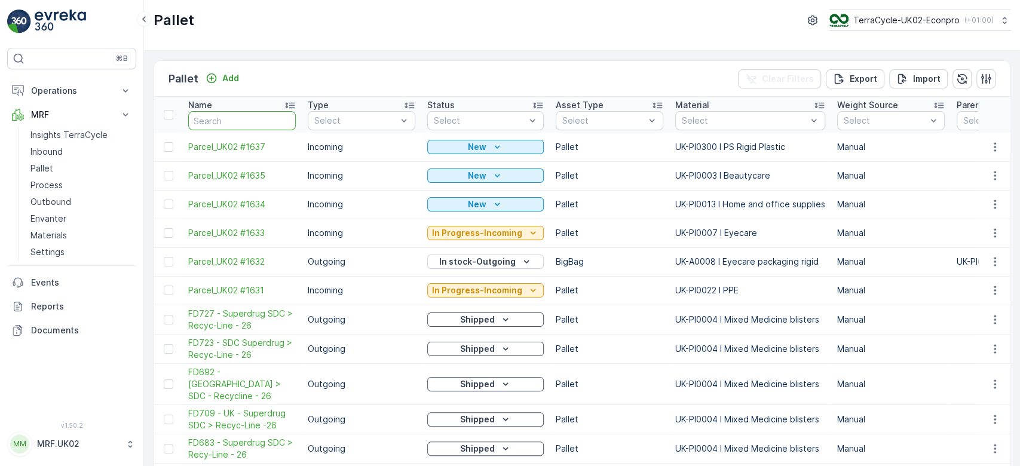
click at [220, 122] on input "text" at bounding box center [242, 120] width 108 height 19
type input "1Z0305759148500047"
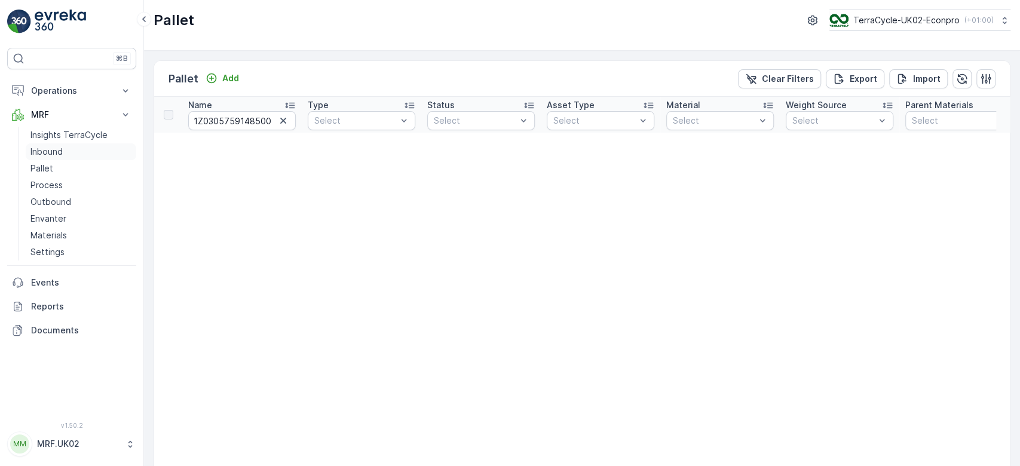
click at [90, 152] on link "Inbound" at bounding box center [81, 151] width 111 height 17
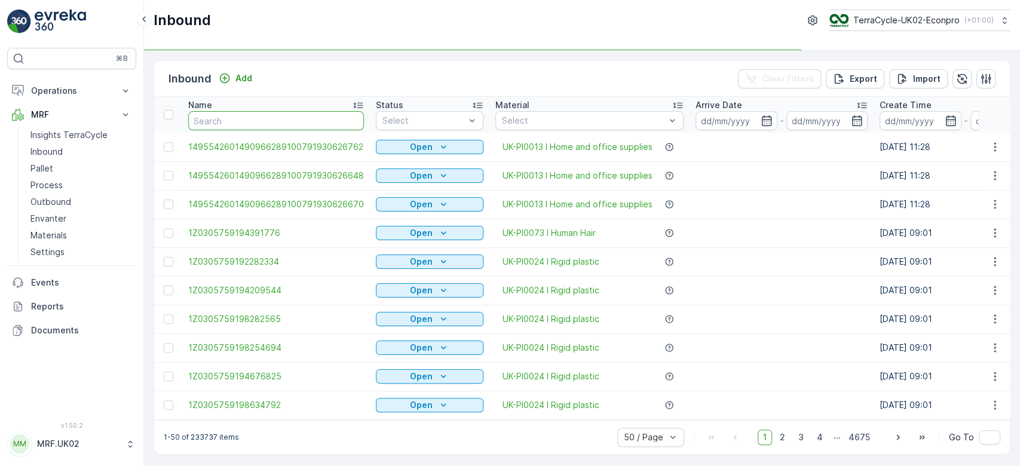
click at [232, 115] on input "text" at bounding box center [276, 120] width 176 height 19
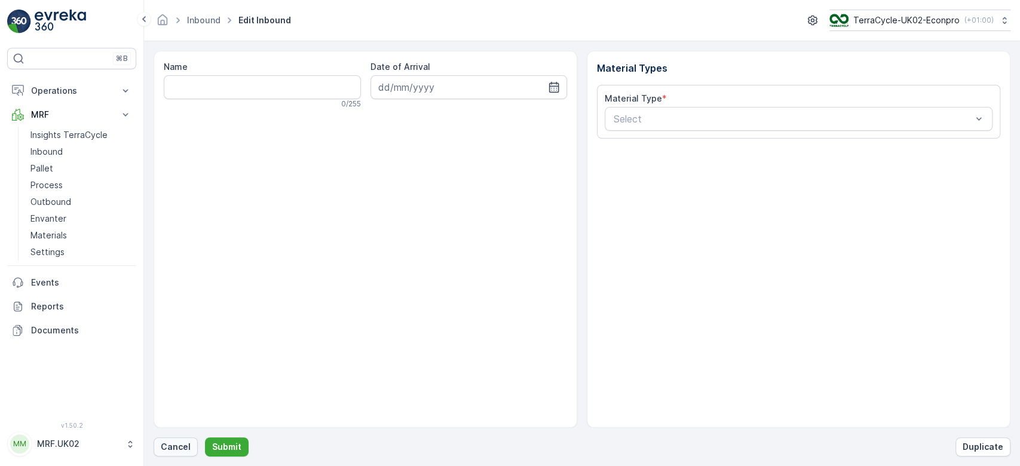
click at [173, 449] on p "Cancel" at bounding box center [176, 447] width 30 height 12
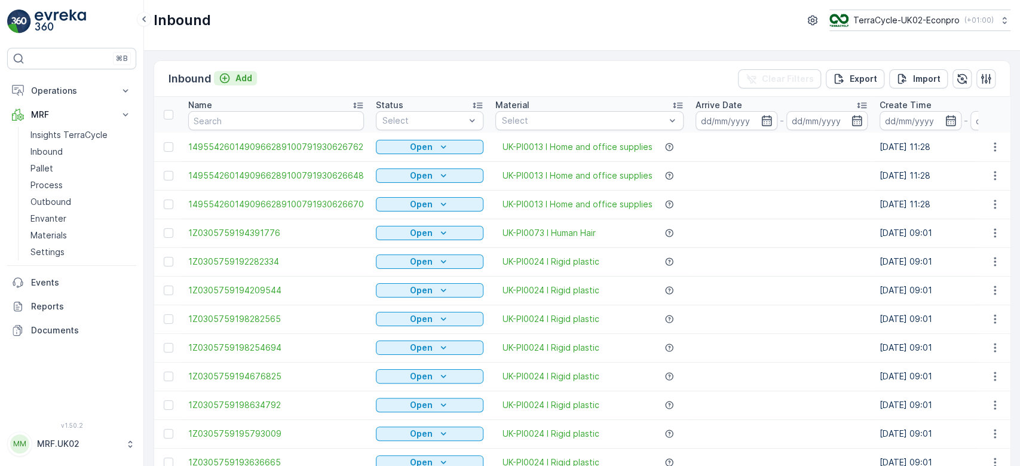
click at [245, 79] on p "Add" at bounding box center [243, 78] width 17 height 12
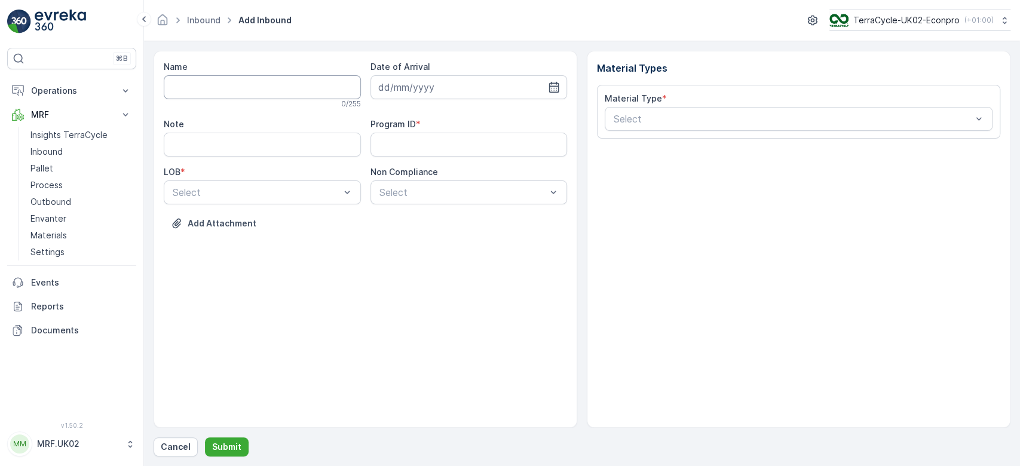
click at [245, 79] on input "Name" at bounding box center [262, 87] width 197 height 24
type input "1Z0305759148500047"
click at [205, 437] on button "Submit" at bounding box center [227, 446] width 44 height 19
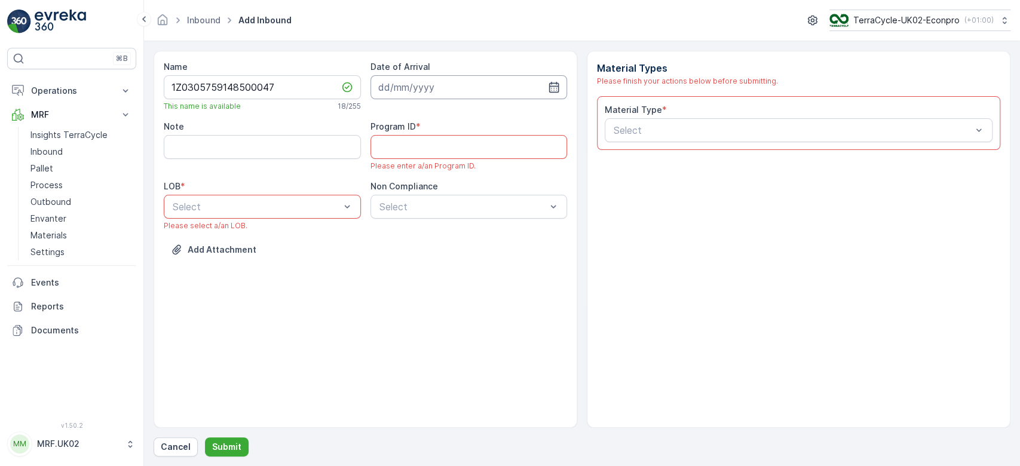
click at [505, 78] on input at bounding box center [468, 87] width 197 height 24
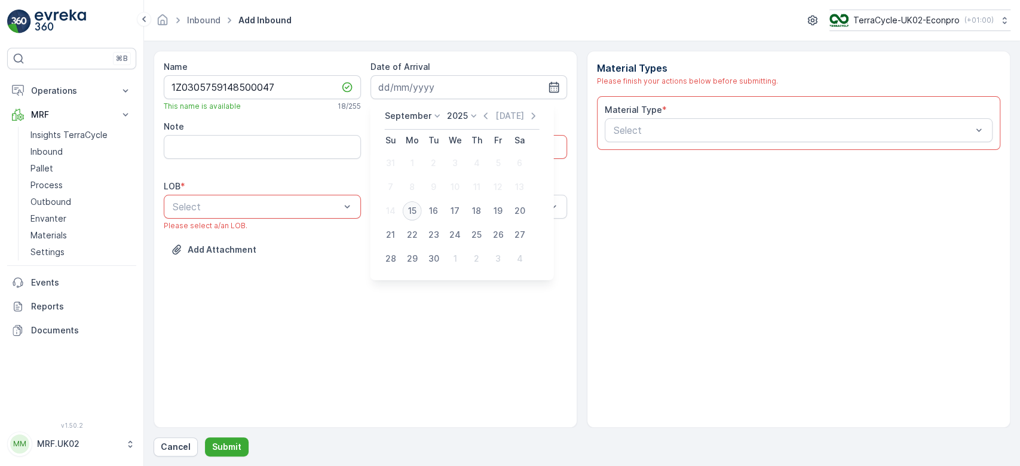
click at [414, 211] on div "15" at bounding box center [412, 210] width 19 height 19
type input "[DATE]"
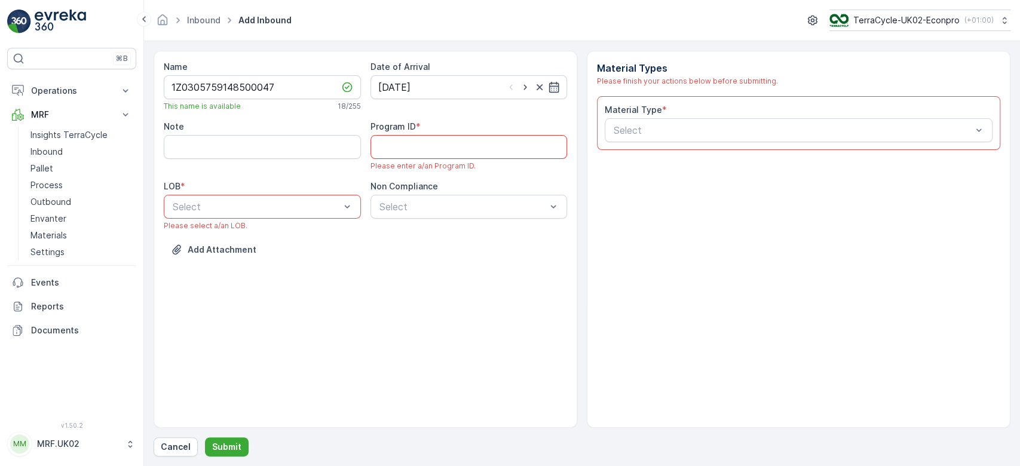
click at [463, 143] on ID "Program ID" at bounding box center [468, 147] width 197 height 24
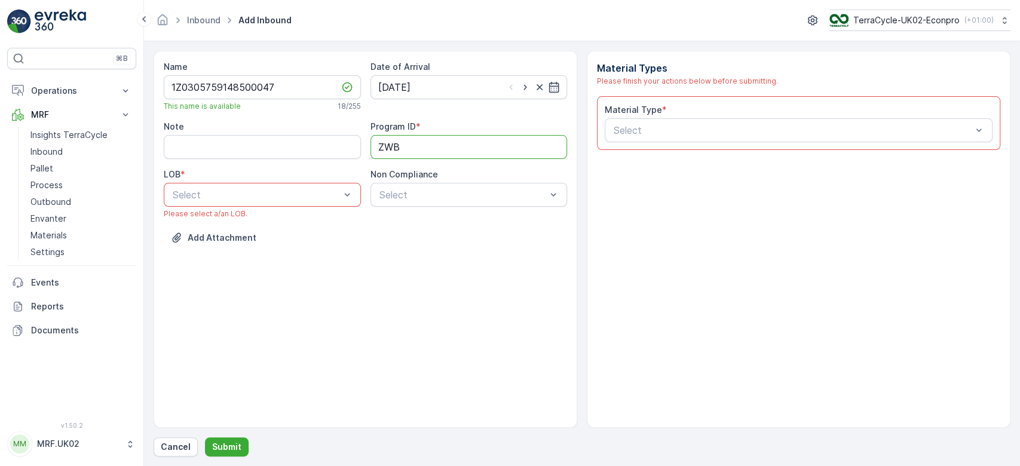
type ID "ZWB"
click at [277, 186] on div "Select" at bounding box center [262, 195] width 197 height 24
click at [229, 246] on div "ZWB" at bounding box center [262, 244] width 183 height 11
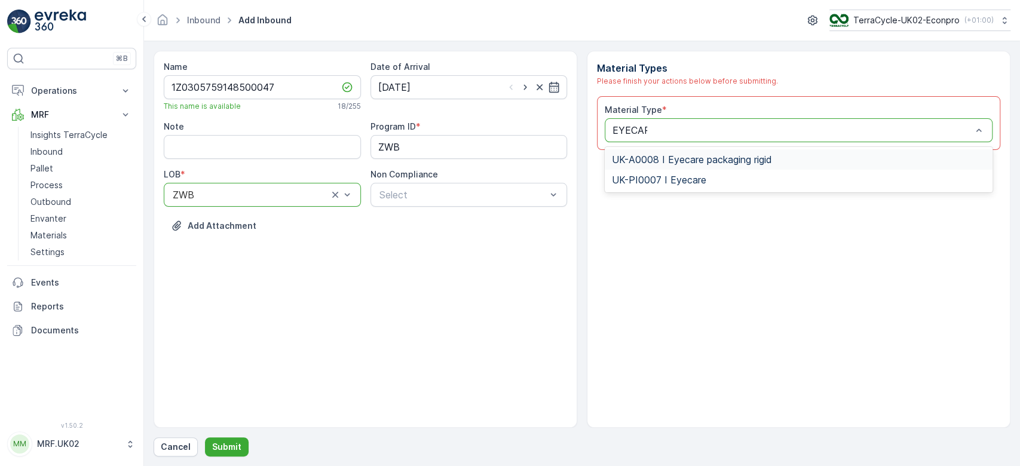
type input "EYECARE"
click at [736, 178] on div "UK-PI0007 I Eyecare" at bounding box center [798, 179] width 373 height 11
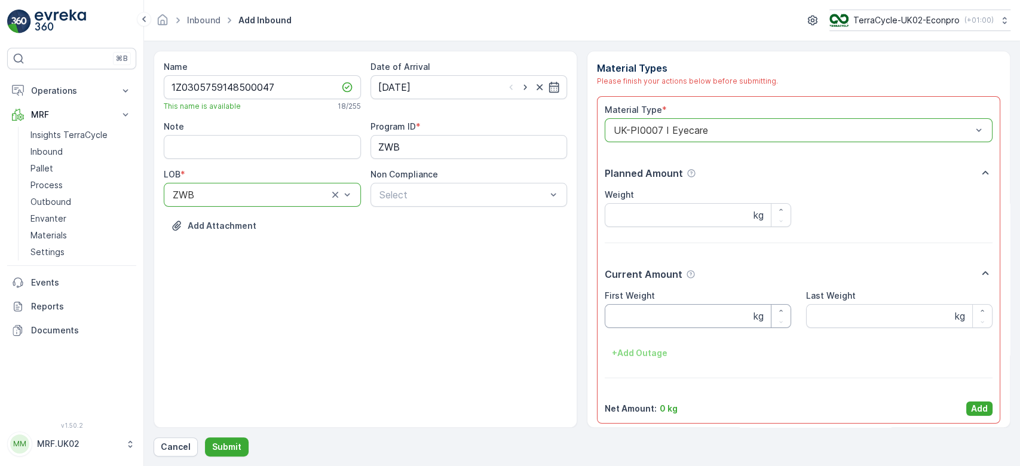
click at [664, 320] on Weight "First Weight" at bounding box center [698, 316] width 186 height 24
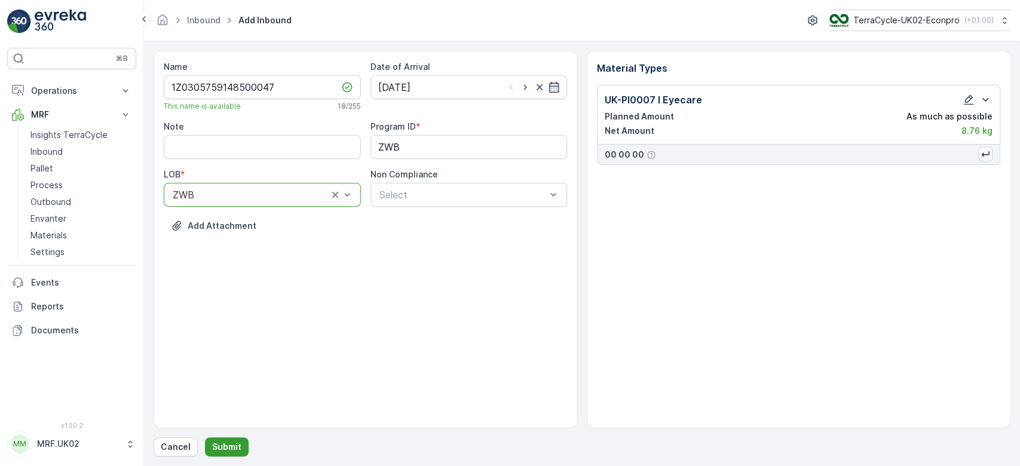
click at [227, 447] on p "Submit" at bounding box center [226, 447] width 29 height 12
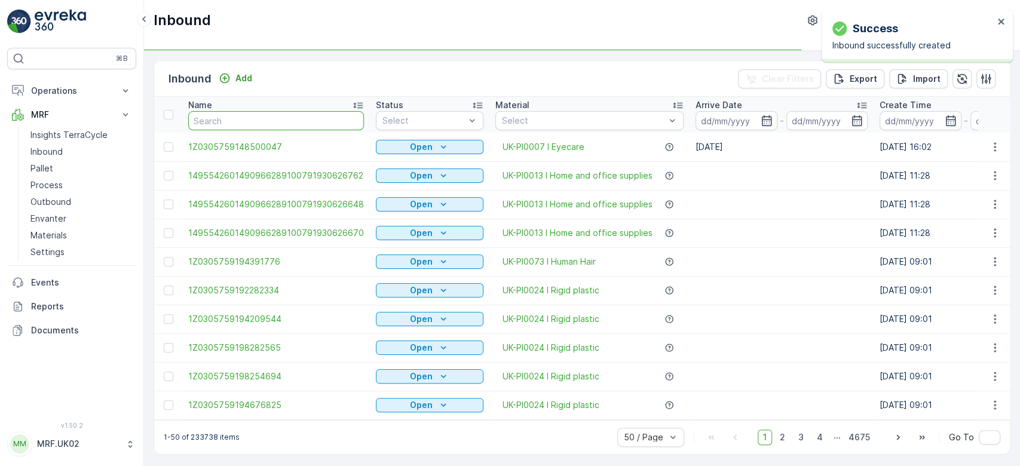
click at [258, 126] on input "text" at bounding box center [276, 120] width 176 height 19
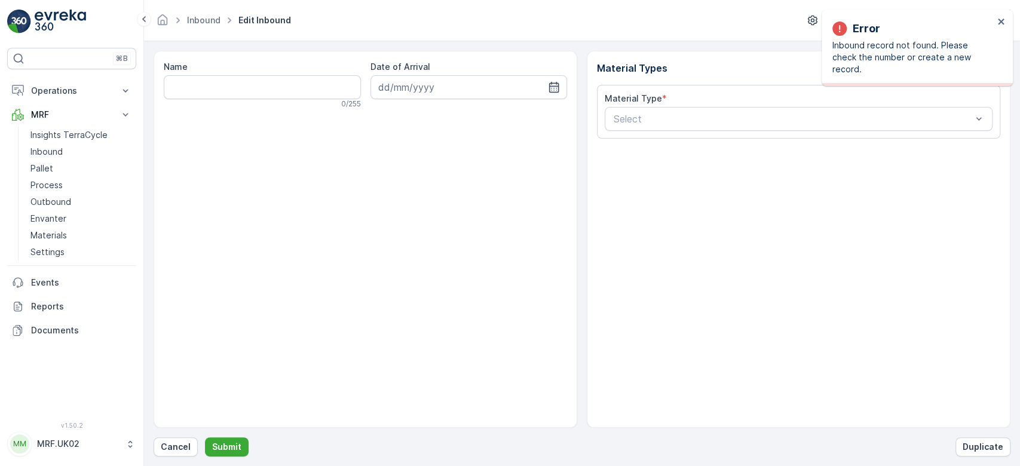
click at [258, 126] on div "Name 0 / 255 Date of Arrival" at bounding box center [366, 239] width 424 height 377
click at [201, 85] on input "Name" at bounding box center [262, 87] width 197 height 24
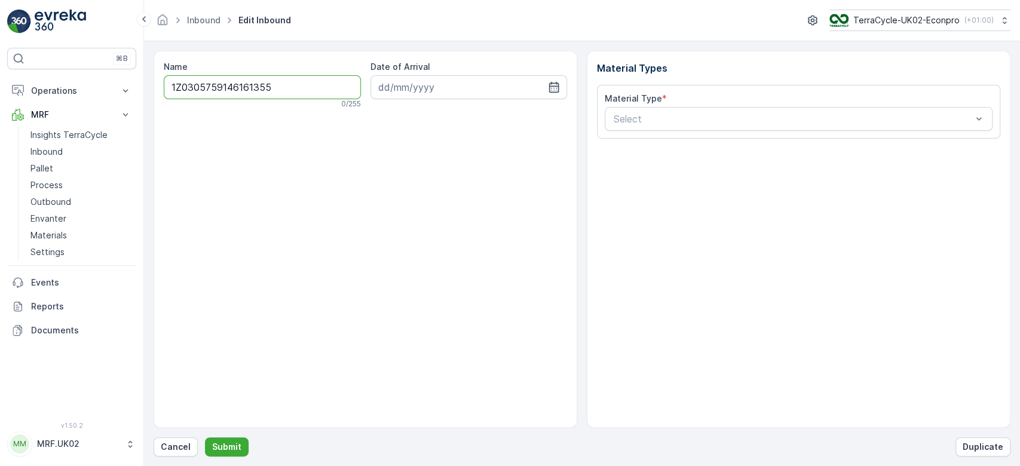
type input "1Z0305759146161355"
click at [205, 437] on button "Submit" at bounding box center [227, 446] width 44 height 19
click at [201, 85] on input "1Z0305759146161355" at bounding box center [262, 87] width 197 height 24
click at [183, 444] on p "Cancel" at bounding box center [176, 447] width 30 height 12
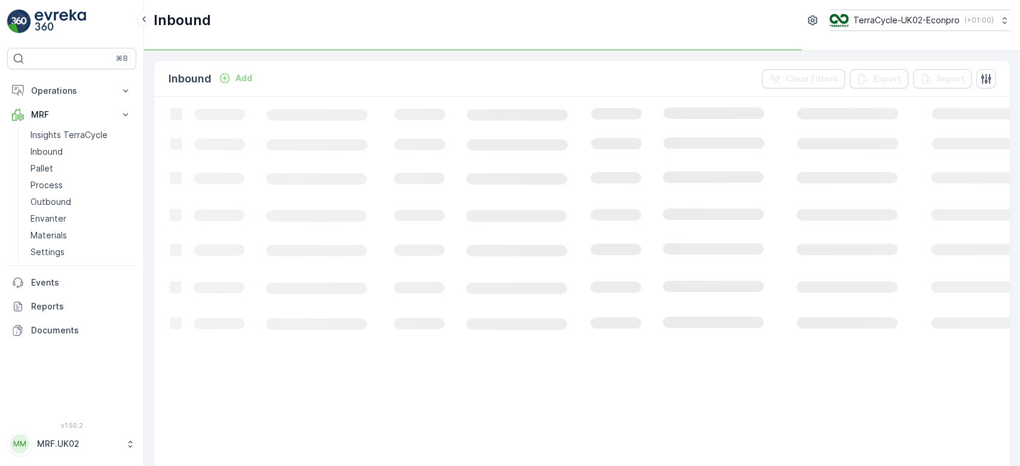
click at [234, 83] on div "Add" at bounding box center [235, 78] width 33 height 12
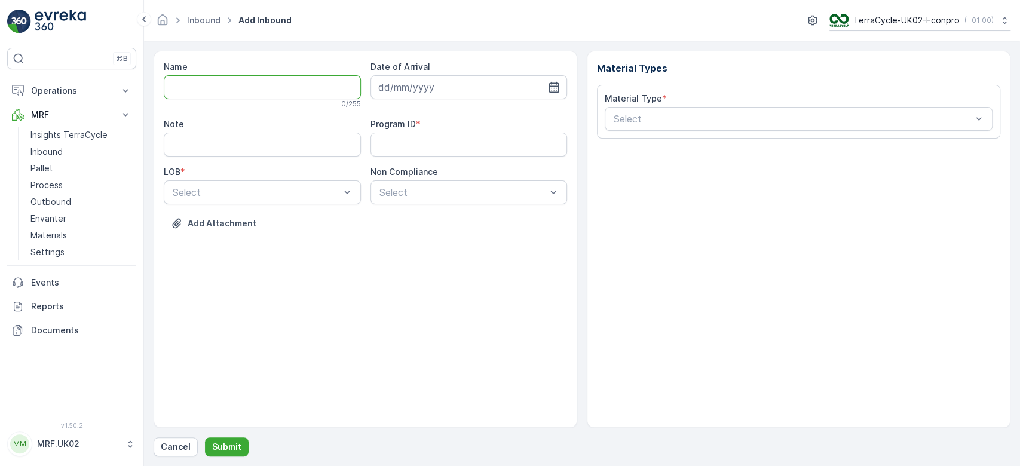
click at [234, 83] on input "Name" at bounding box center [262, 87] width 197 height 24
paste input "1Z0305759146161355"
type input "1Z0305759146161355"
click at [243, 89] on input "1Z0305759146161355" at bounding box center [262, 87] width 197 height 24
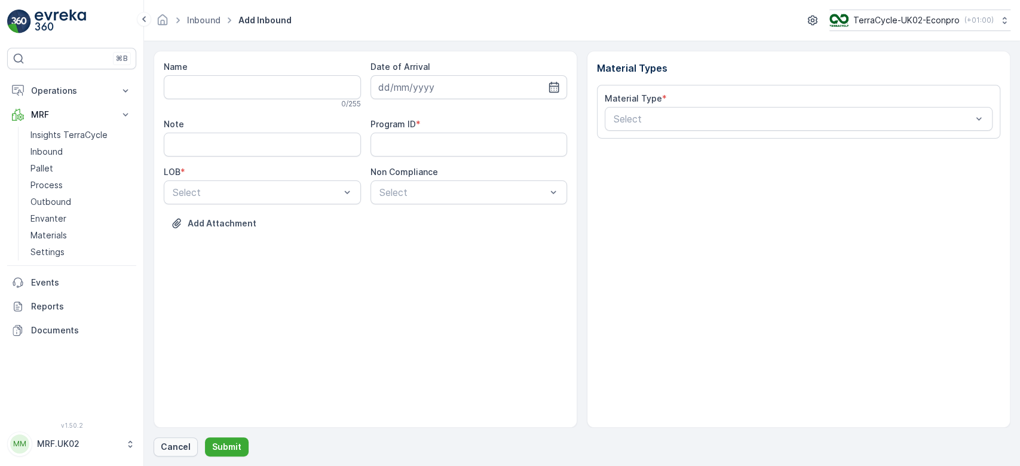
click at [164, 449] on p "Cancel" at bounding box center [176, 447] width 30 height 12
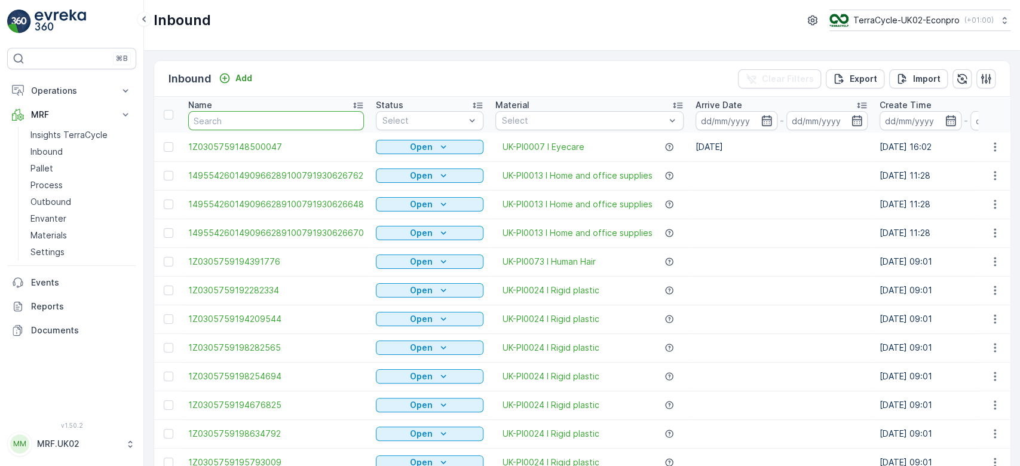
click at [213, 123] on input "text" at bounding box center [276, 120] width 176 height 19
drag, startPoint x: 213, startPoint y: 123, endPoint x: 215, endPoint y: 130, distance: 7.0
paste input "1Z0305759146161355"
type input "1Z0305759146161355"
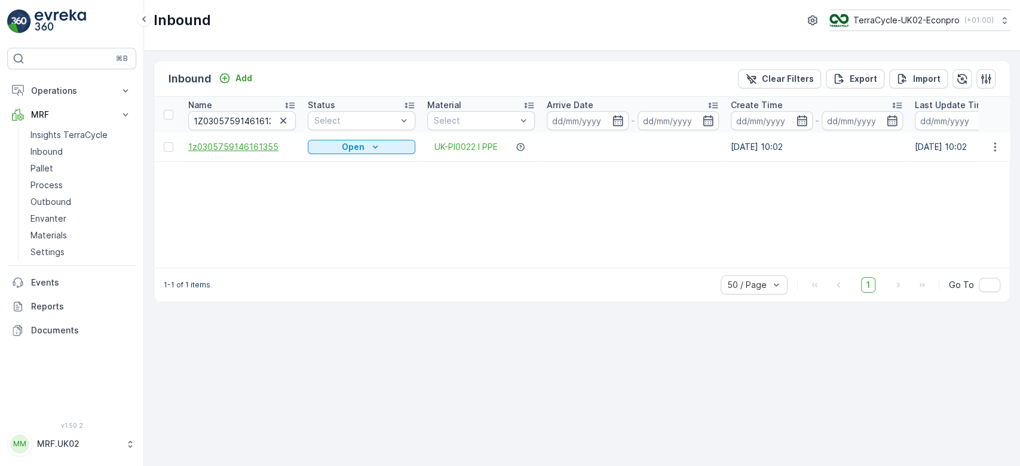
click at [217, 146] on span "1z0305759146161355" at bounding box center [242, 147] width 108 height 12
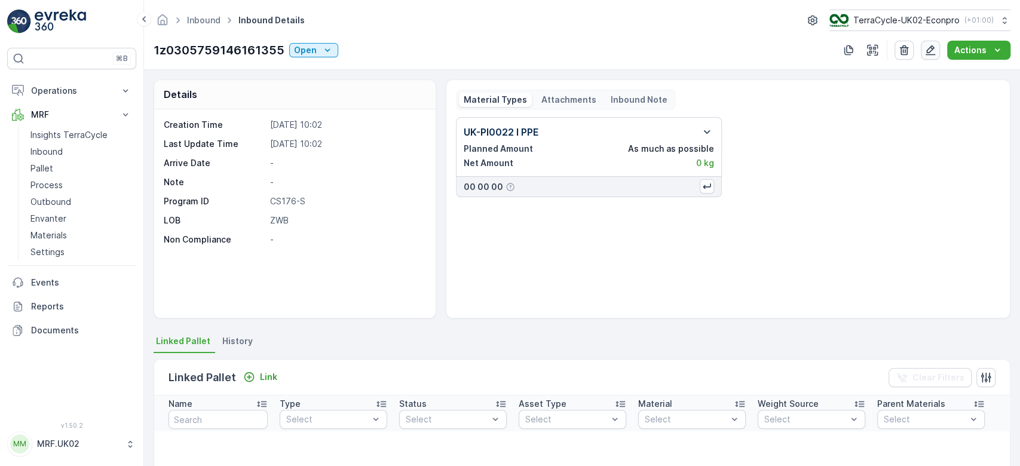
click at [938, 50] on button "button" at bounding box center [930, 50] width 19 height 19
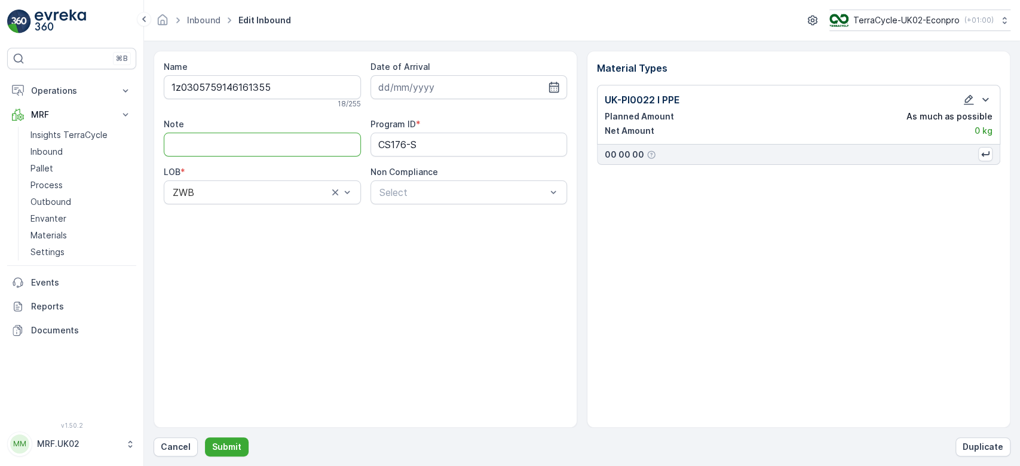
click at [198, 136] on input "Note" at bounding box center [262, 145] width 197 height 24
type input "lower case z not capital Z"
click at [966, 100] on icon "button" at bounding box center [969, 100] width 12 height 12
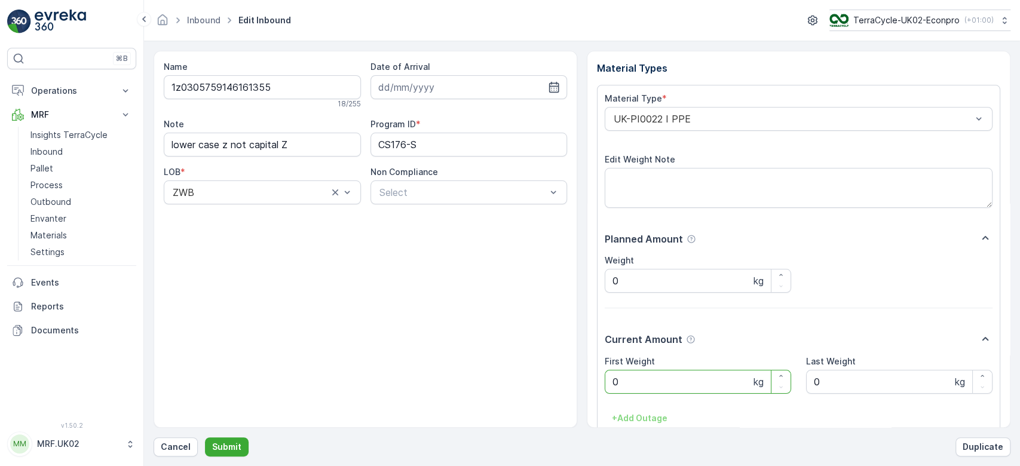
click at [634, 385] on Weight "0" at bounding box center [698, 382] width 186 height 24
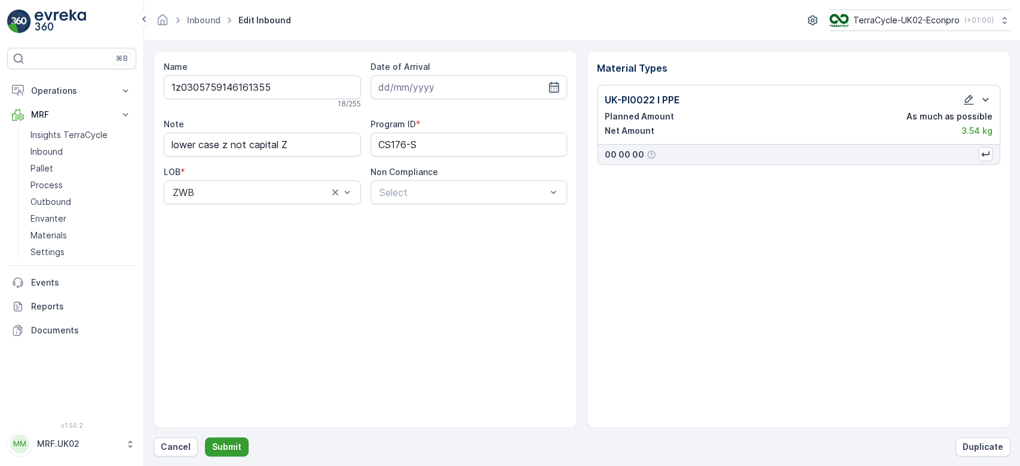
click at [234, 445] on p "Submit" at bounding box center [226, 447] width 29 height 12
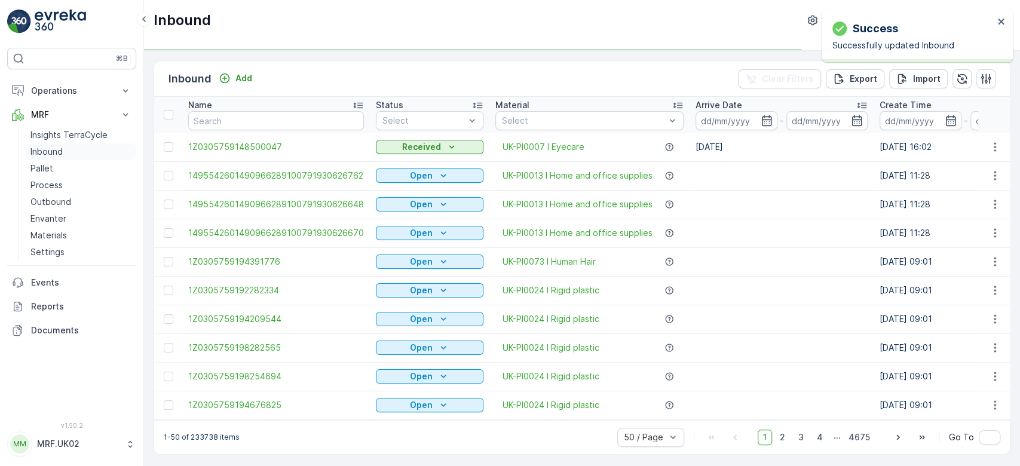
click at [56, 153] on p "Inbound" at bounding box center [46, 152] width 32 height 12
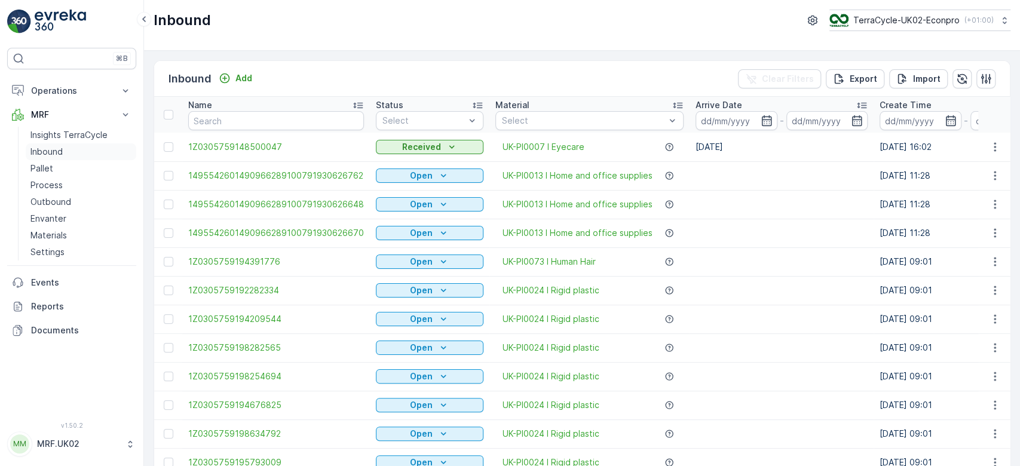
click at [26, 143] on link "Inbound" at bounding box center [81, 151] width 111 height 17
click at [266, 110] on div "Name" at bounding box center [276, 105] width 176 height 12
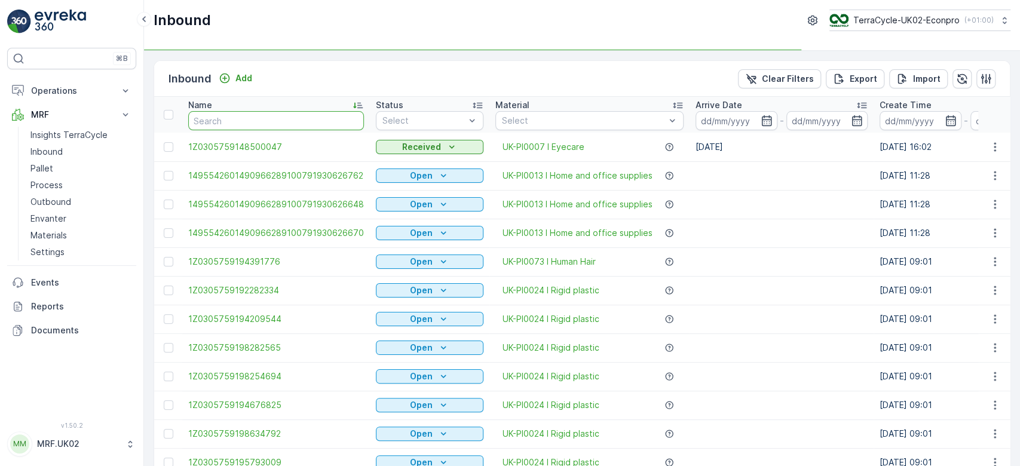
click at [269, 117] on input "text" at bounding box center [276, 120] width 176 height 19
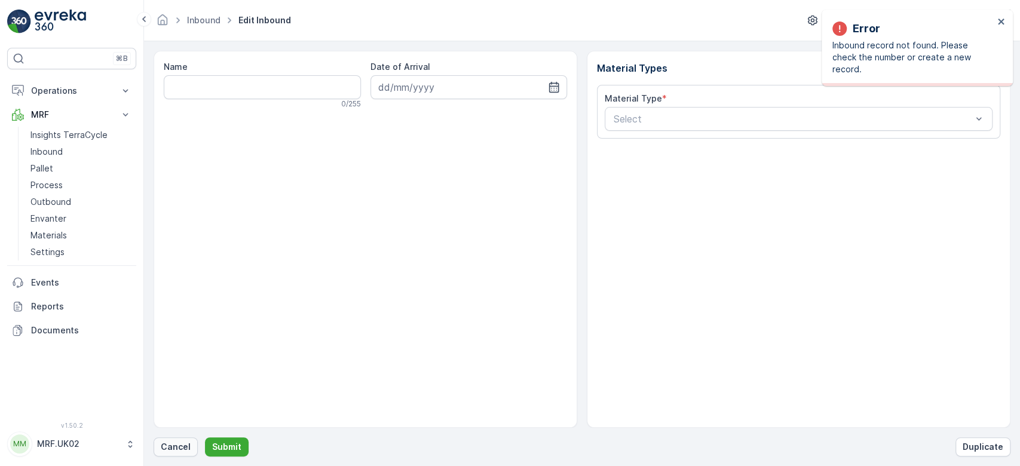
click at [169, 451] on p "Cancel" at bounding box center [176, 447] width 30 height 12
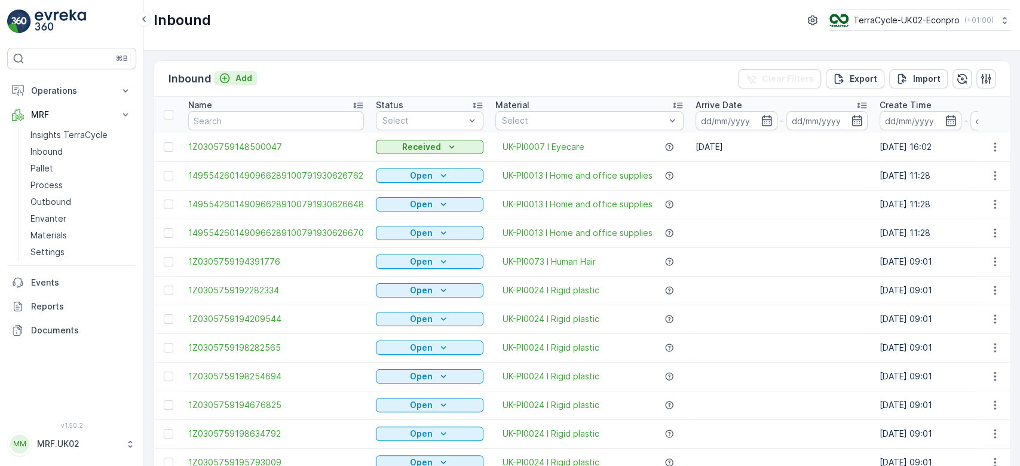
click at [230, 82] on div "Add" at bounding box center [235, 78] width 33 height 12
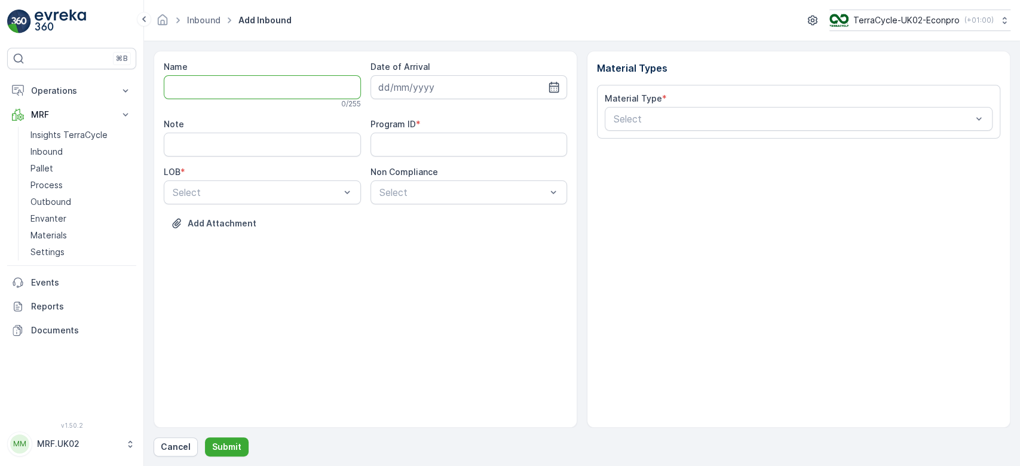
click at [230, 82] on input "Name" at bounding box center [262, 87] width 197 height 24
type input "1Z0305759146200400"
click at [205, 437] on button "Submit" at bounding box center [227, 446] width 44 height 19
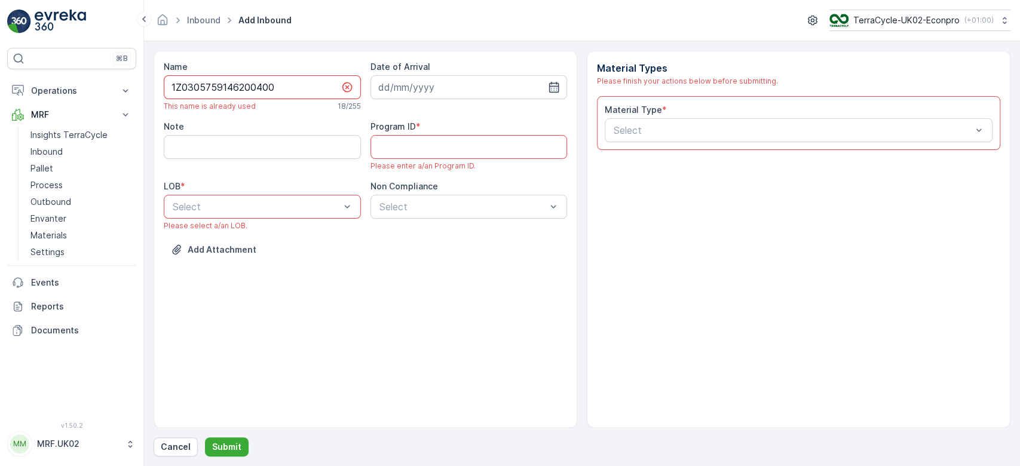
click at [230, 82] on input "1Z0305759146200400" at bounding box center [262, 87] width 197 height 24
click at [185, 449] on p "Cancel" at bounding box center [176, 447] width 30 height 12
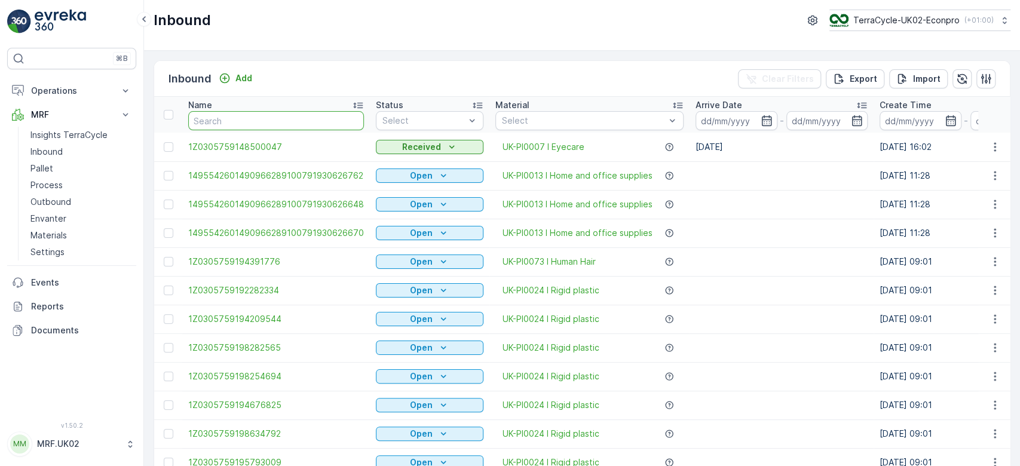
click at [222, 118] on input "text" at bounding box center [276, 120] width 176 height 19
paste input "1Z0305759146200400"
type input "1Z0305759146200400"
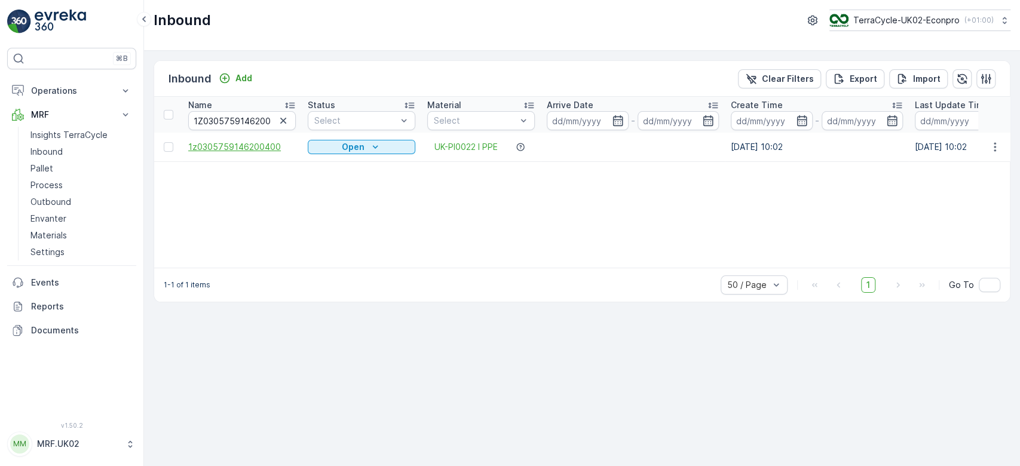
click at [221, 146] on span "1z0305759146200400" at bounding box center [242, 147] width 108 height 12
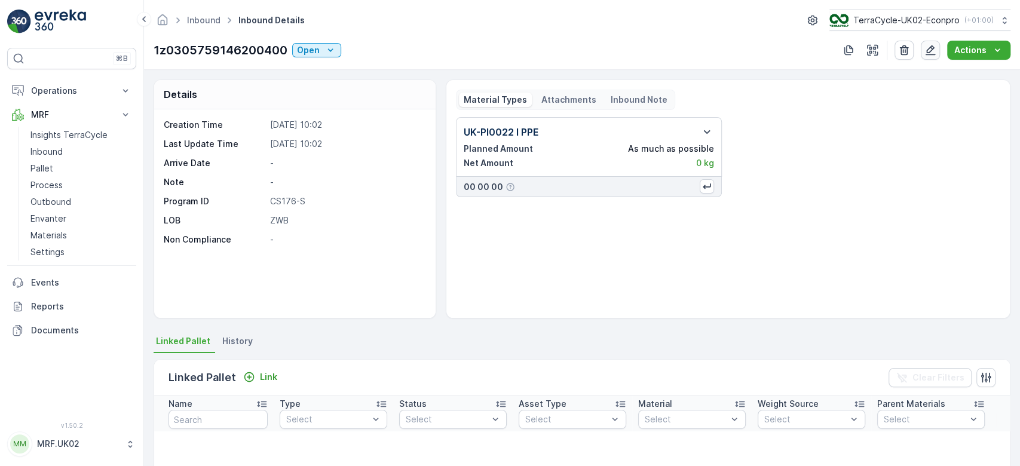
click at [936, 57] on button "button" at bounding box center [930, 50] width 19 height 19
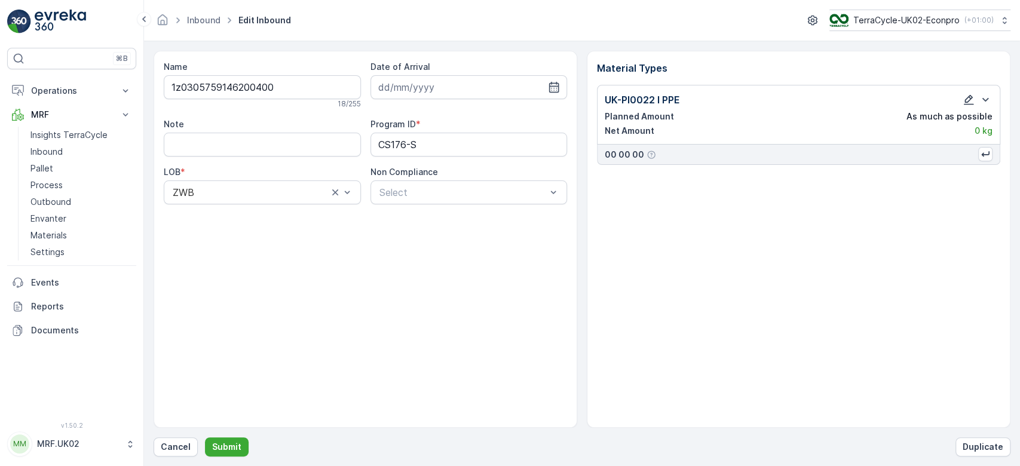
click at [967, 101] on icon "button" at bounding box center [969, 100] width 10 height 10
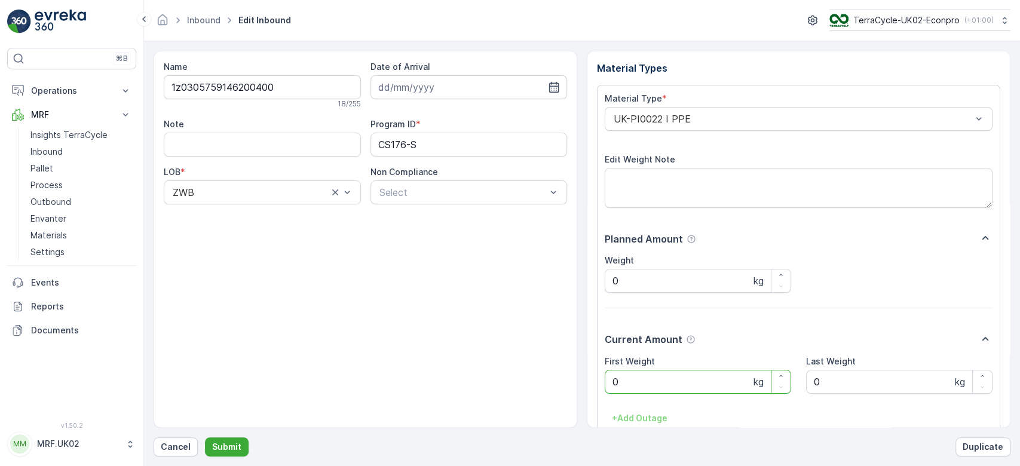
click at [636, 382] on Weight "0" at bounding box center [698, 382] width 186 height 24
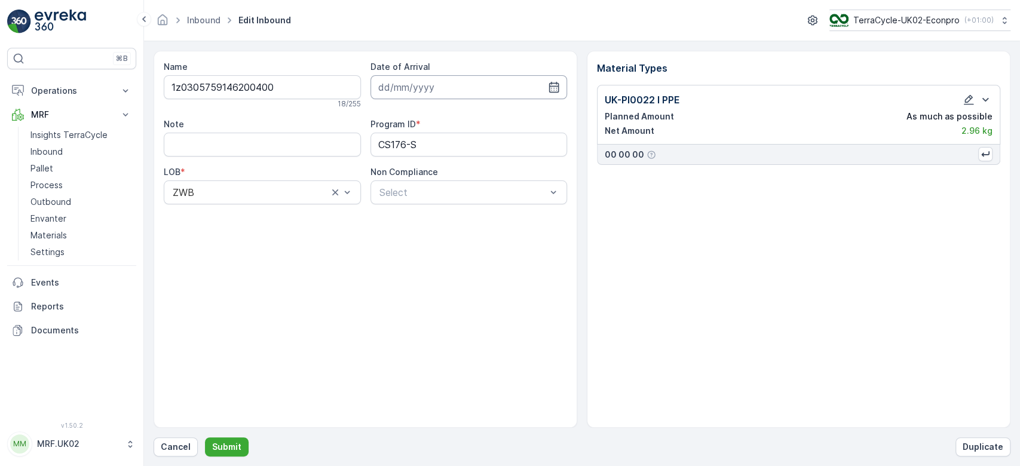
click at [459, 82] on input at bounding box center [468, 87] width 197 height 24
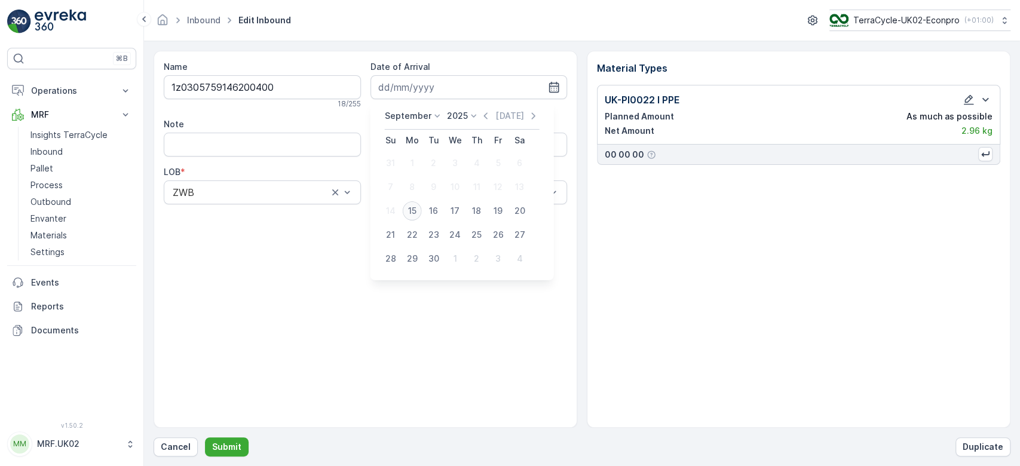
click at [419, 209] on div "15" at bounding box center [412, 210] width 19 height 19
type input "[DATE]"
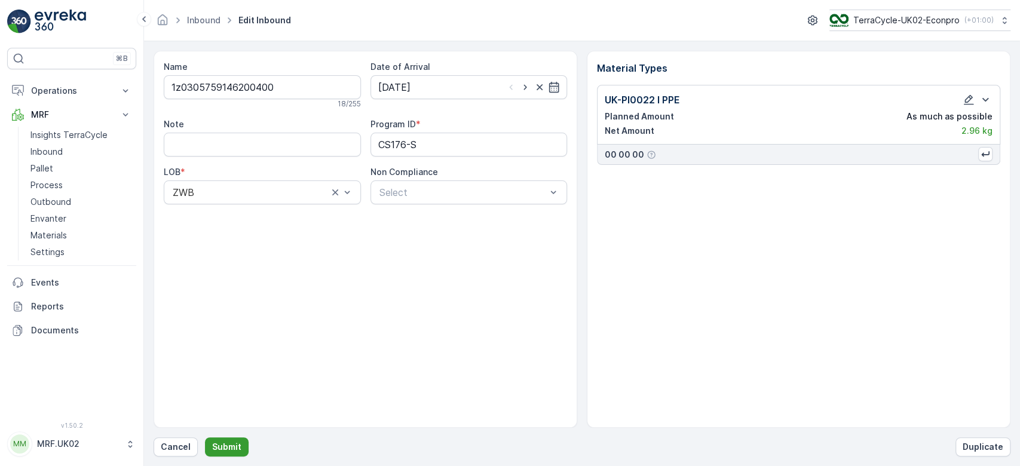
click at [219, 453] on button "Submit" at bounding box center [227, 446] width 44 height 19
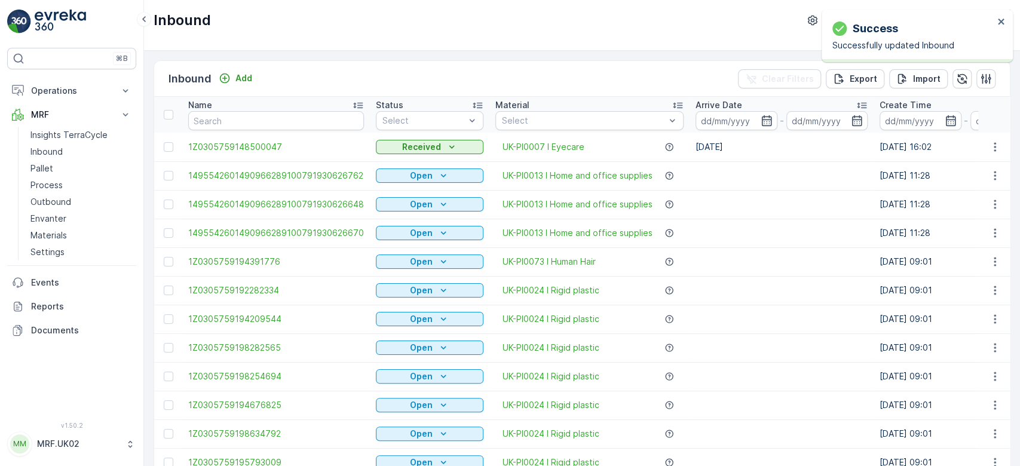
click at [265, 142] on span "1Z0305759148500047" at bounding box center [276, 147] width 176 height 12
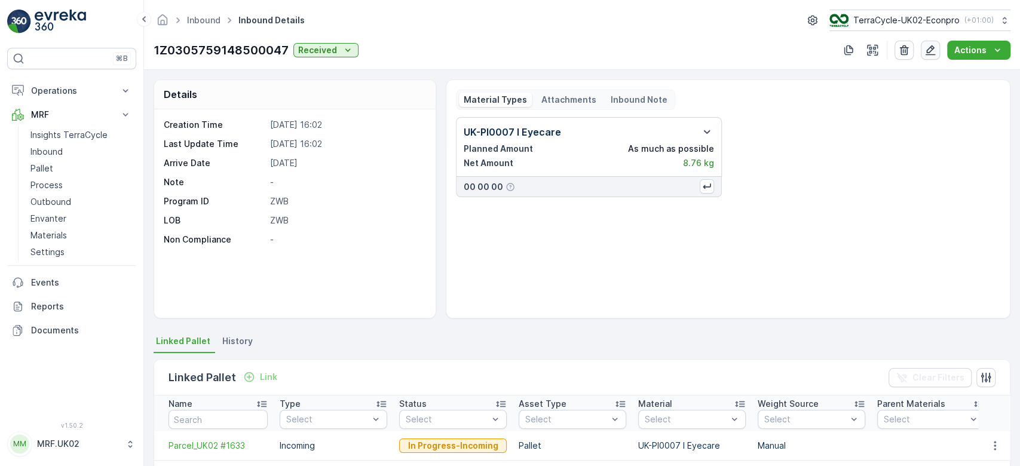
click at [926, 56] on button "button" at bounding box center [930, 50] width 19 height 19
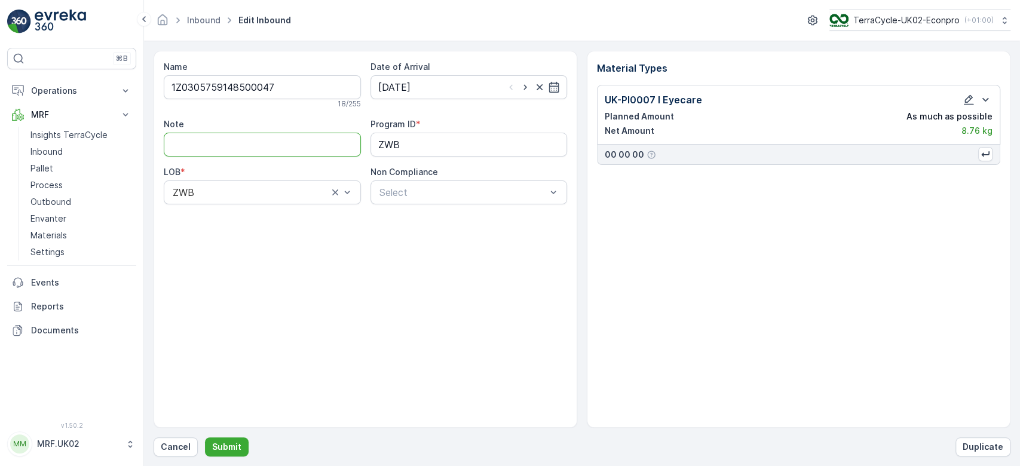
click at [306, 142] on input "Note" at bounding box center [262, 145] width 197 height 24
type input "lower case z not capital Z"
click at [232, 452] on p "Submit" at bounding box center [226, 447] width 29 height 12
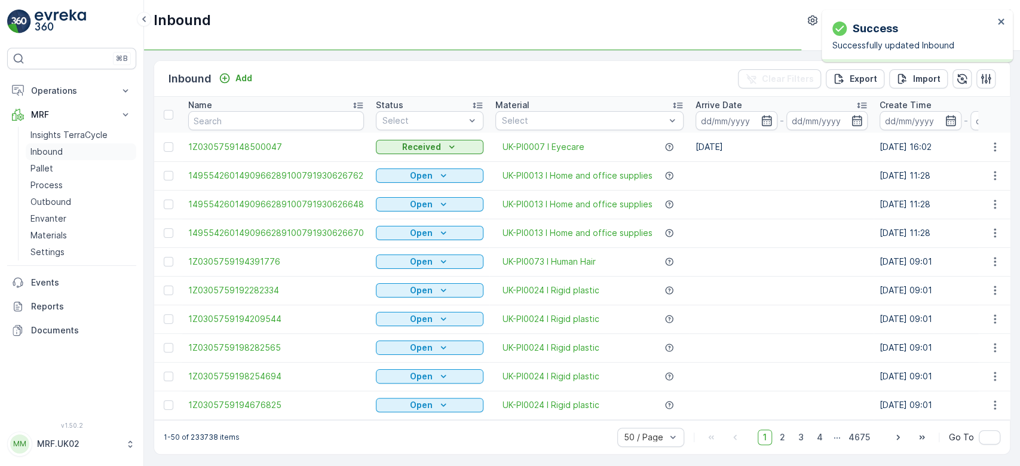
click at [48, 146] on p "Inbound" at bounding box center [46, 152] width 32 height 12
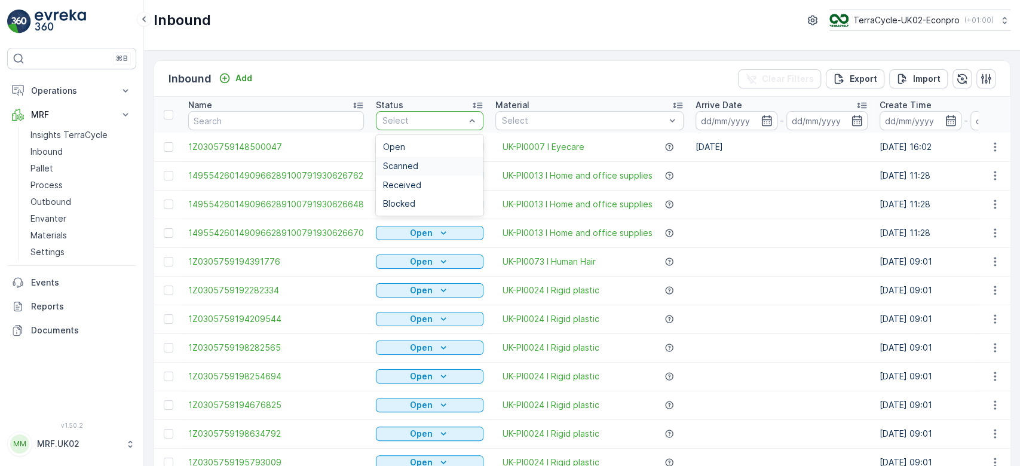
click at [397, 162] on span "Scanned" at bounding box center [400, 166] width 35 height 10
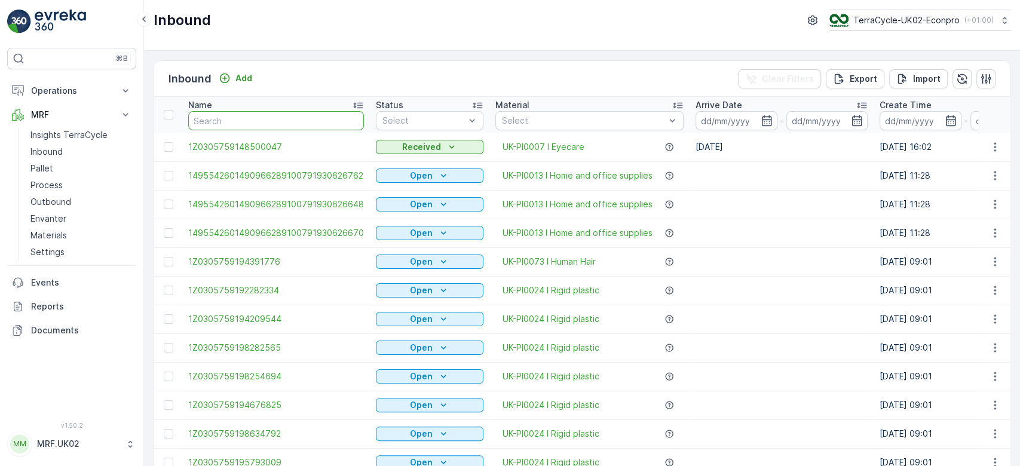
click at [259, 117] on input "text" at bounding box center [276, 120] width 176 height 19
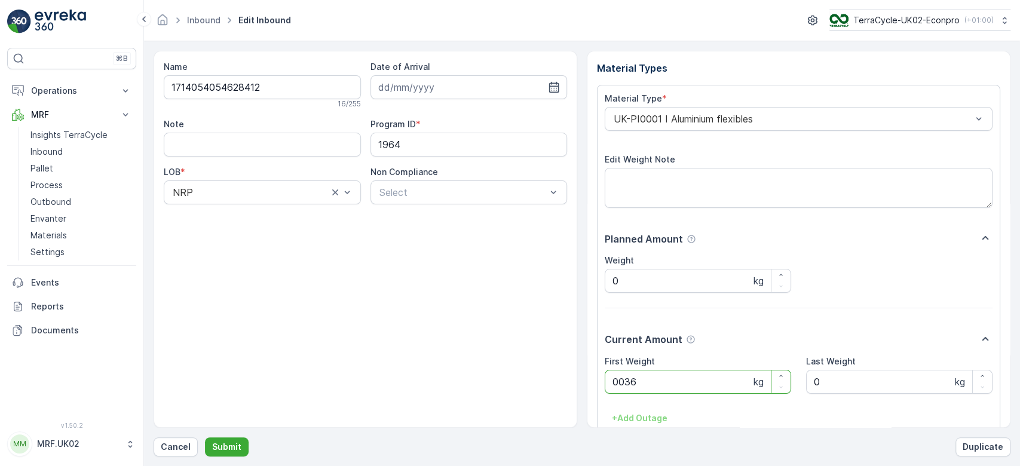
click at [205, 437] on button "Submit" at bounding box center [227, 446] width 44 height 19
